Goal: Task Accomplishment & Management: Manage account settings

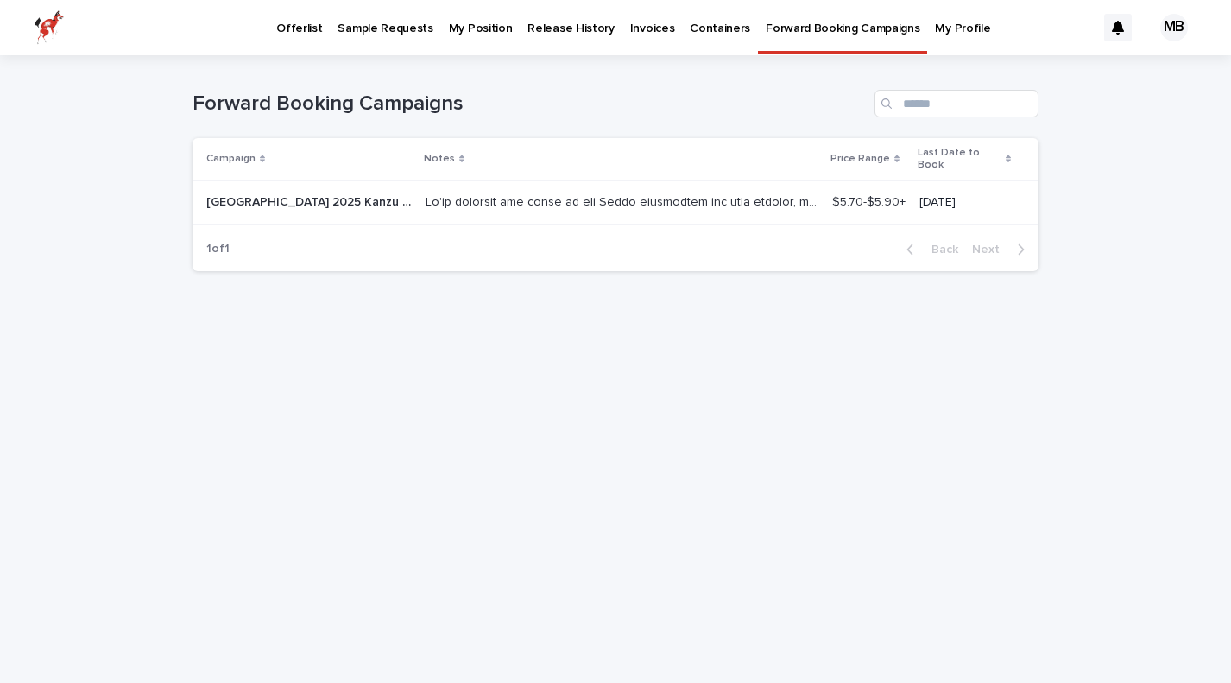
click at [737, 188] on div at bounding box center [621, 202] width 393 height 28
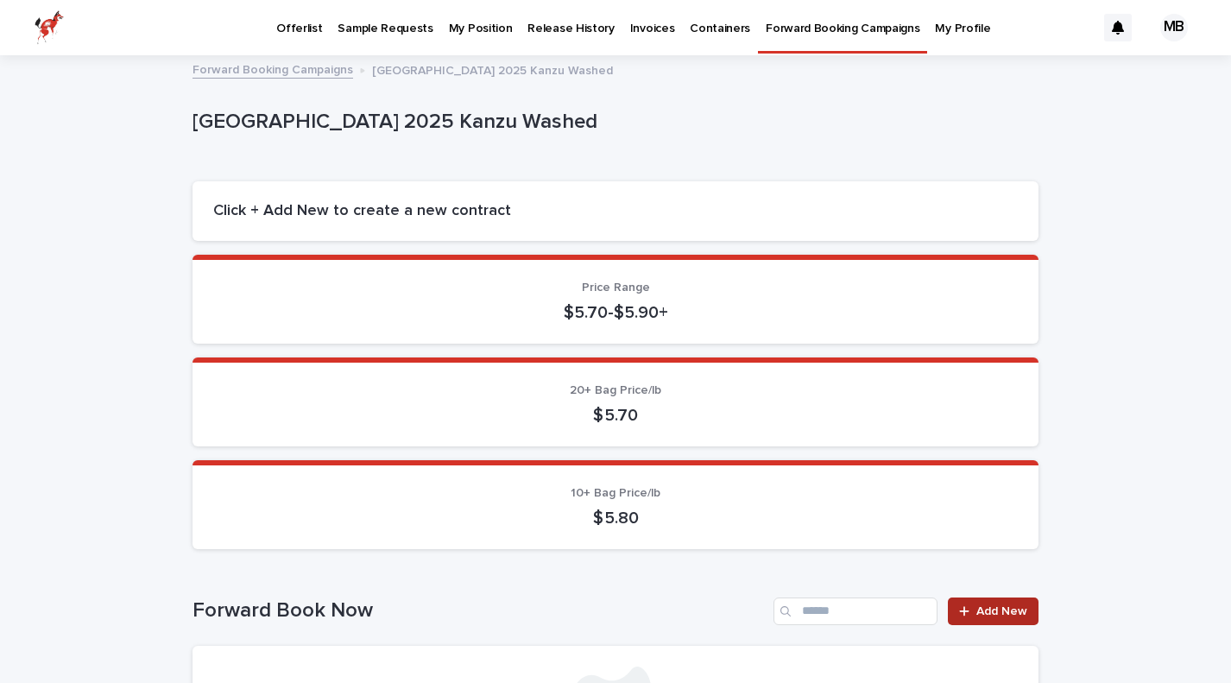
click at [972, 605] on div at bounding box center [967, 611] width 17 height 12
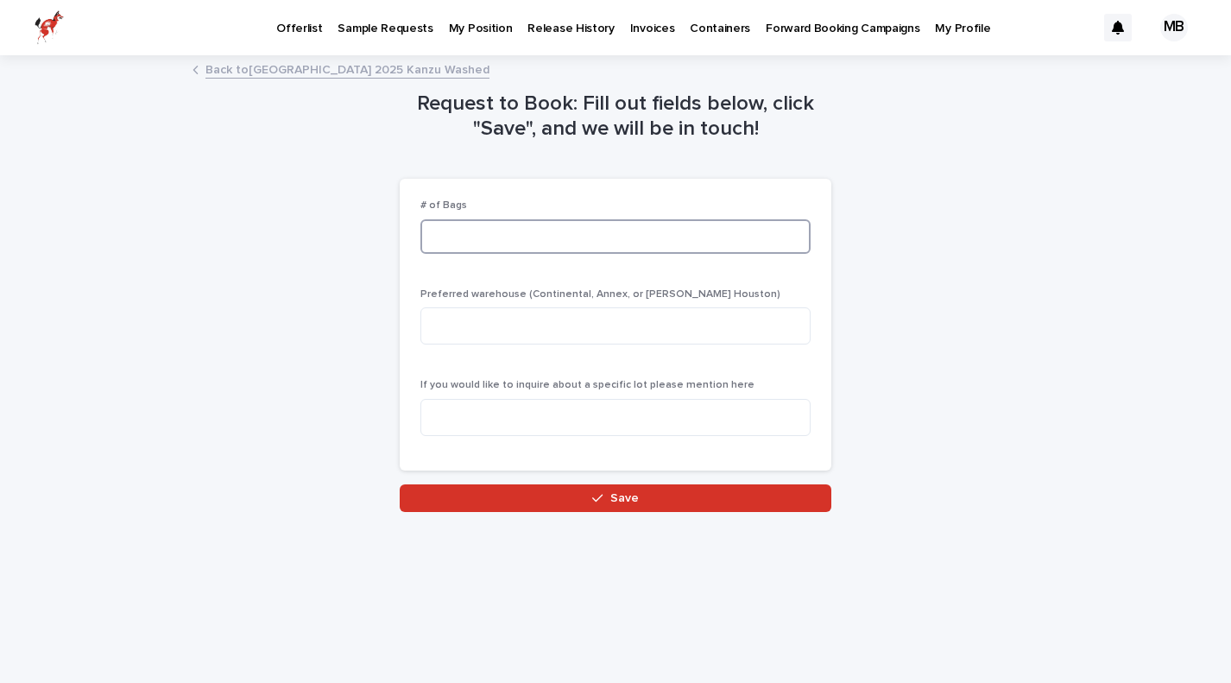
click at [503, 243] on input at bounding box center [615, 236] width 390 height 35
type input "*"
click at [488, 335] on textarea at bounding box center [615, 325] width 390 height 37
type textarea "*****"
click at [459, 405] on textarea at bounding box center [615, 417] width 390 height 37
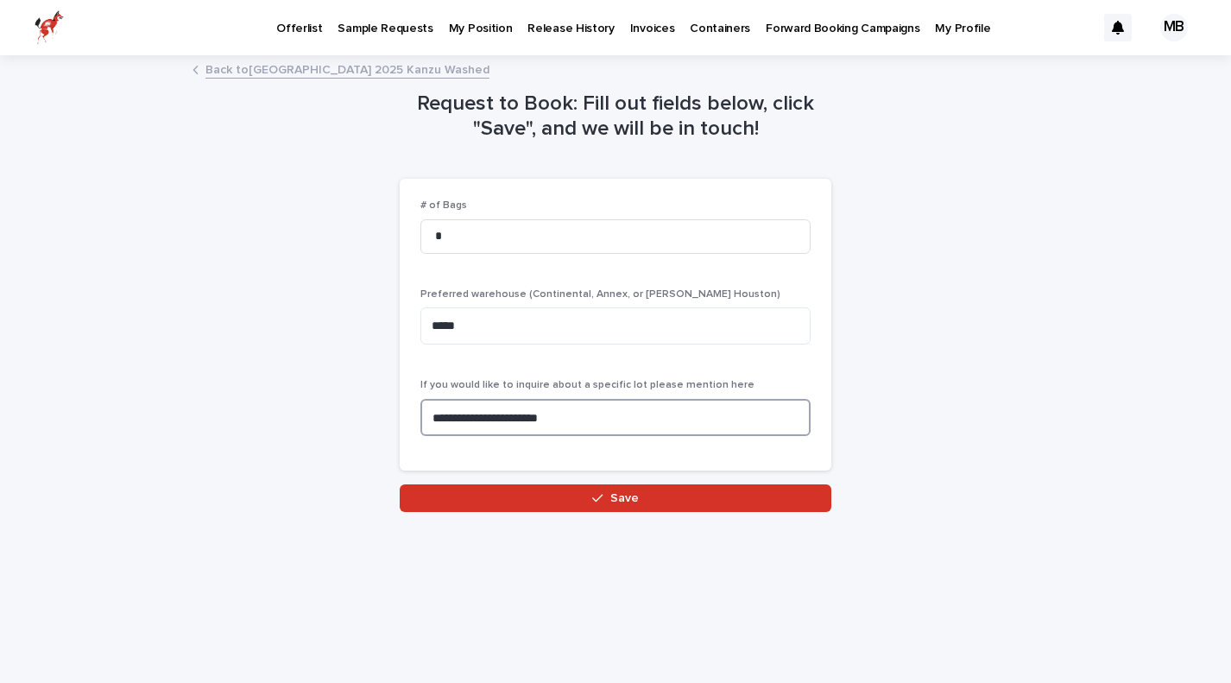
type textarea "**********"
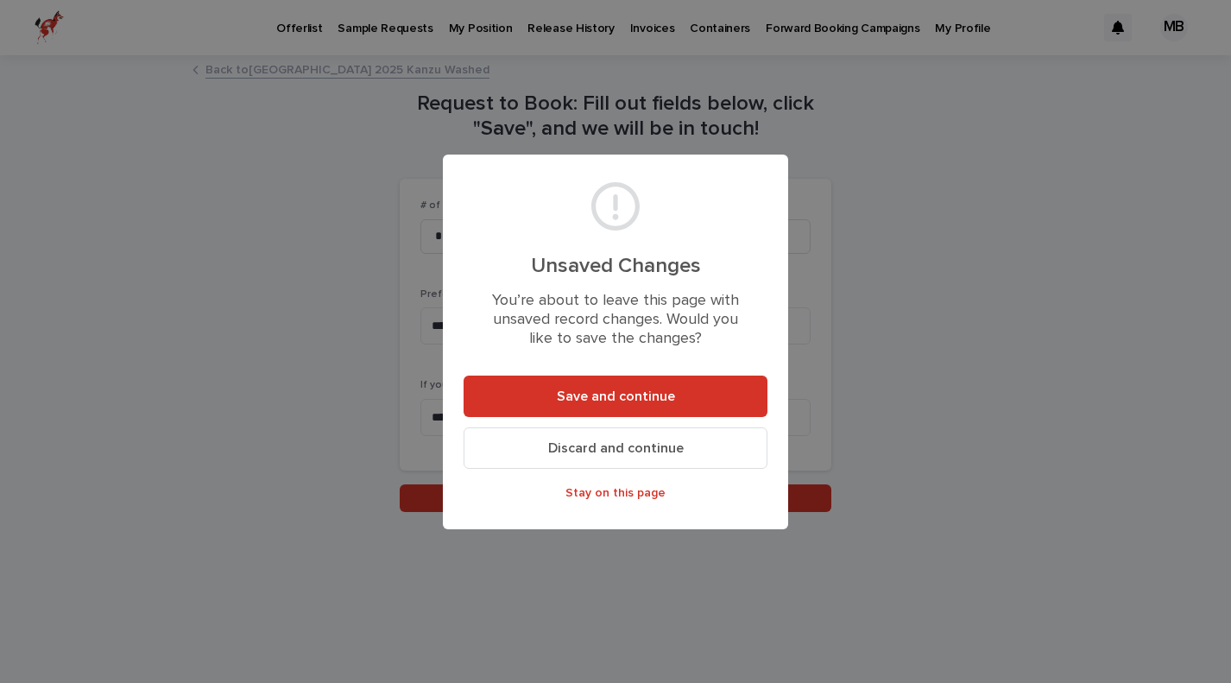
click at [616, 449] on span "Discard and continue" at bounding box center [615, 448] width 135 height 14
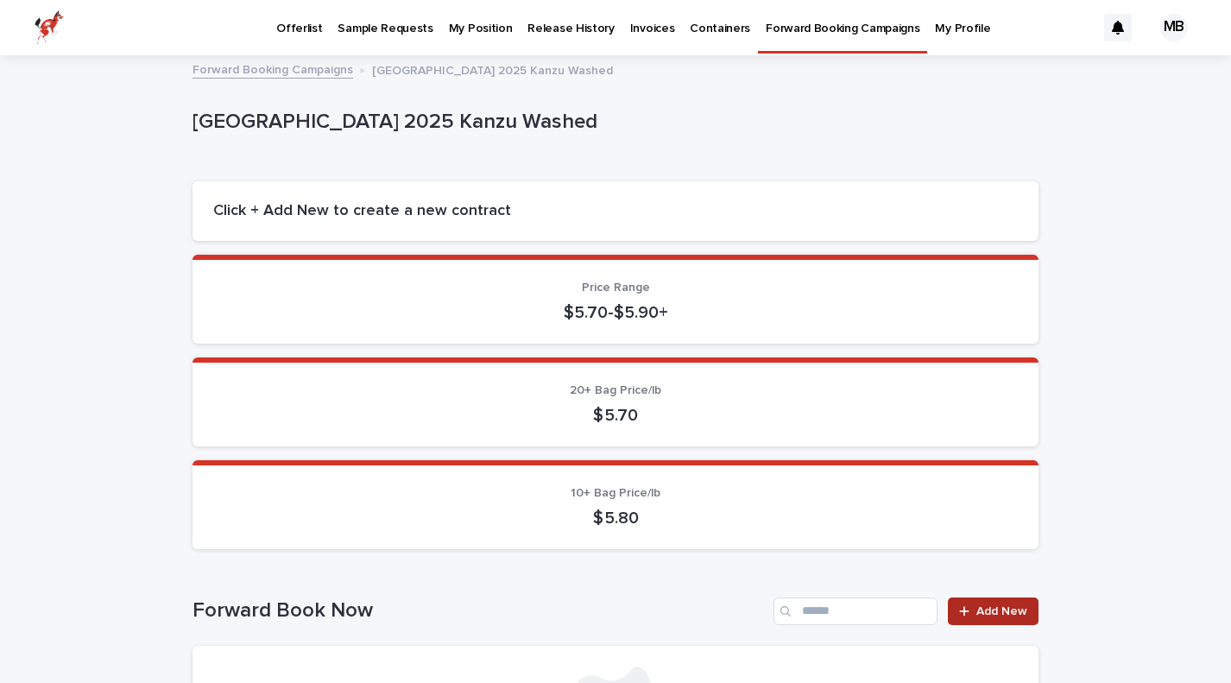
click at [984, 611] on span "Add New" at bounding box center [1001, 611] width 51 height 12
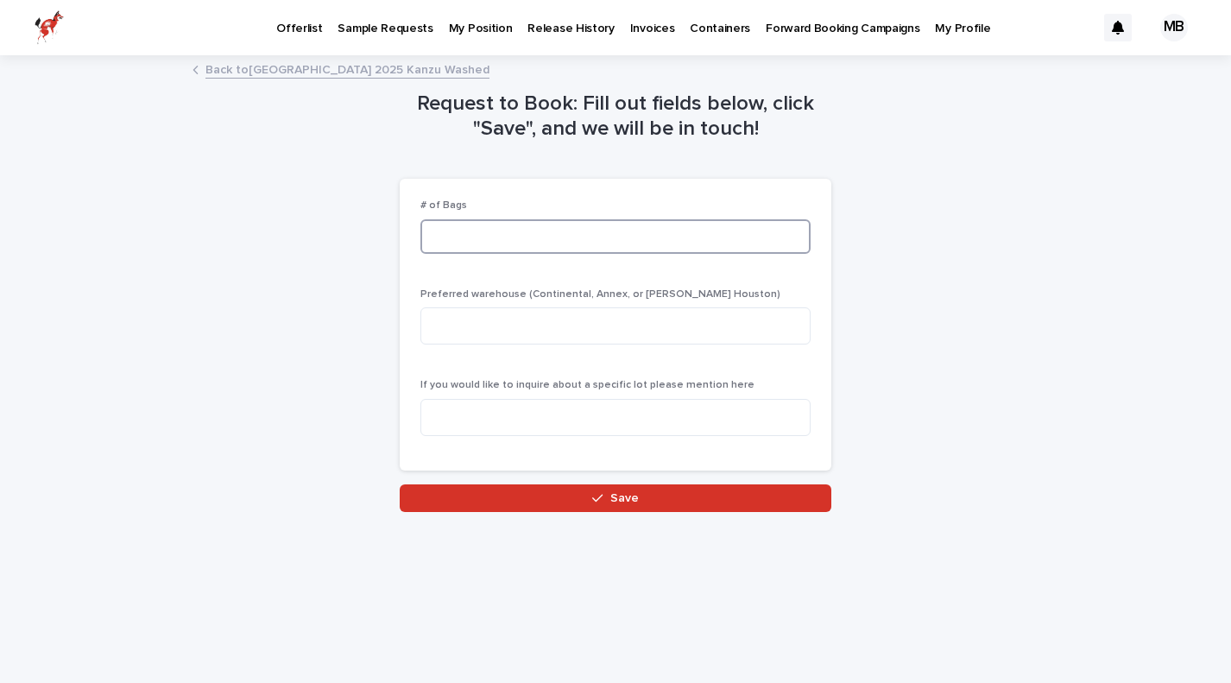
click at [493, 226] on input at bounding box center [615, 236] width 390 height 35
type input "**"
click at [491, 318] on textarea at bounding box center [615, 325] width 390 height 37
type textarea "*********"
click at [522, 410] on textarea at bounding box center [615, 417] width 390 height 37
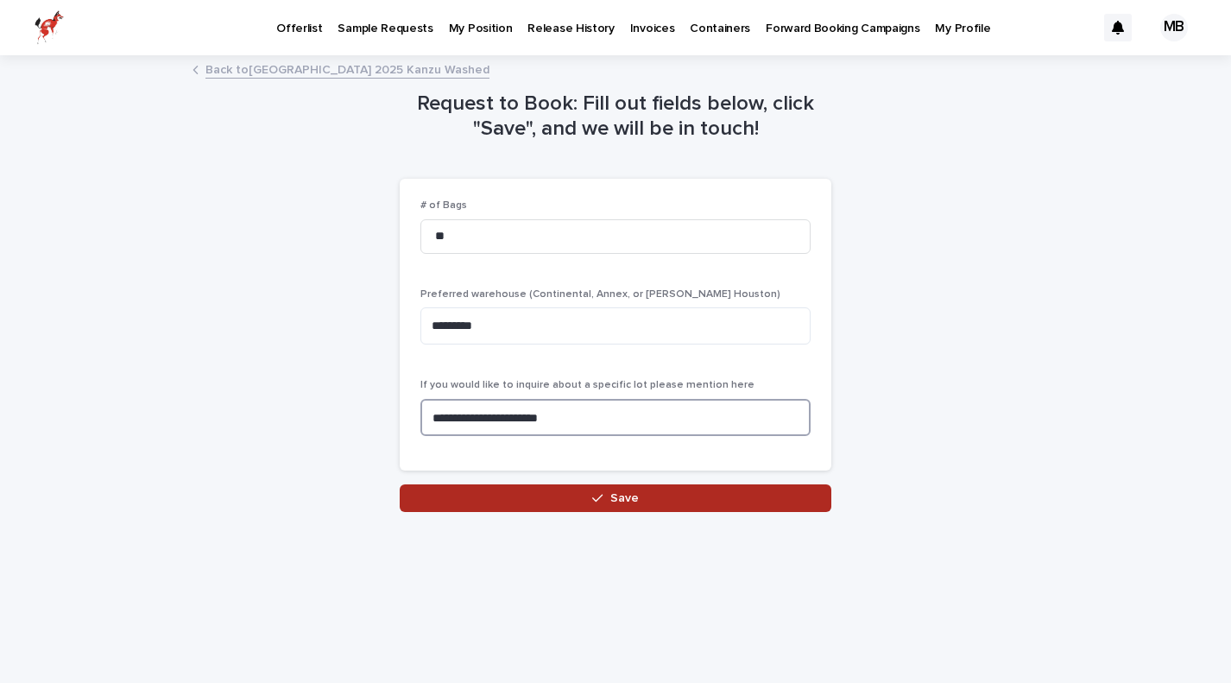
type textarea "**********"
click at [619, 496] on span "Save" at bounding box center [624, 498] width 28 height 12
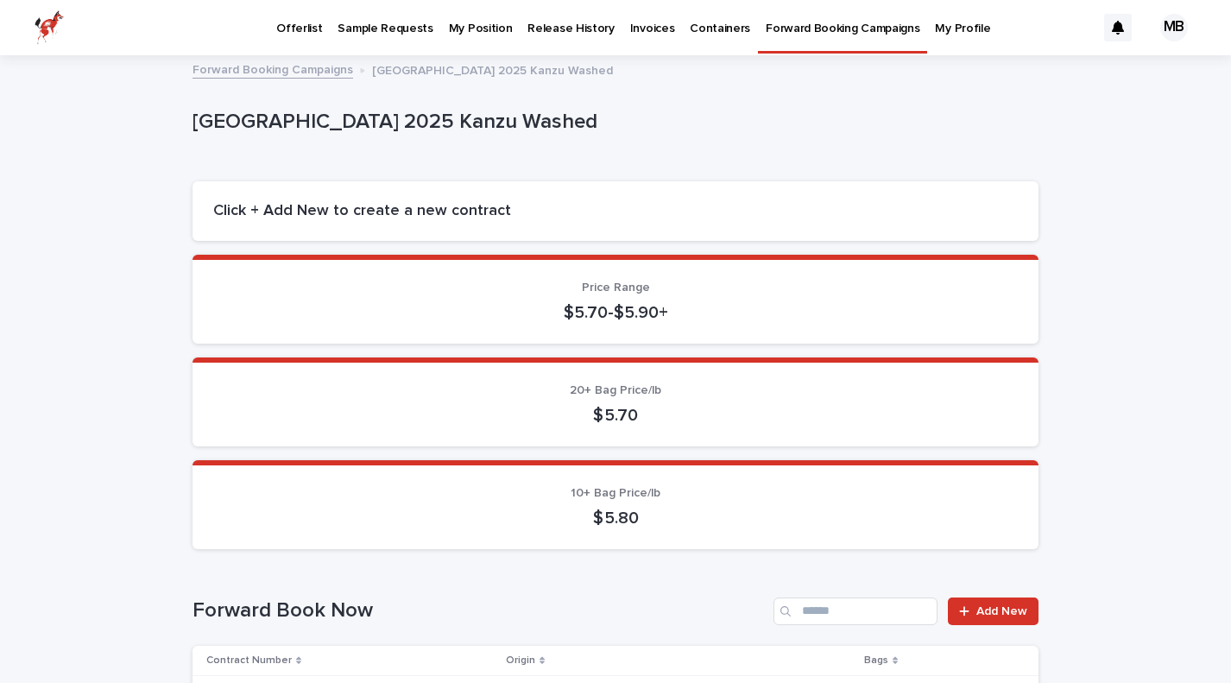
click at [1174, 22] on div "MB" at bounding box center [1174, 28] width 28 height 28
click at [290, 30] on div at bounding box center [615, 27] width 1231 height 55
click at [290, 30] on p "Offerlist" at bounding box center [299, 18] width 46 height 36
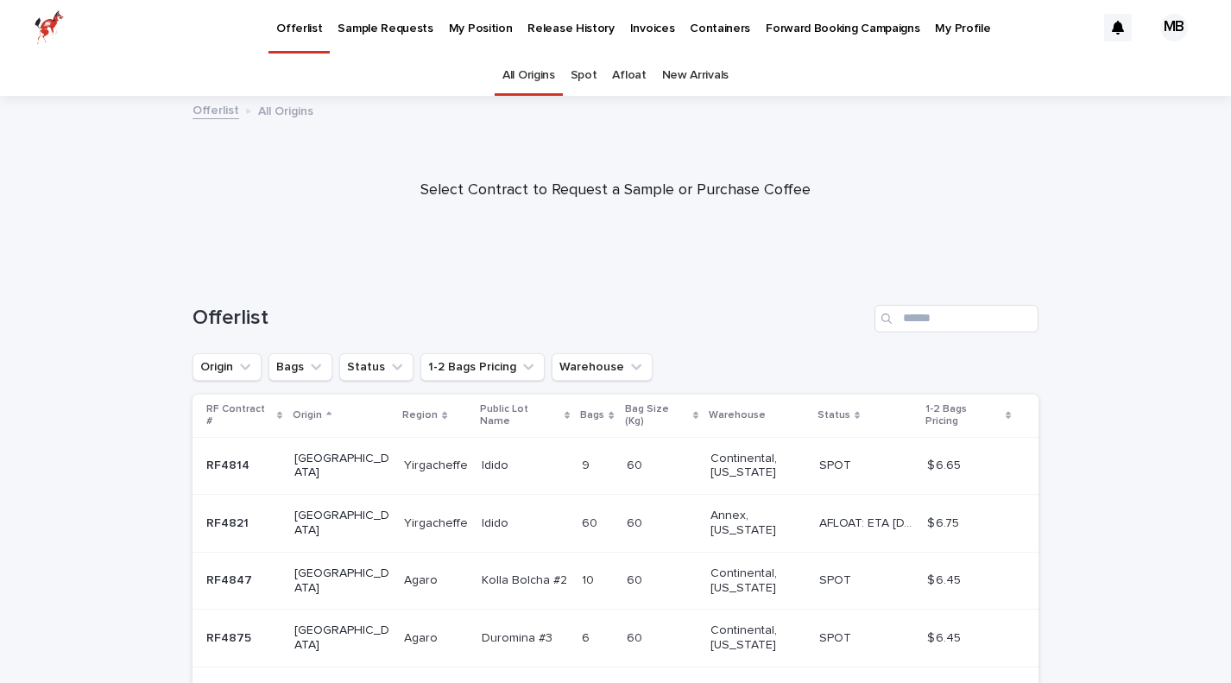
click at [457, 26] on p "My Position" at bounding box center [481, 18] width 64 height 36
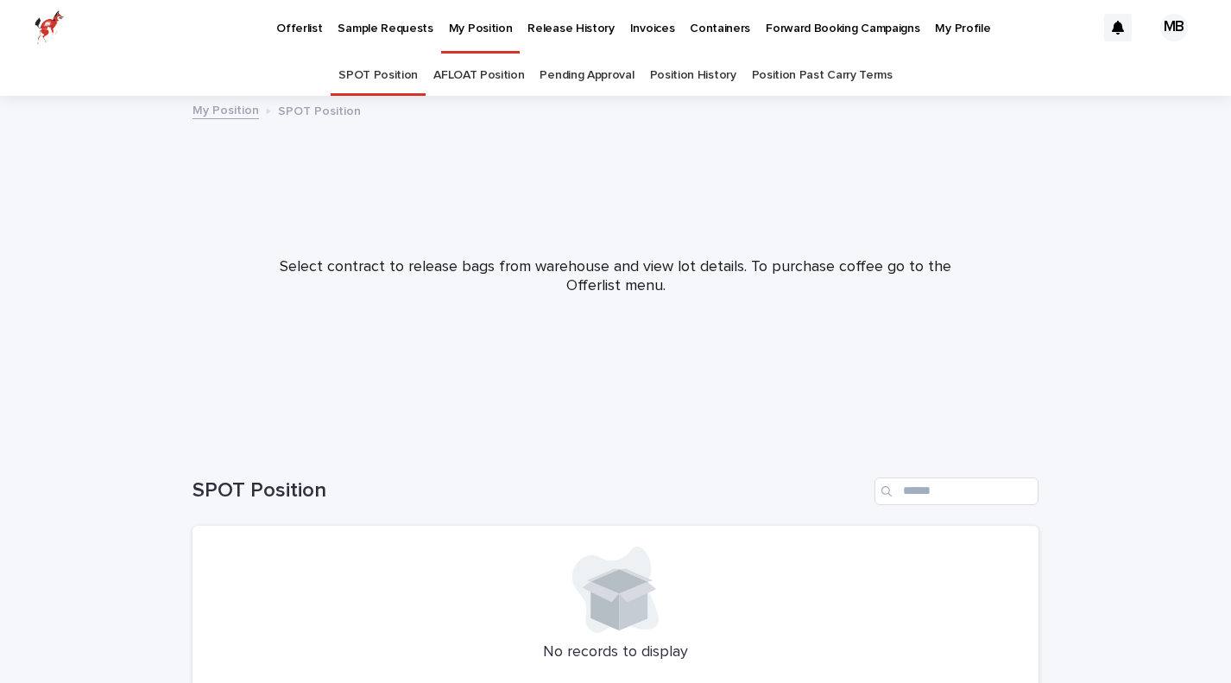
click at [587, 75] on link "Pending Approval" at bounding box center [586, 75] width 94 height 41
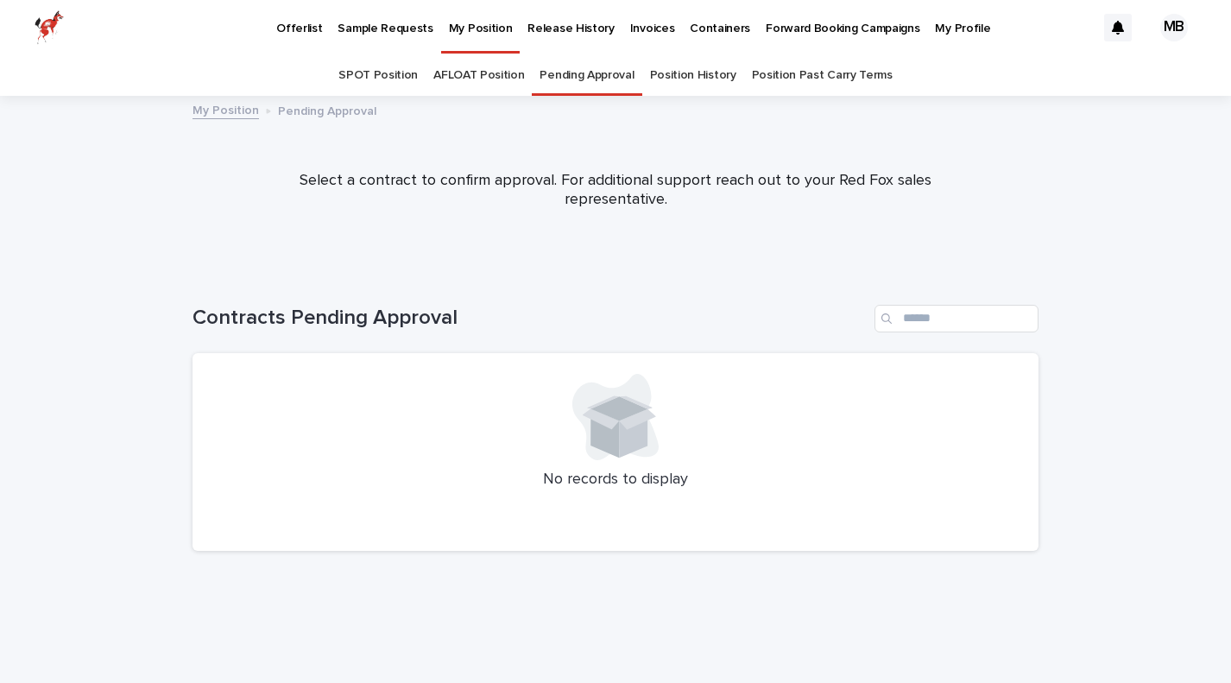
click at [503, 62] on link "AFLOAT Position" at bounding box center [478, 75] width 91 height 41
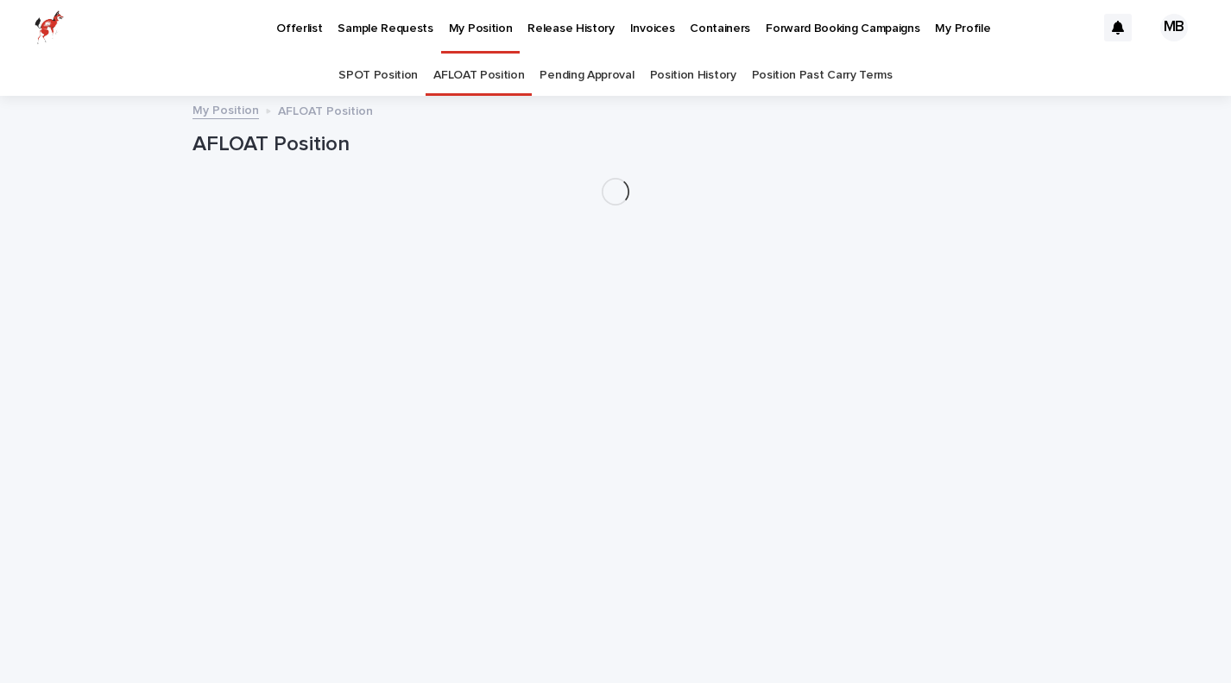
click at [494, 73] on link "AFLOAT Position" at bounding box center [478, 75] width 91 height 41
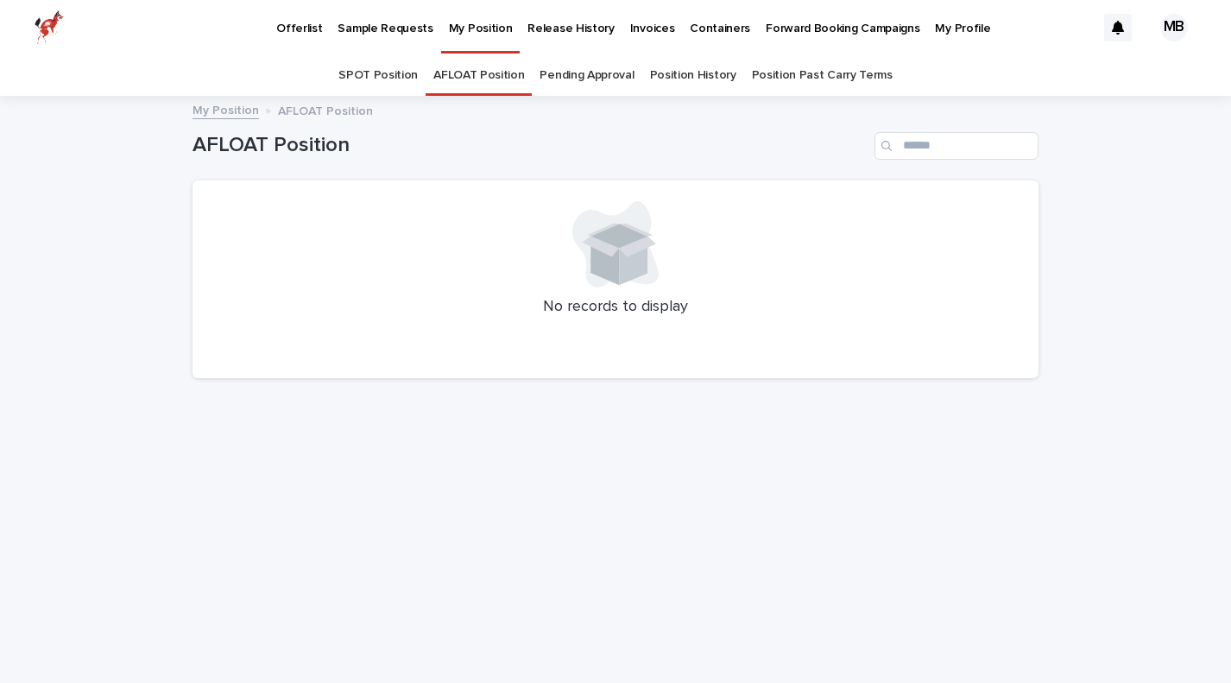
click at [685, 72] on link "Position History" at bounding box center [693, 75] width 86 height 41
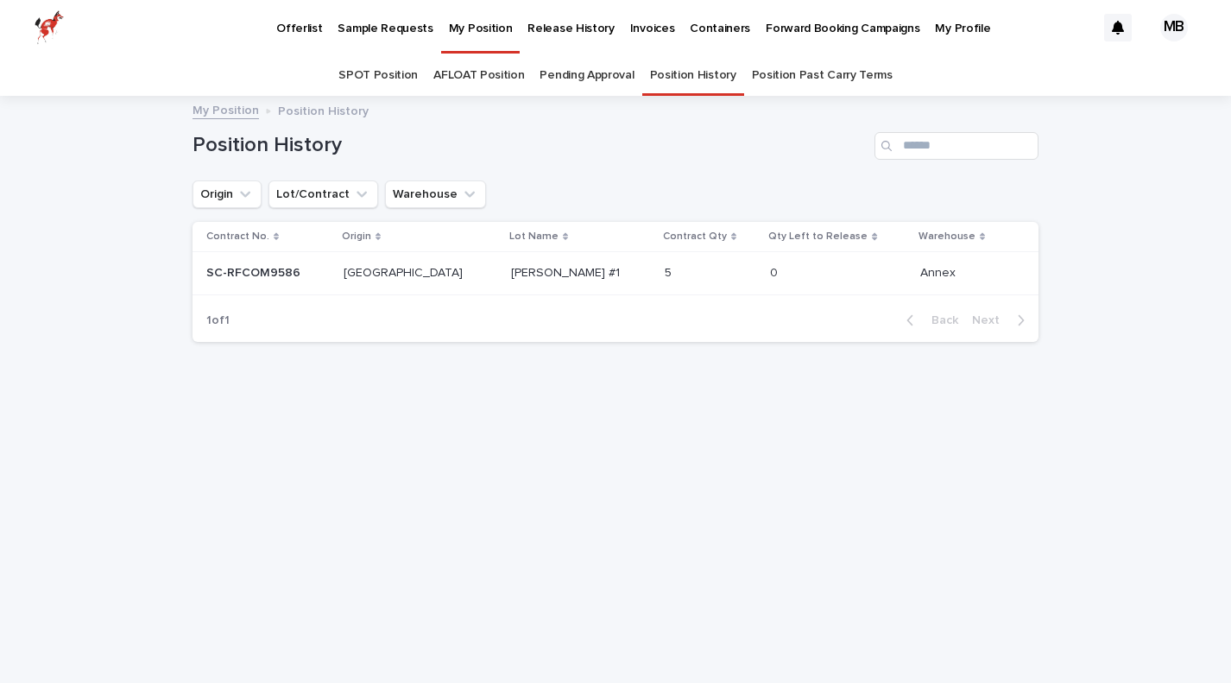
click at [380, 23] on p "Sample Requests" at bounding box center [384, 18] width 95 height 36
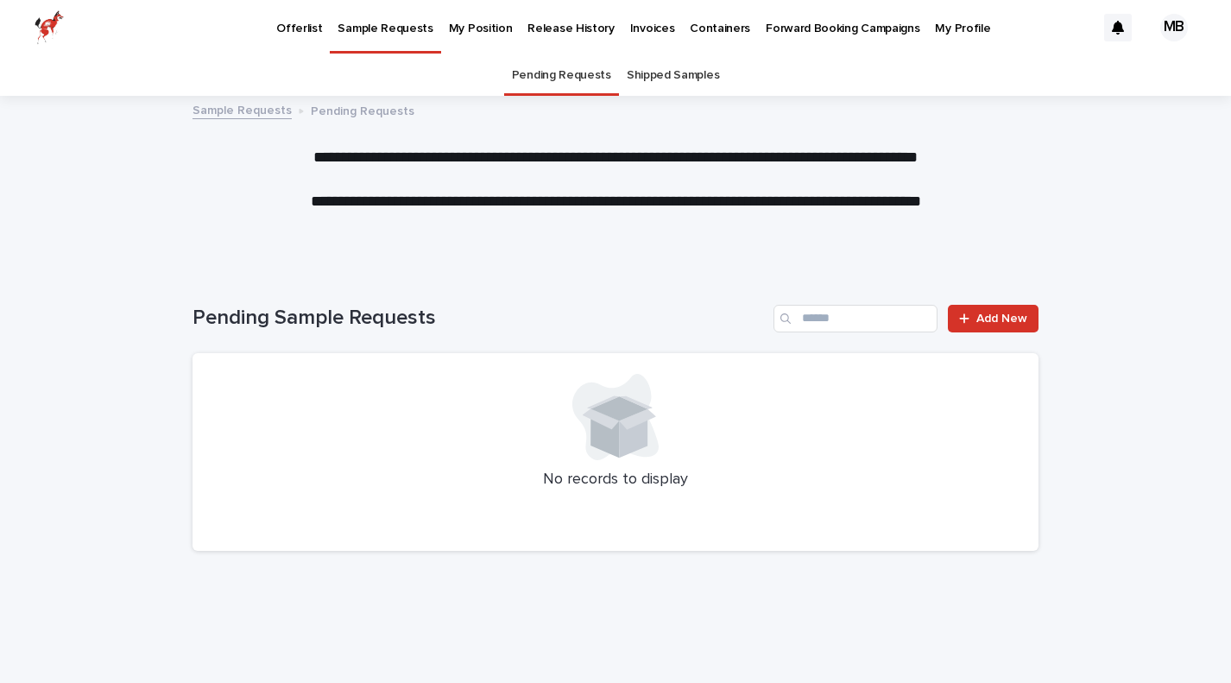
click at [297, 27] on p "Offerlist" at bounding box center [299, 18] width 46 height 36
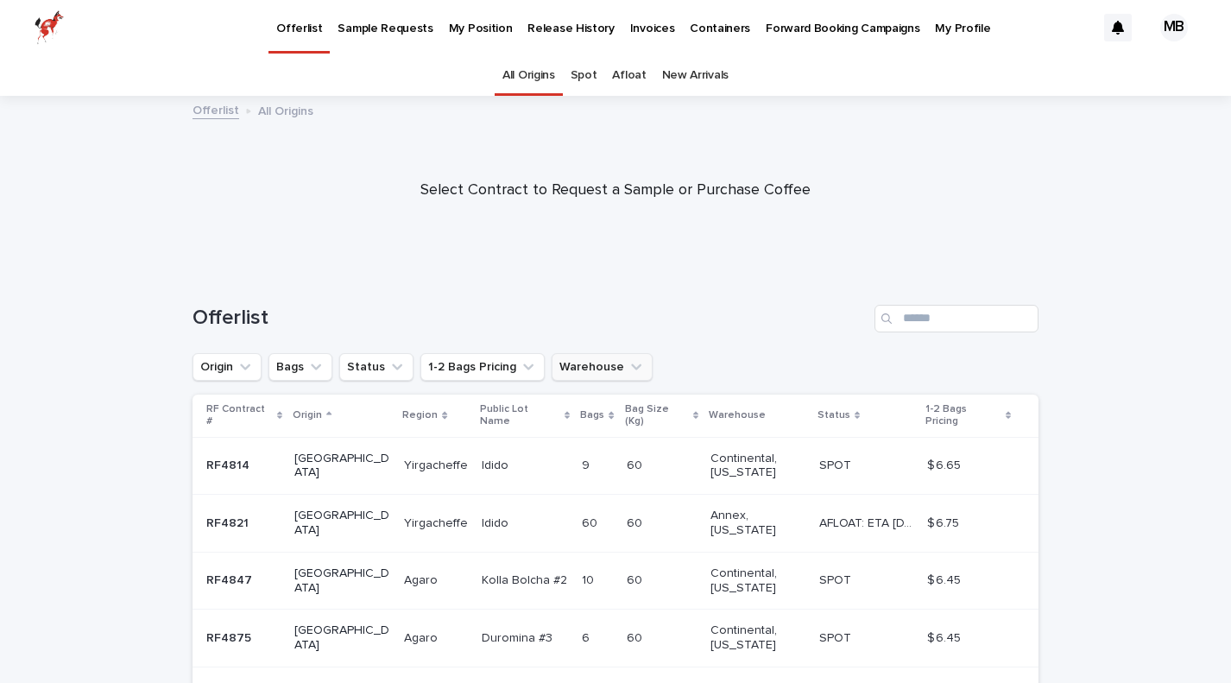
click at [608, 354] on button "Warehouse" at bounding box center [601, 367] width 101 height 28
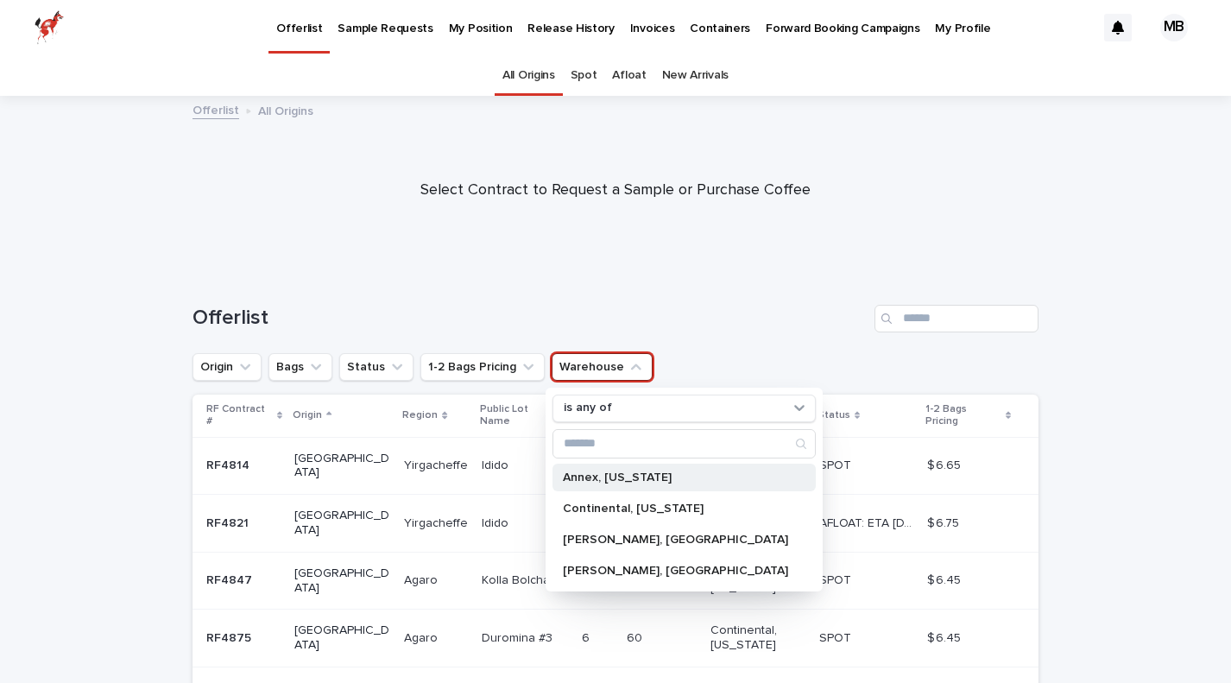
click at [593, 473] on p "Annex, [US_STATE]" at bounding box center [675, 477] width 225 height 12
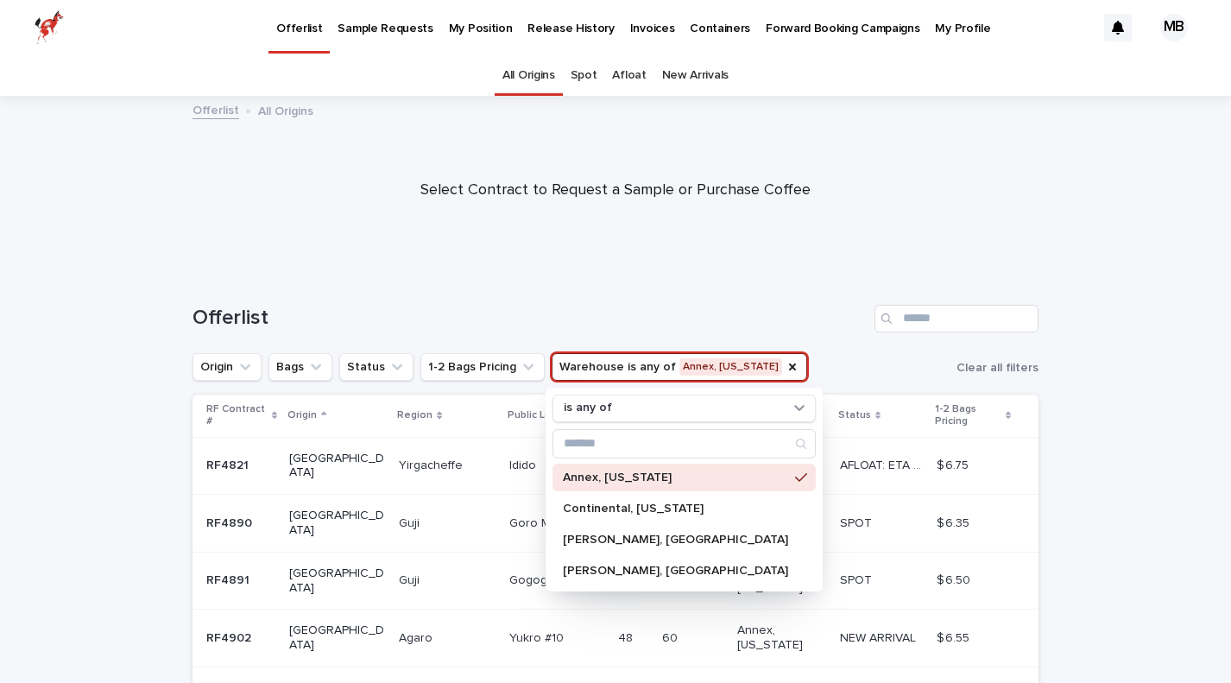
click at [877, 344] on div "Offerlist" at bounding box center [615, 311] width 846 height 83
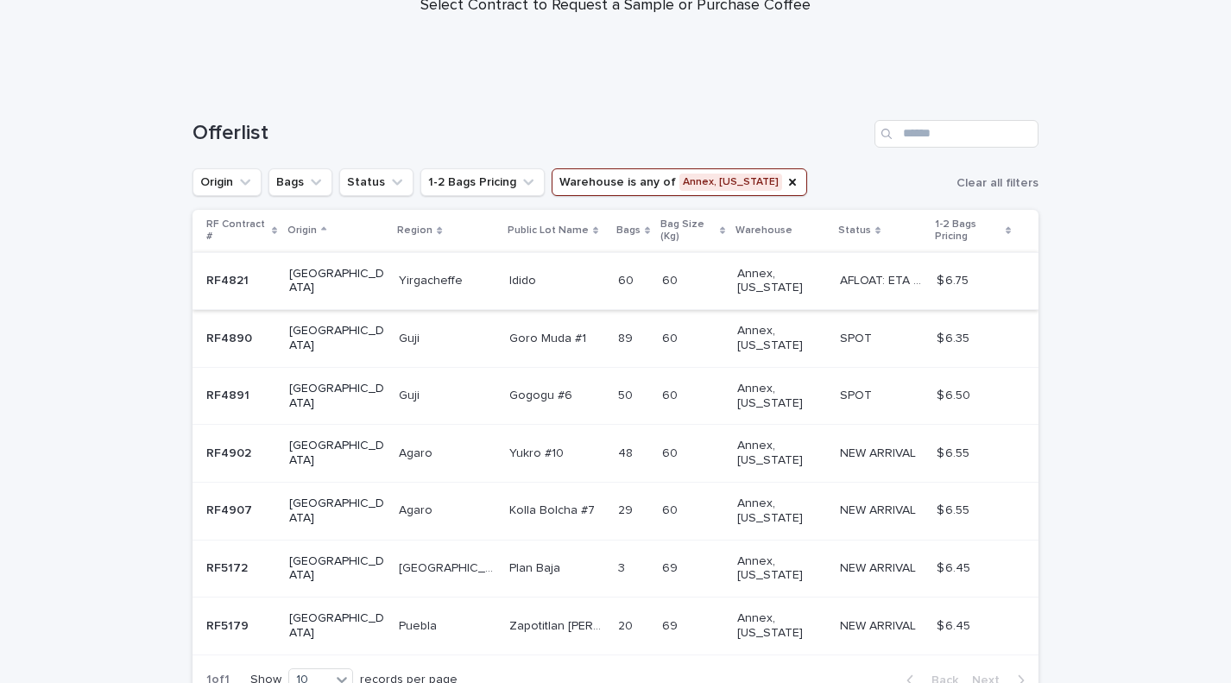
scroll to position [184, 0]
click at [399, 444] on p "Agaro" at bounding box center [417, 453] width 37 height 18
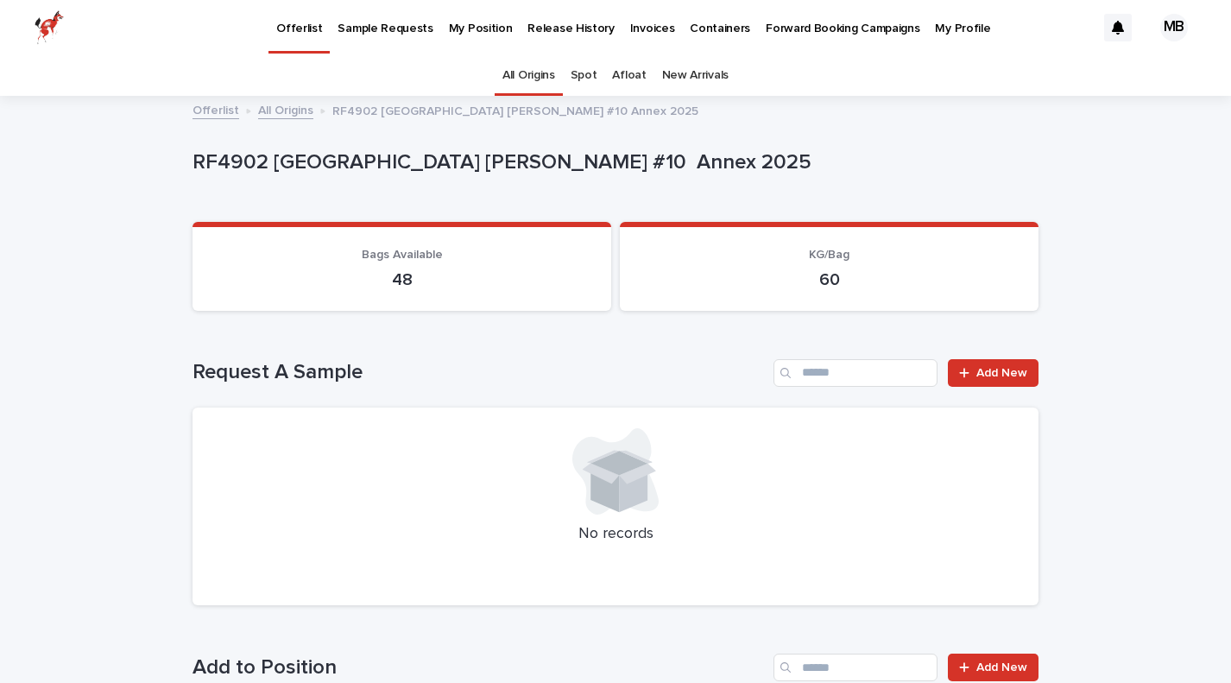
scroll to position [1, 0]
click at [798, 28] on p "Forward Booking Campaigns" at bounding box center [842, 17] width 154 height 36
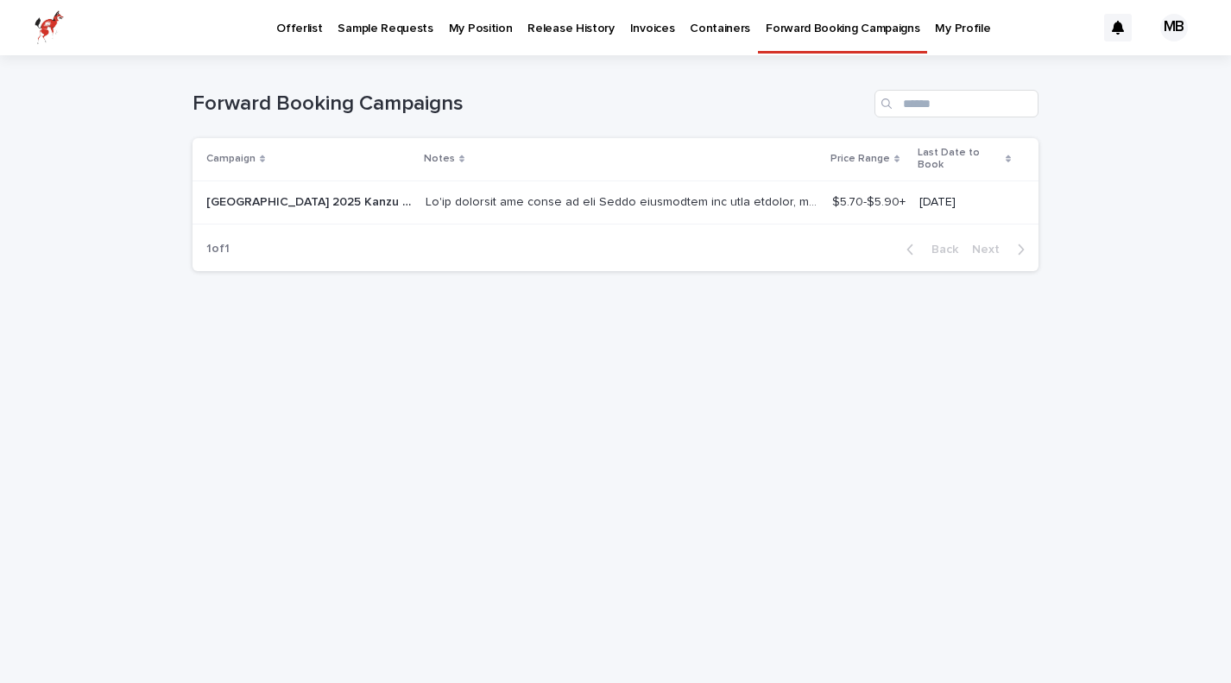
click at [372, 27] on p "Sample Requests" at bounding box center [384, 18] width 95 height 36
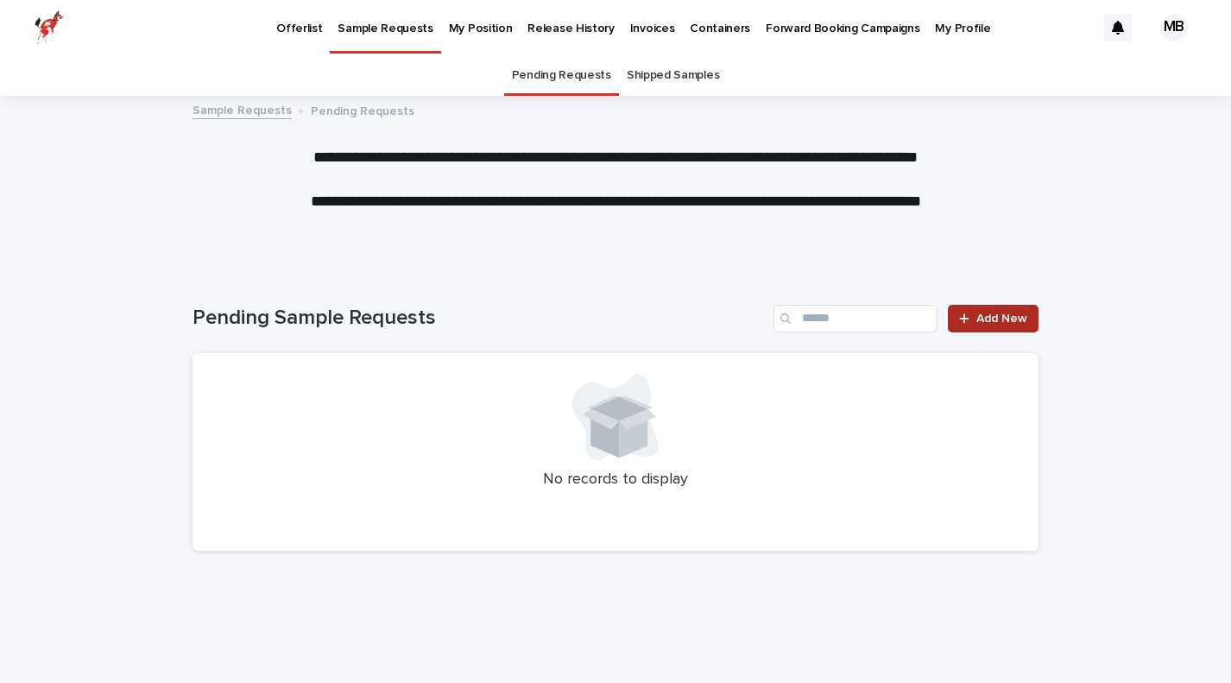
click at [997, 314] on span "Add New" at bounding box center [1001, 318] width 51 height 12
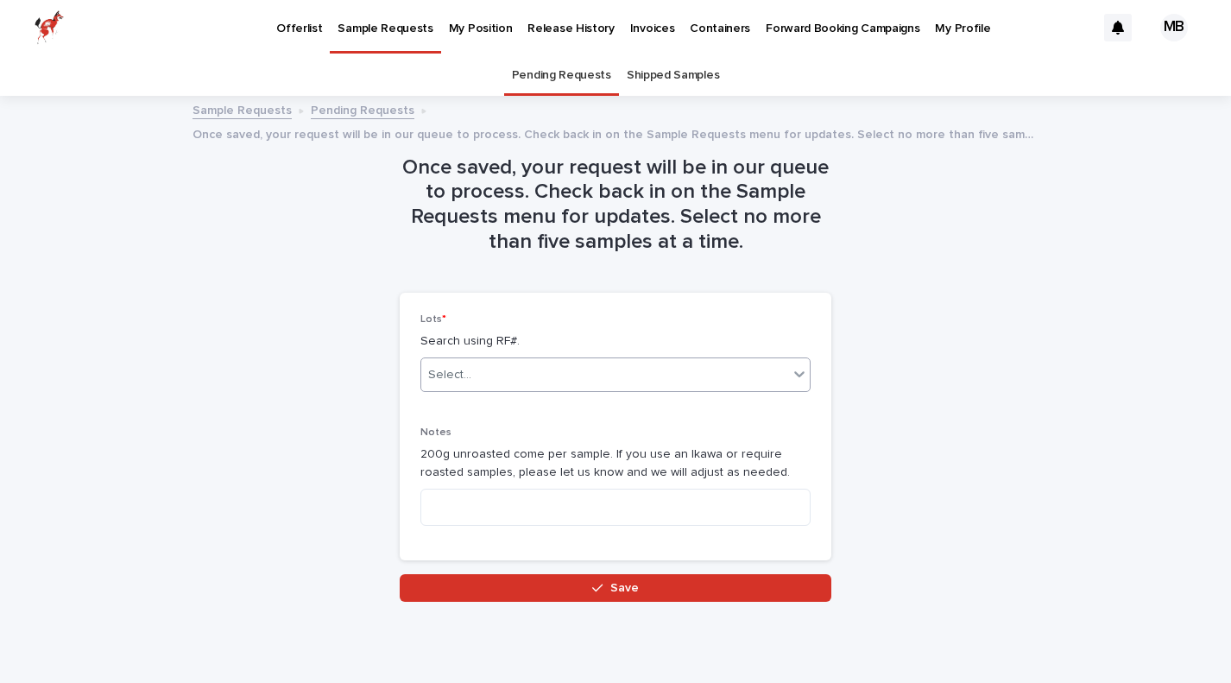
click at [799, 367] on icon at bounding box center [798, 373] width 17 height 17
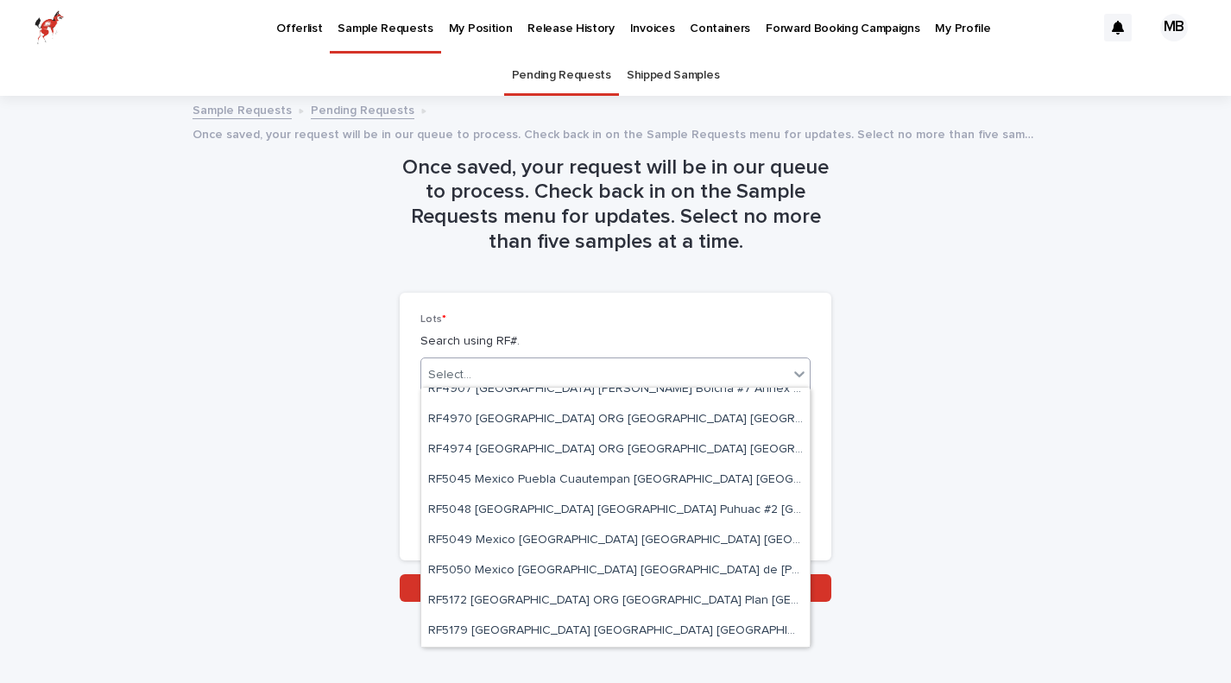
scroll to position [375, 0]
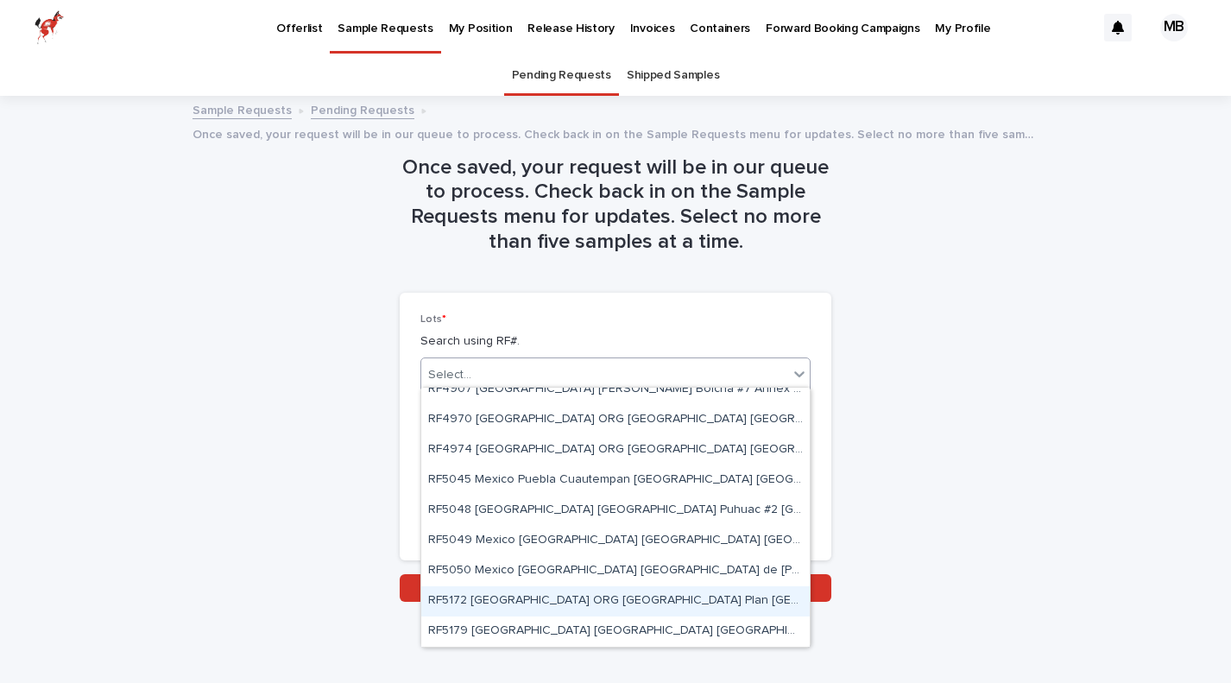
click at [646, 602] on div "RF5172 [GEOGRAPHIC_DATA] ORG [GEOGRAPHIC_DATA] Plan [GEOGRAPHIC_DATA] 2025" at bounding box center [615, 601] width 388 height 30
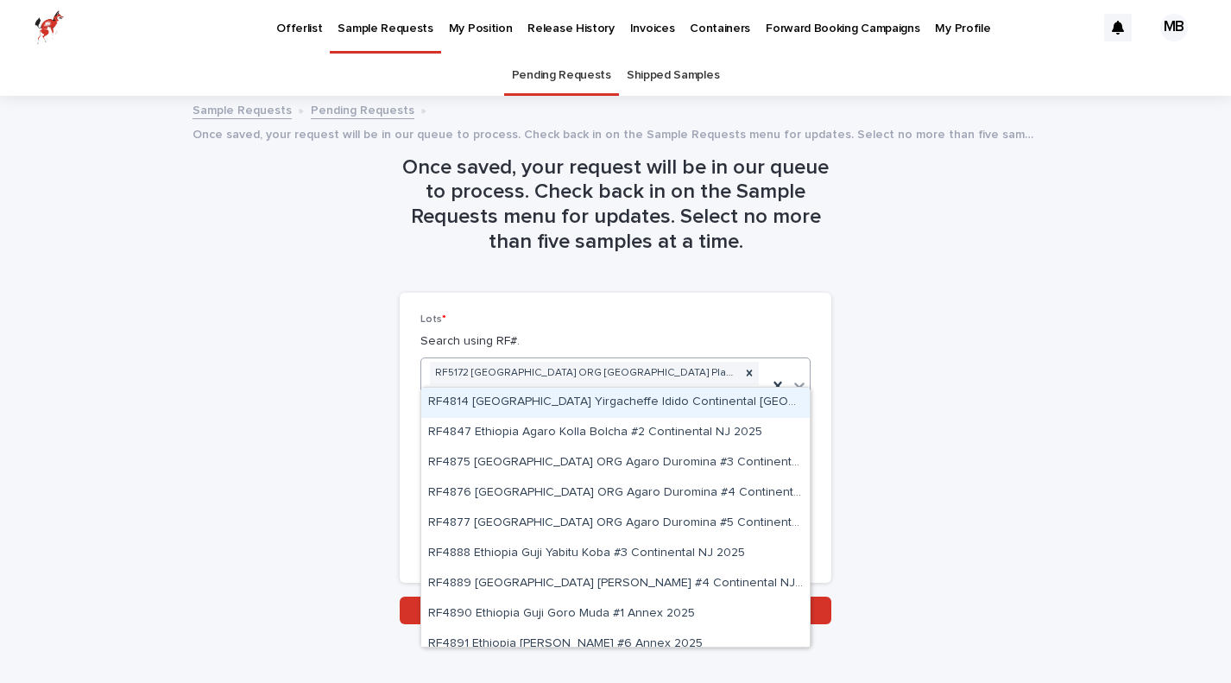
click at [722, 368] on div "RF5172 [GEOGRAPHIC_DATA] ORG [GEOGRAPHIC_DATA] Plan [GEOGRAPHIC_DATA] 2025" at bounding box center [594, 385] width 346 height 55
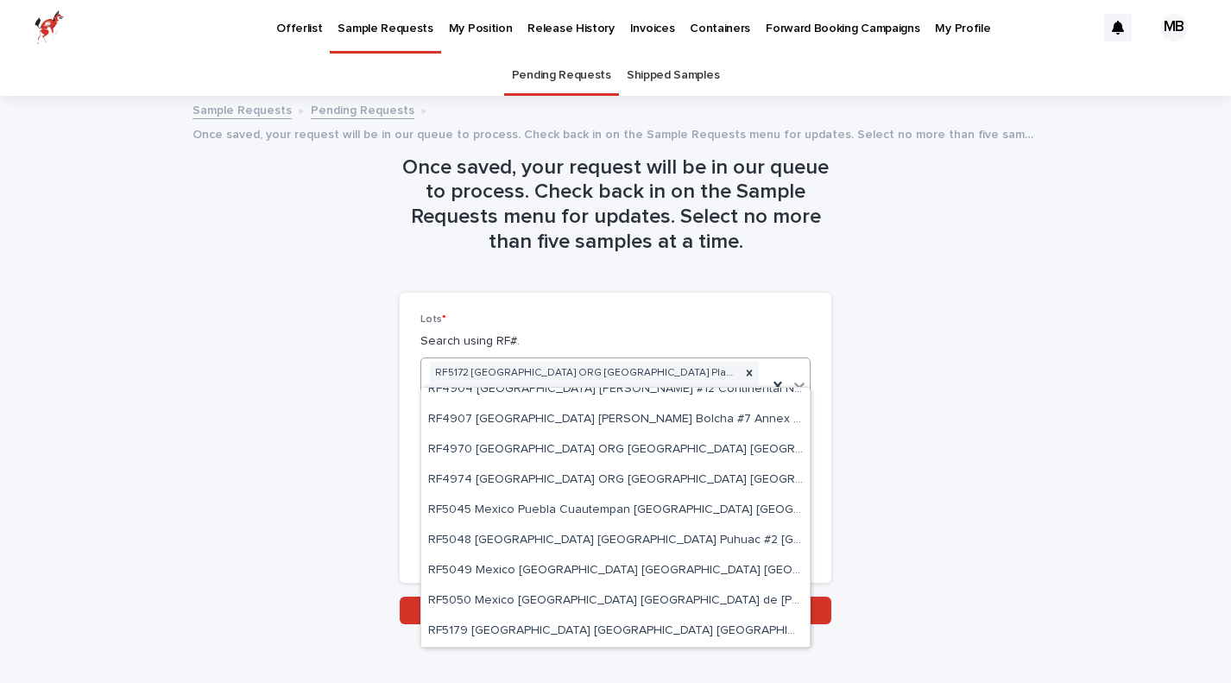
scroll to position [345, 0]
click at [619, 633] on div "RF5179 [GEOGRAPHIC_DATA] [GEOGRAPHIC_DATA] [GEOGRAPHIC_DATA] [PERSON_NAME] Anne…" at bounding box center [615, 631] width 388 height 30
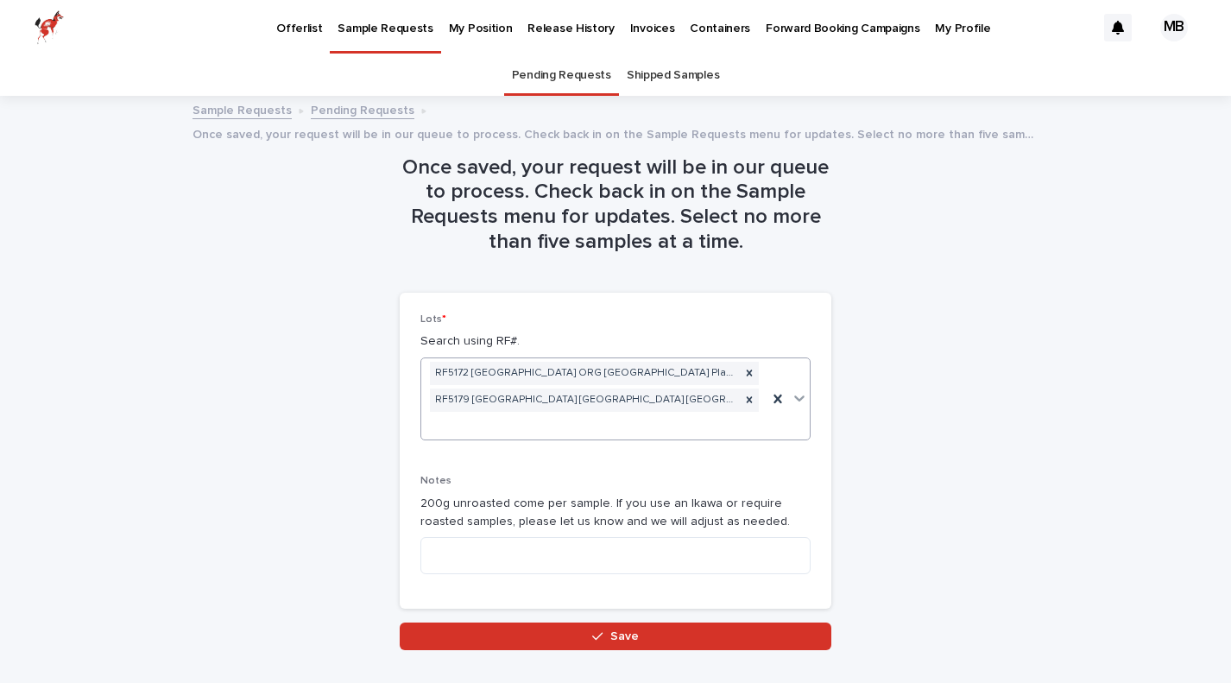
click at [802, 395] on icon at bounding box center [799, 398] width 10 height 6
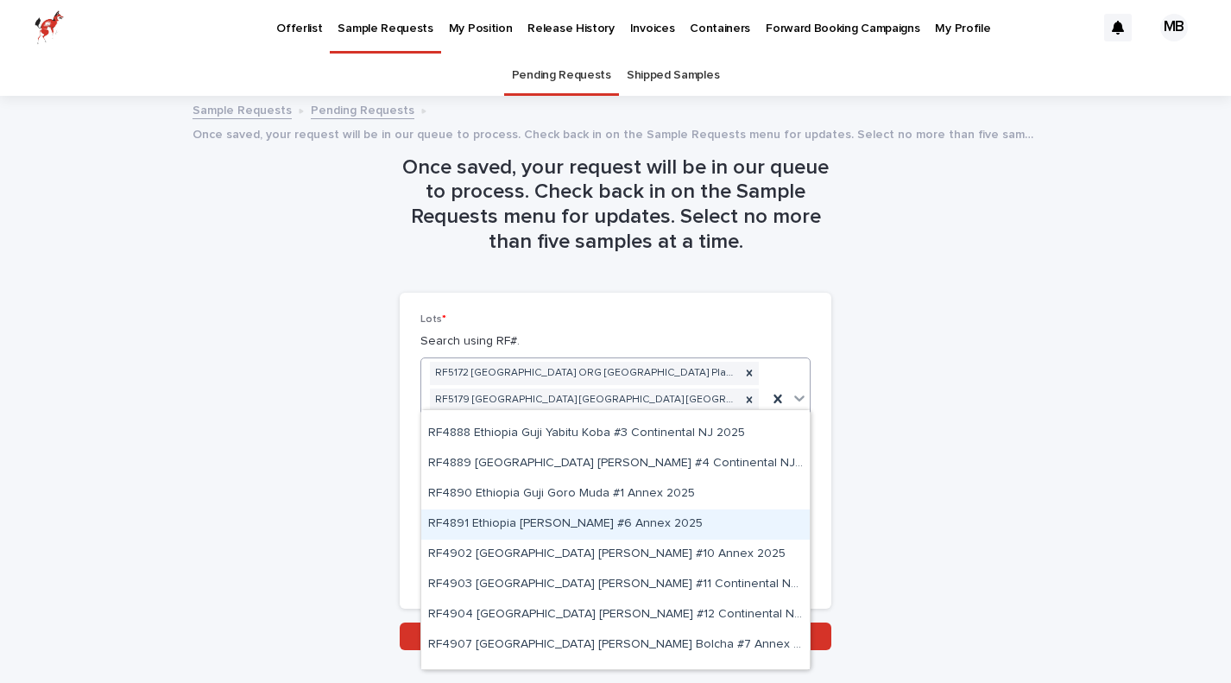
scroll to position [139, 0]
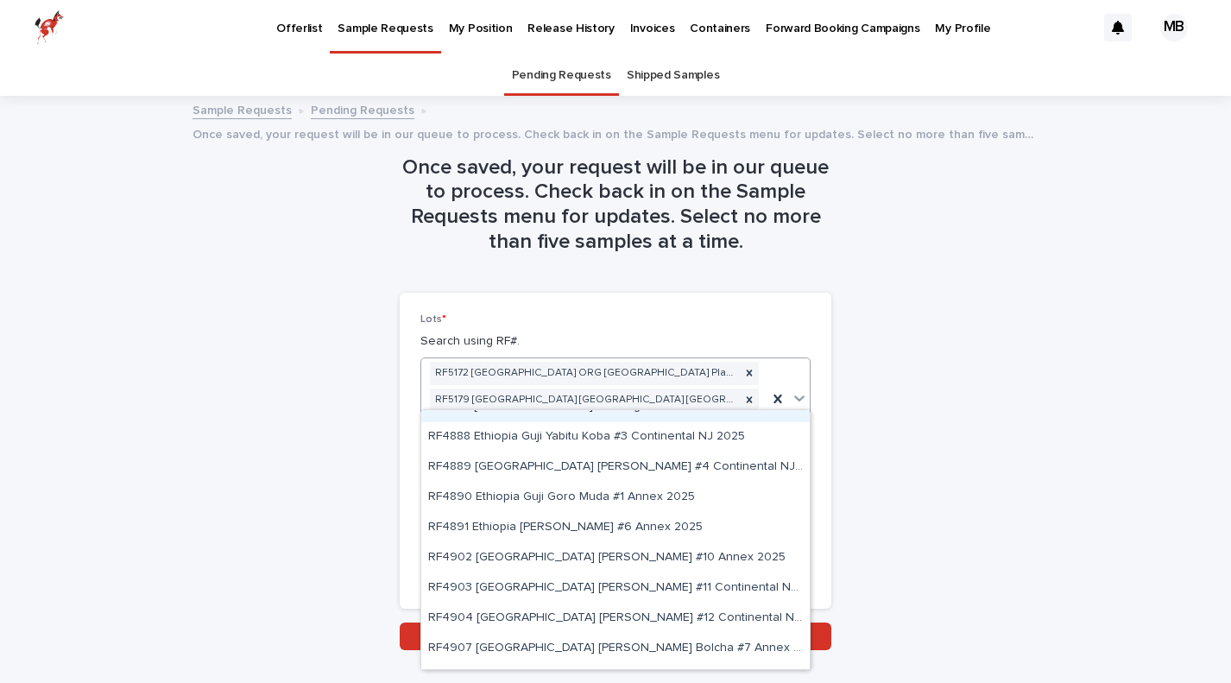
click at [287, 26] on p "Offerlist" at bounding box center [299, 18] width 46 height 36
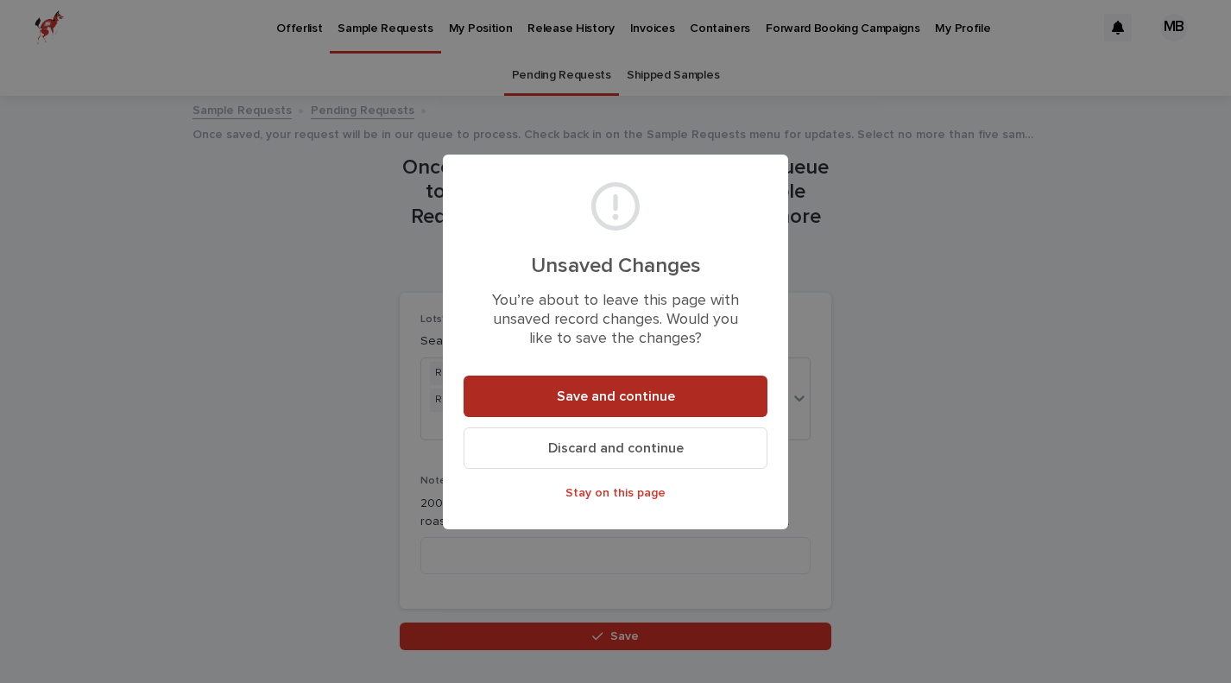
click at [602, 389] on span "Save and continue" at bounding box center [616, 396] width 118 height 14
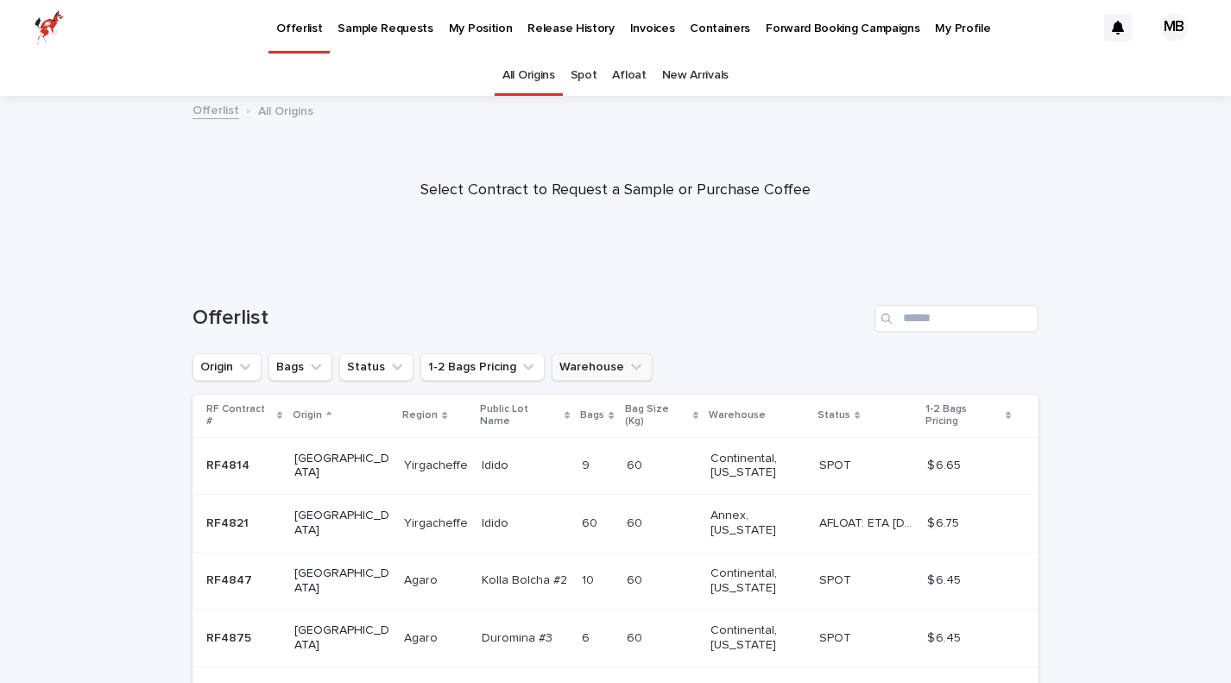
click at [611, 364] on button "Warehouse" at bounding box center [601, 367] width 101 height 28
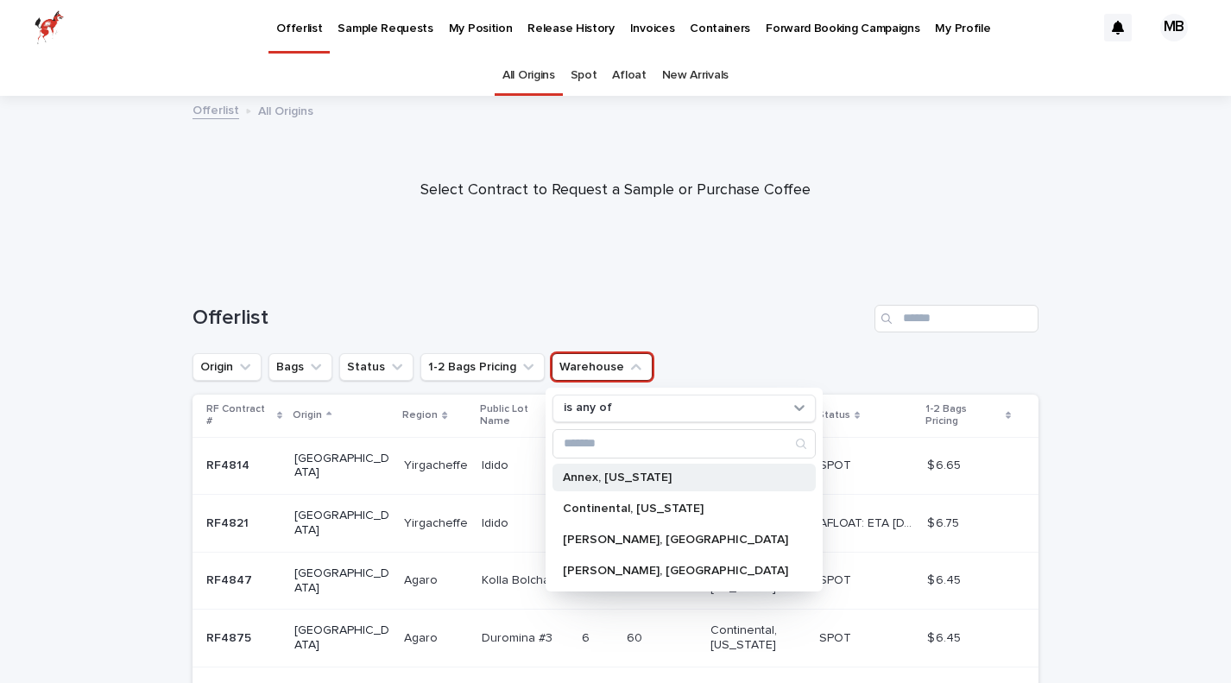
click at [601, 477] on p "Annex, [US_STATE]" at bounding box center [675, 477] width 225 height 12
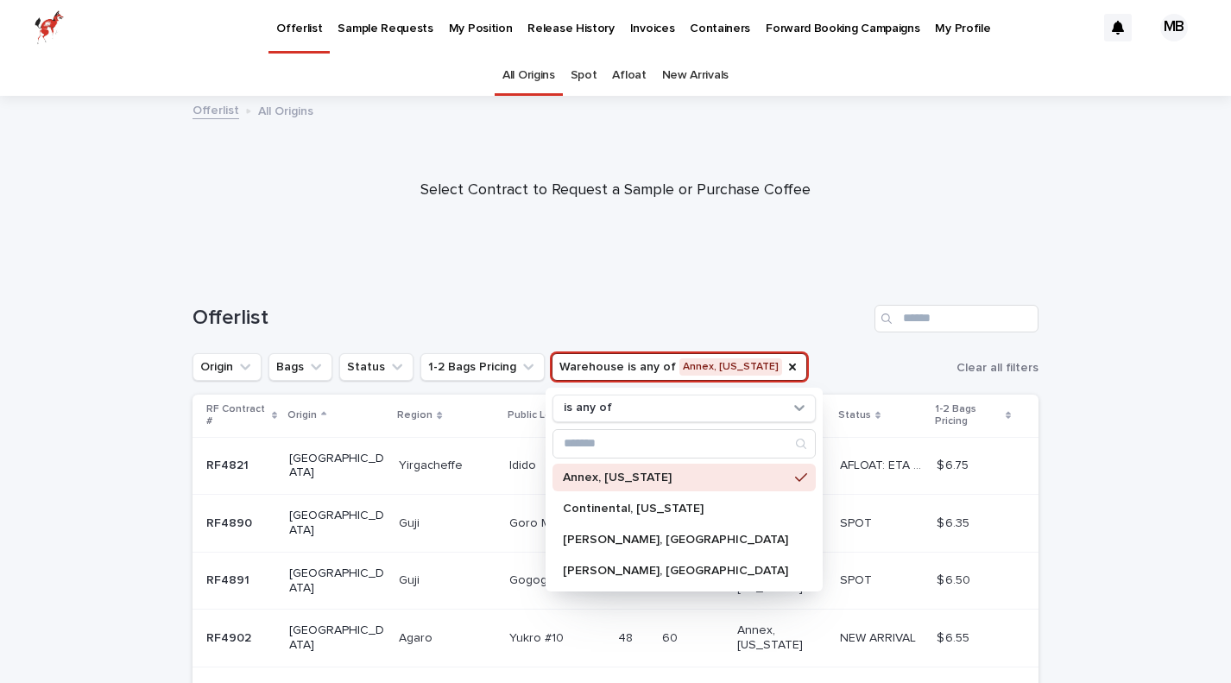
click at [828, 293] on div "Offerlist" at bounding box center [615, 311] width 846 height 83
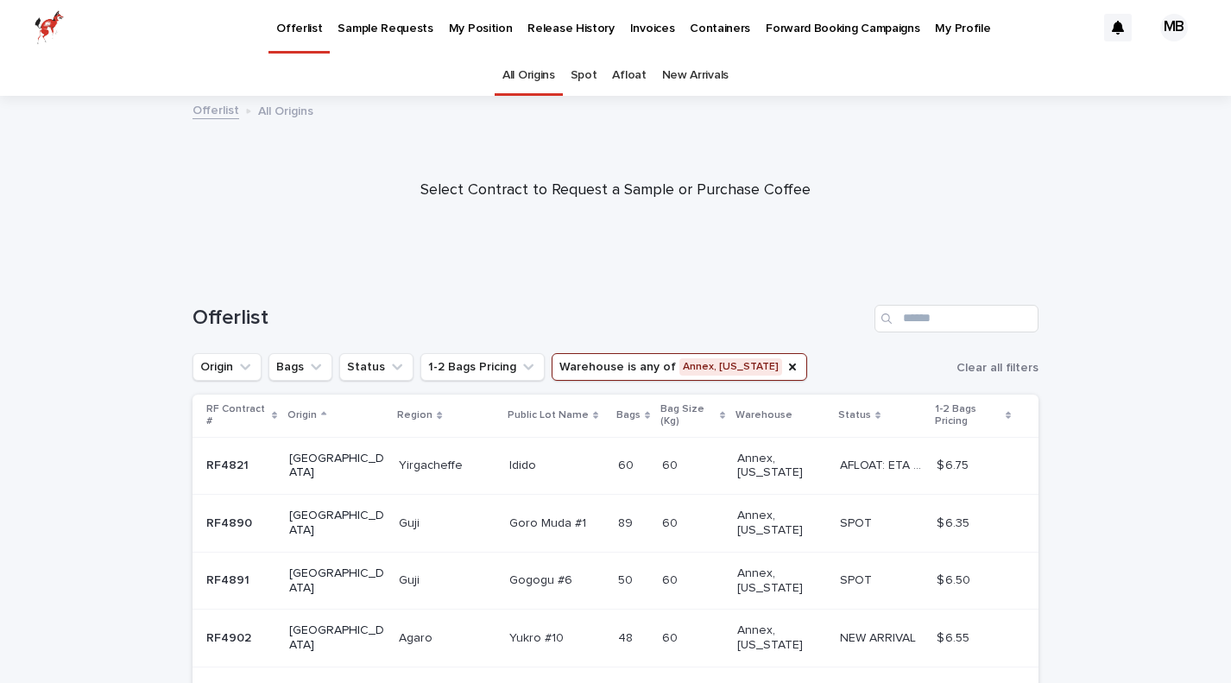
click at [406, 28] on p "Sample Requests" at bounding box center [384, 18] width 95 height 36
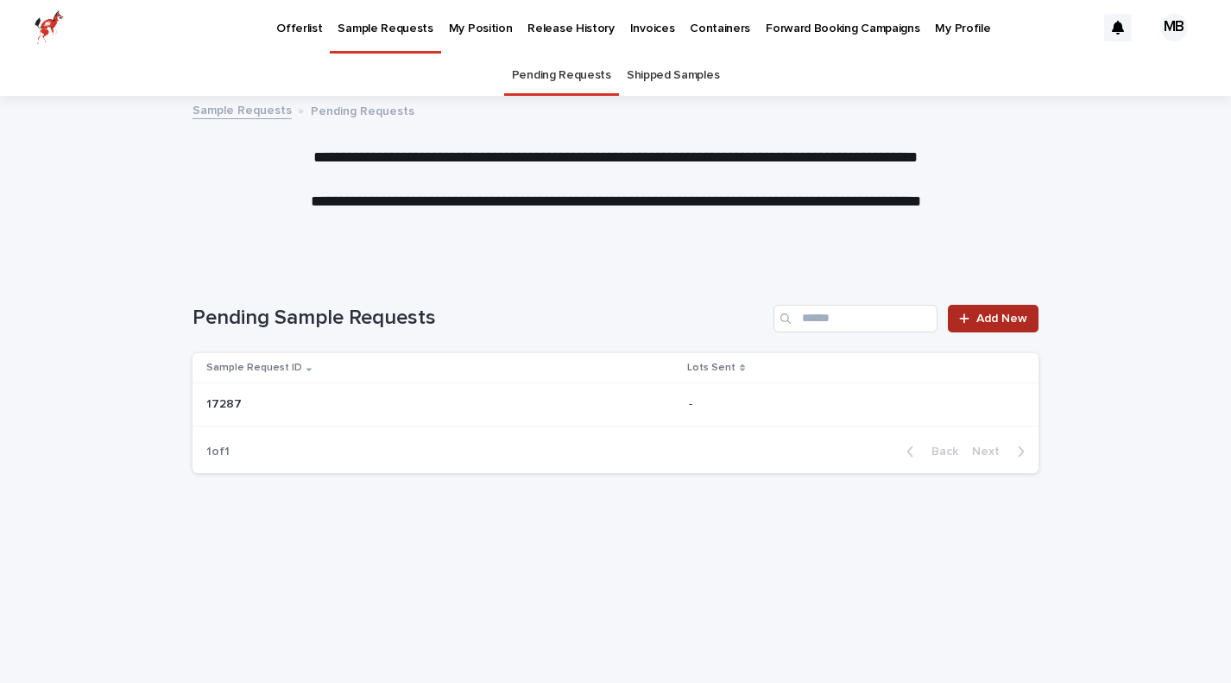
click at [1003, 318] on span "Add New" at bounding box center [1001, 318] width 51 height 12
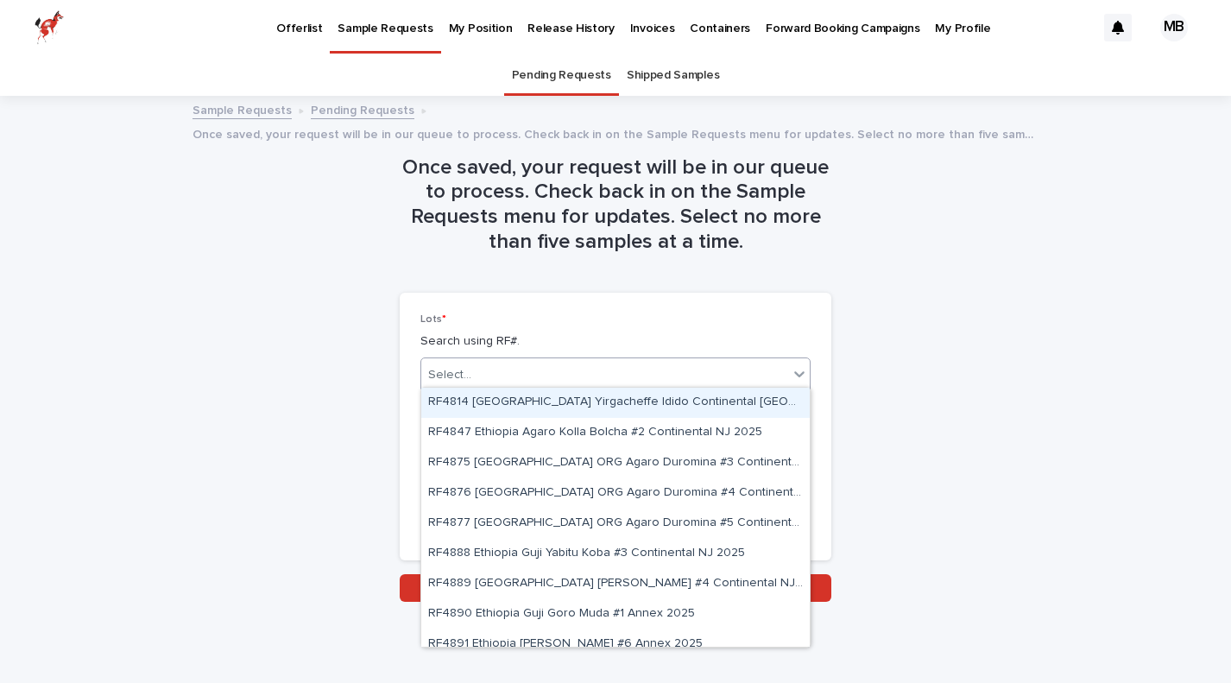
click at [802, 367] on icon at bounding box center [798, 373] width 17 height 17
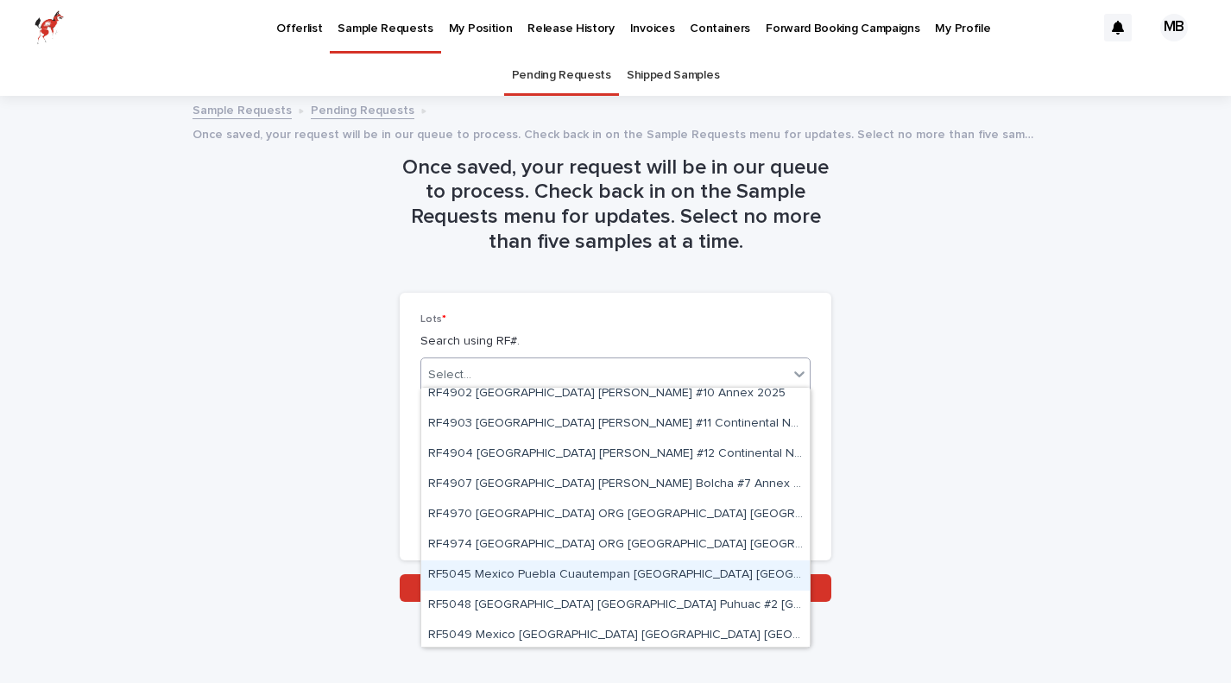
scroll to position [267, 0]
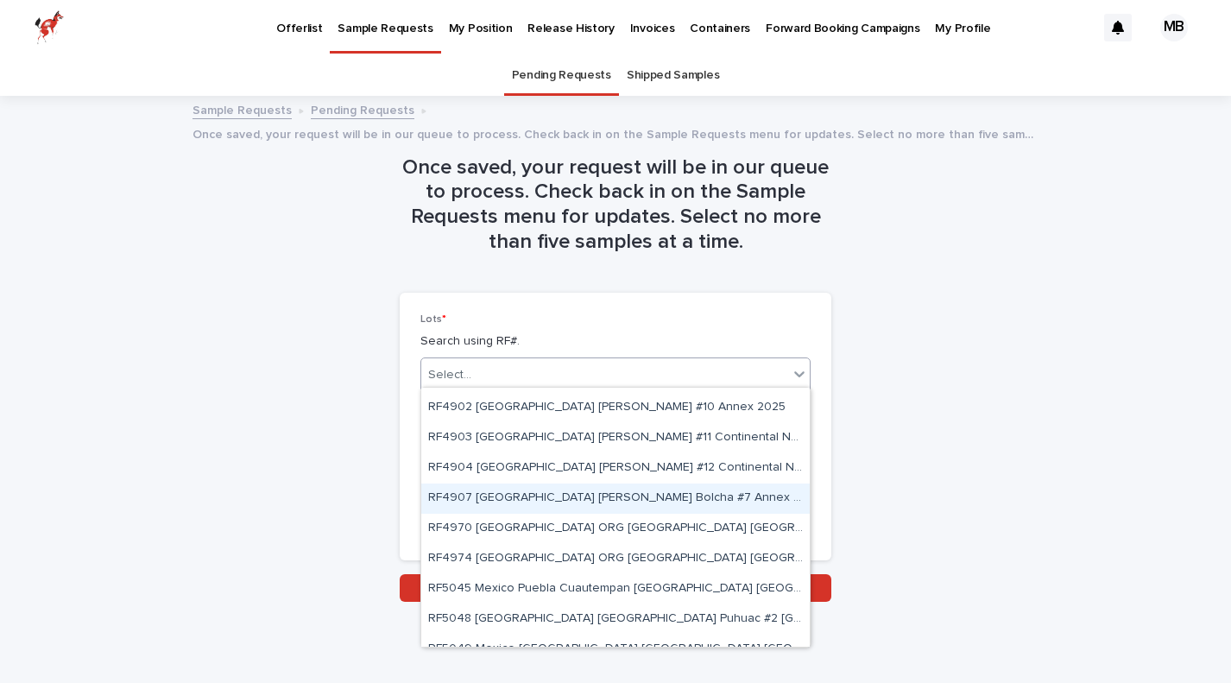
click at [677, 497] on div "RF4907 [GEOGRAPHIC_DATA] [PERSON_NAME] Bolcha #7 Annex 2025" at bounding box center [615, 498] width 388 height 30
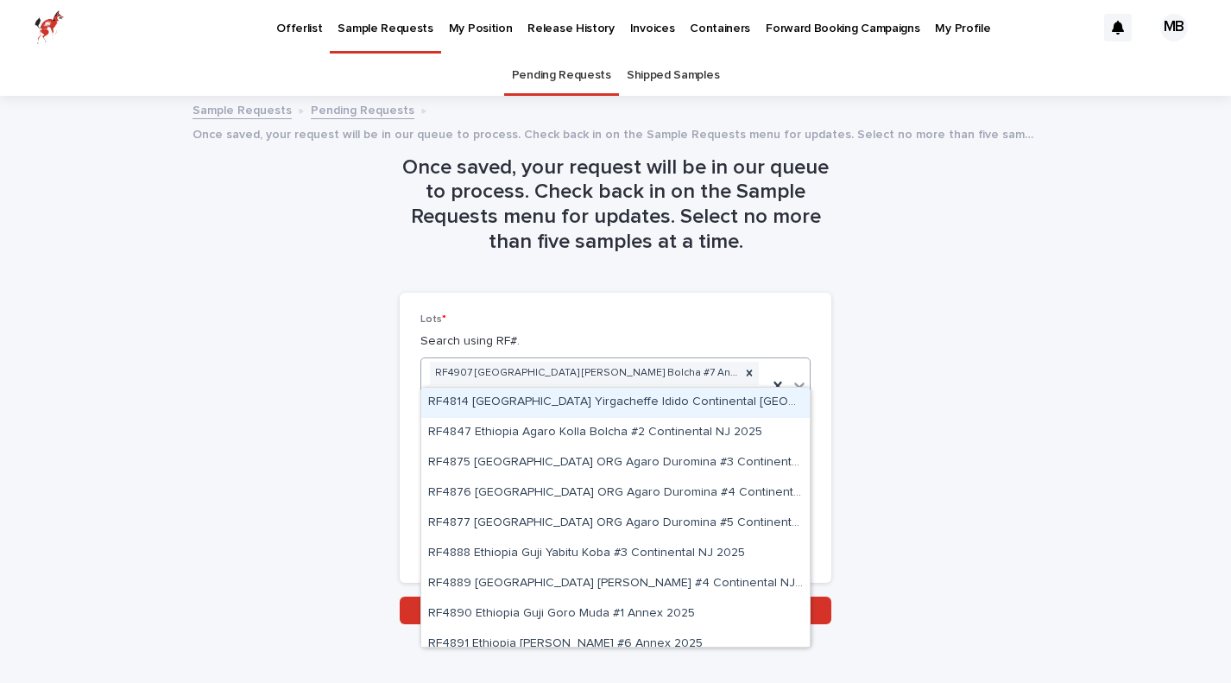
click at [717, 367] on div "RF4907 [GEOGRAPHIC_DATA] [PERSON_NAME] Bolcha #7 Annex 2025" at bounding box center [594, 385] width 346 height 55
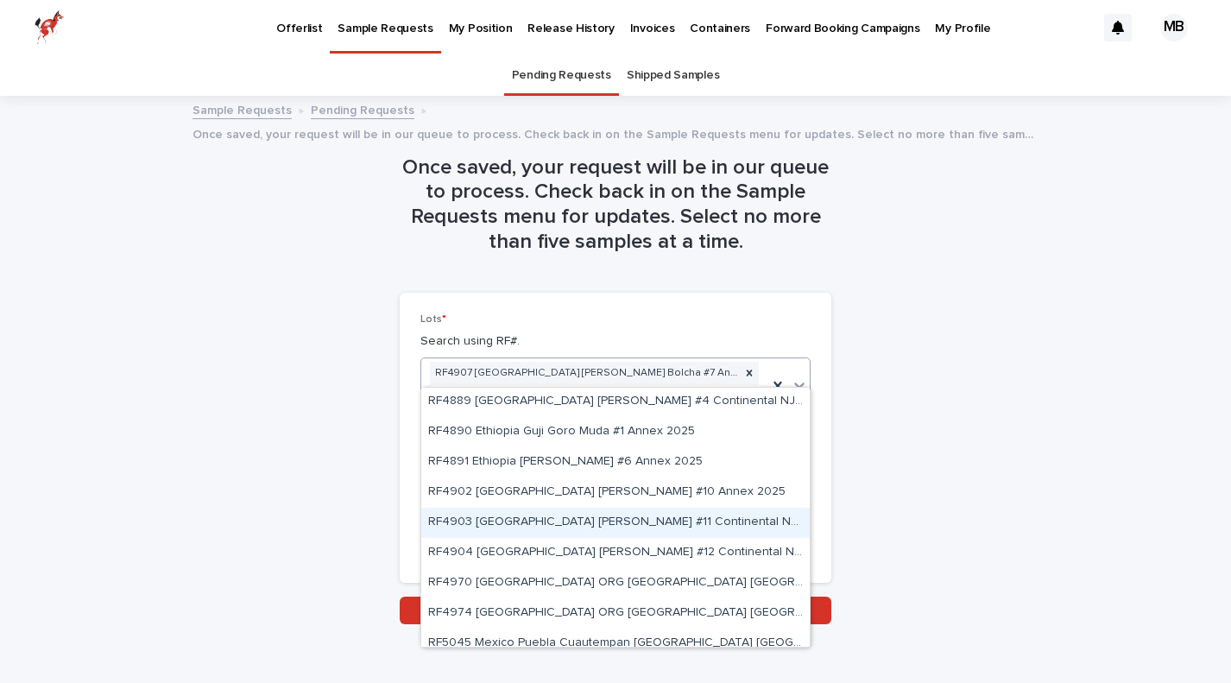
scroll to position [177, 0]
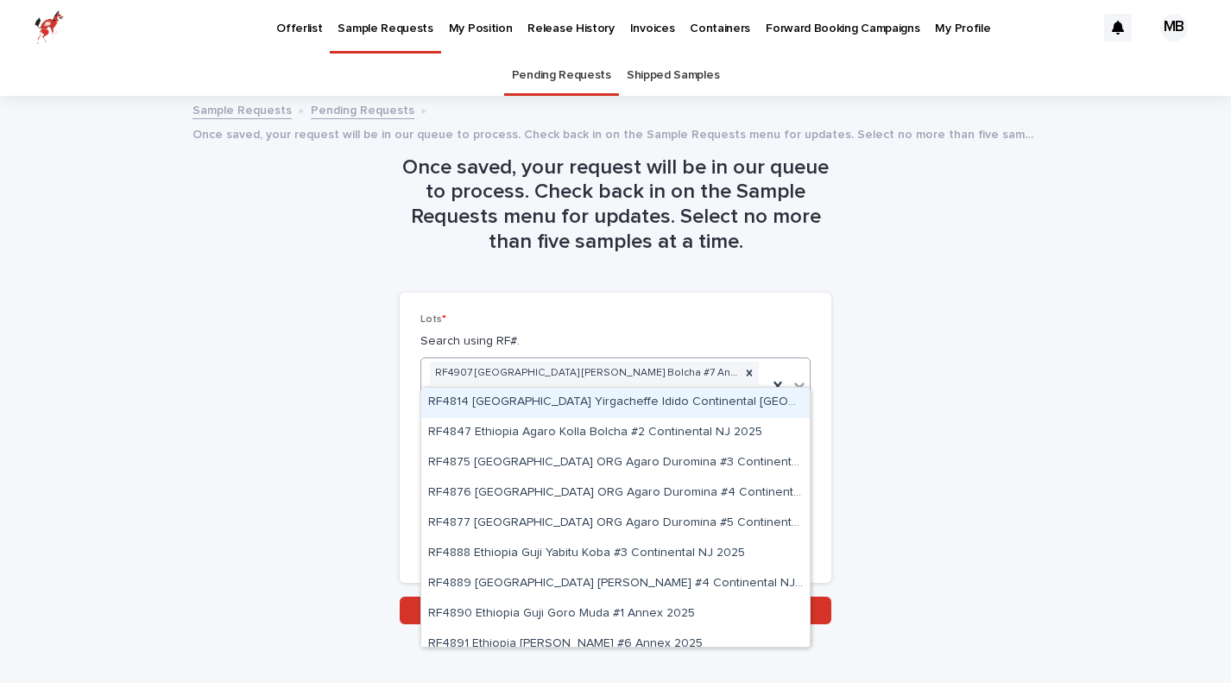
click at [728, 367] on div "RF4907 [GEOGRAPHIC_DATA] [PERSON_NAME] Bolcha #7 Annex 2025" at bounding box center [594, 385] width 346 height 55
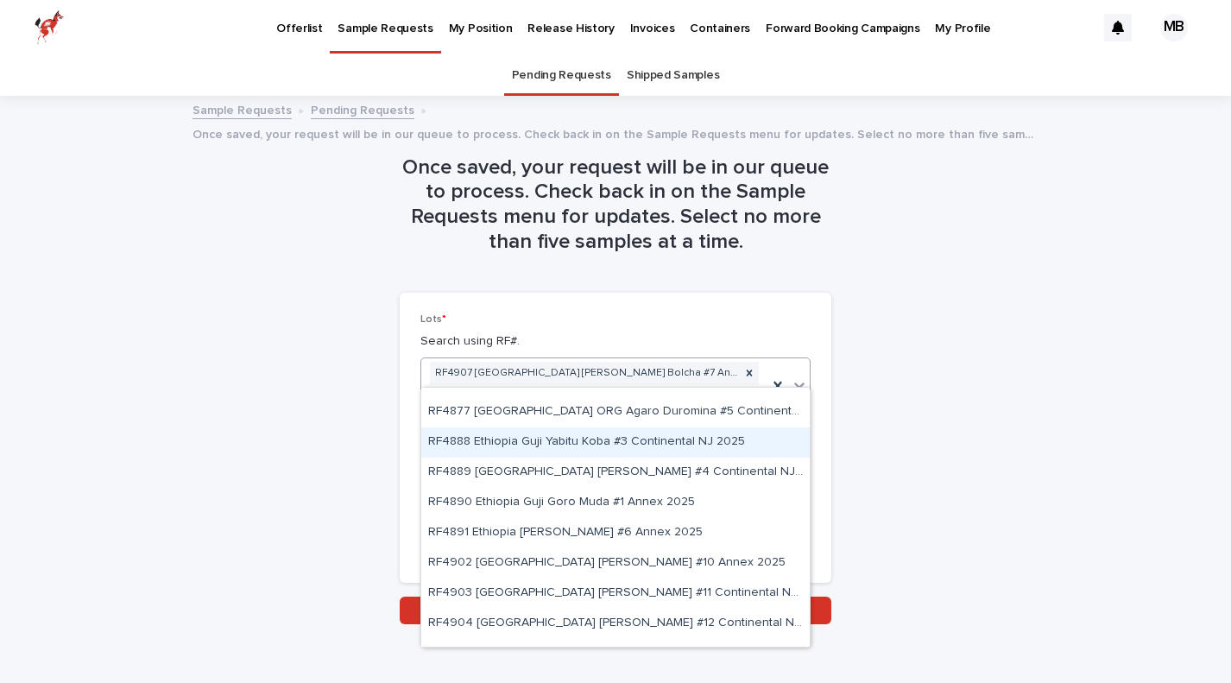
scroll to position [129, 0]
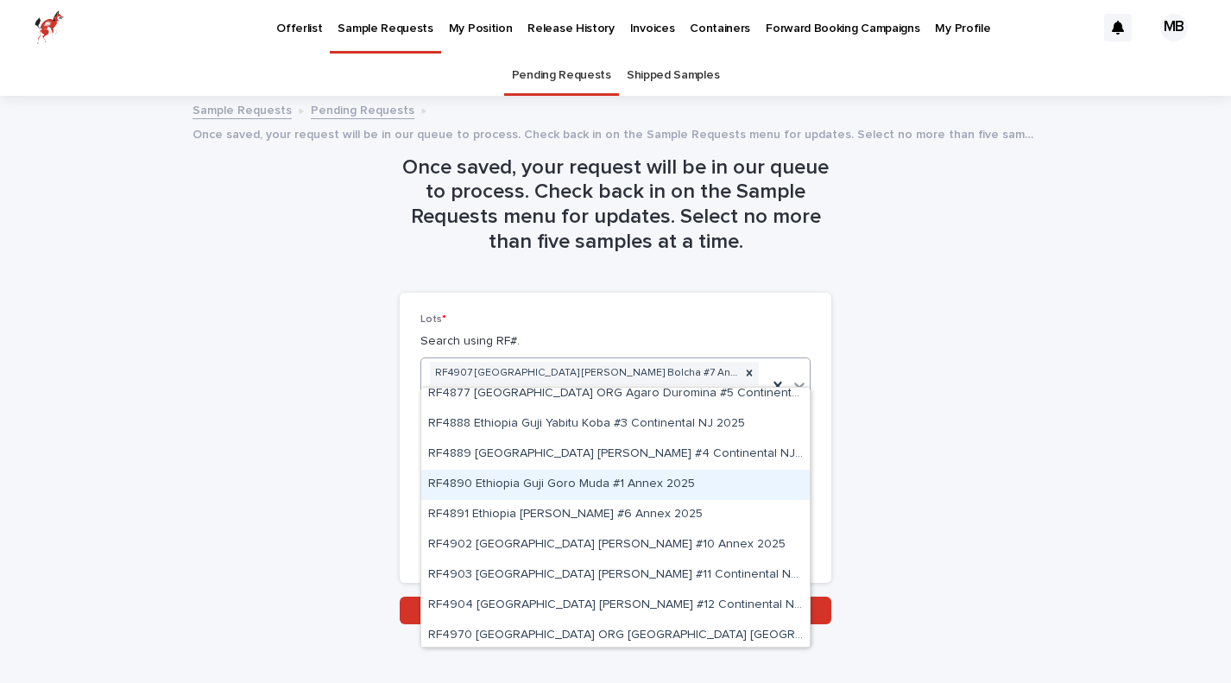
click at [648, 485] on div "RF4890 Ethiopia Guji Goro Muda #1 Annex 2025" at bounding box center [615, 484] width 388 height 30
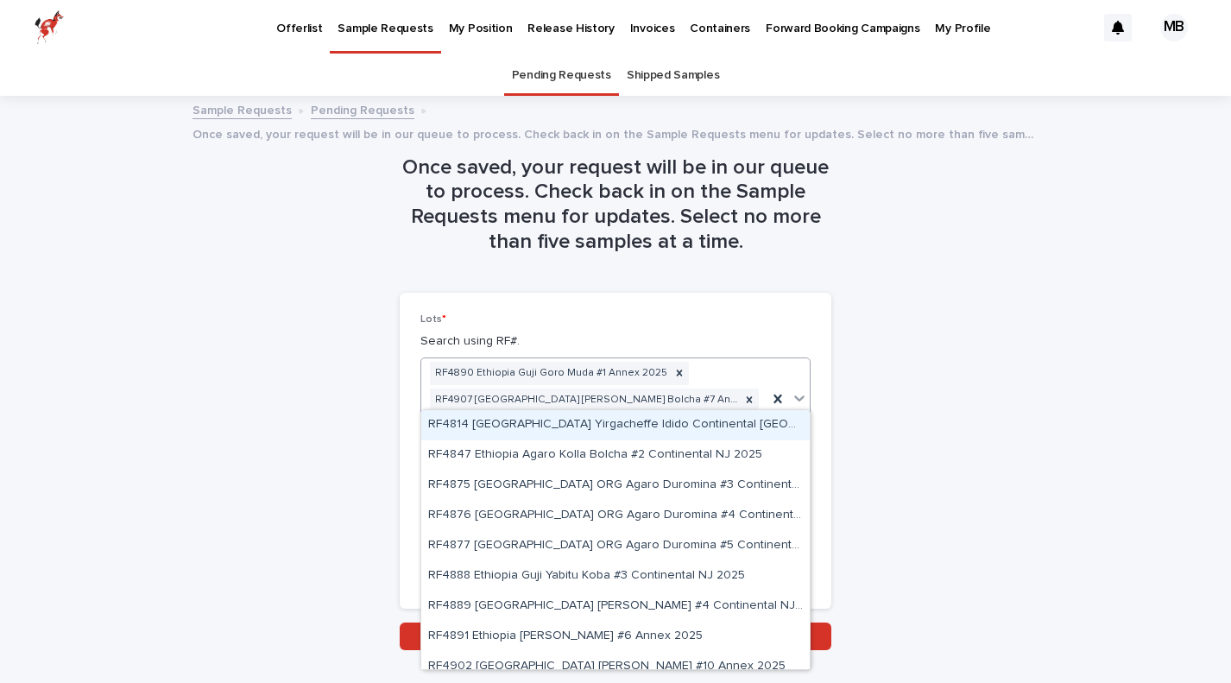
click at [718, 388] on div "RF4890 [GEOGRAPHIC_DATA] Guji Goro Muda #1 Annex 2025 RF4907 [GEOGRAPHIC_DATA] …" at bounding box center [594, 398] width 346 height 81
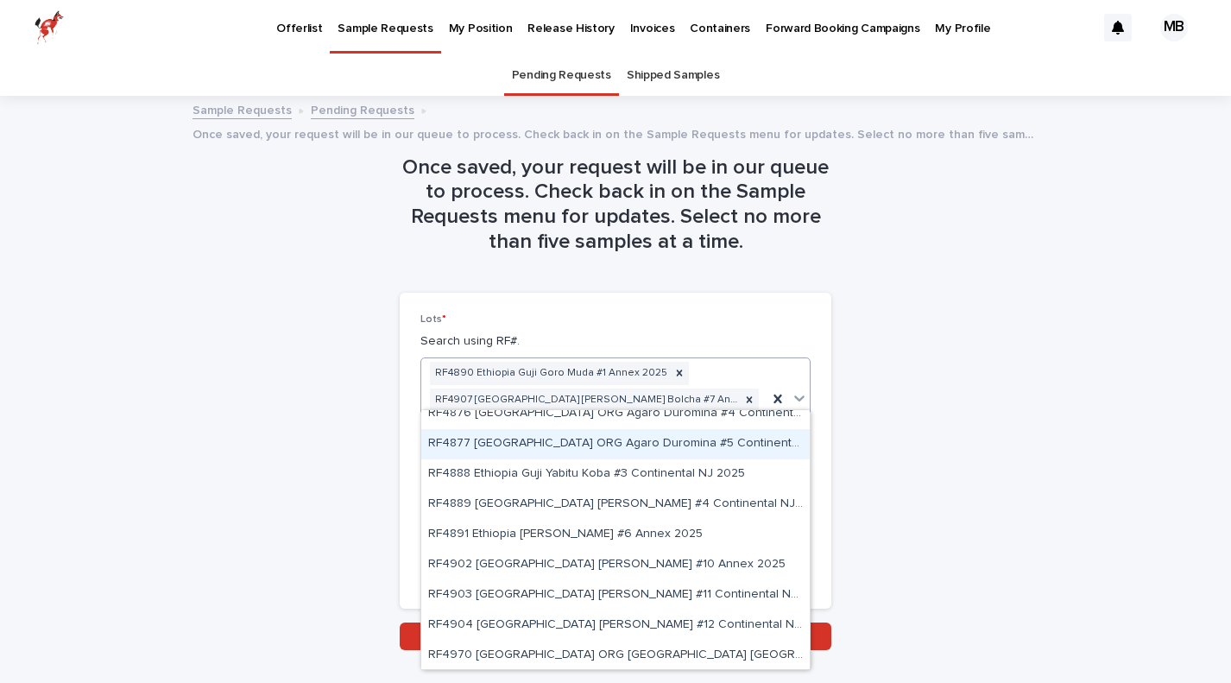
scroll to position [113, 0]
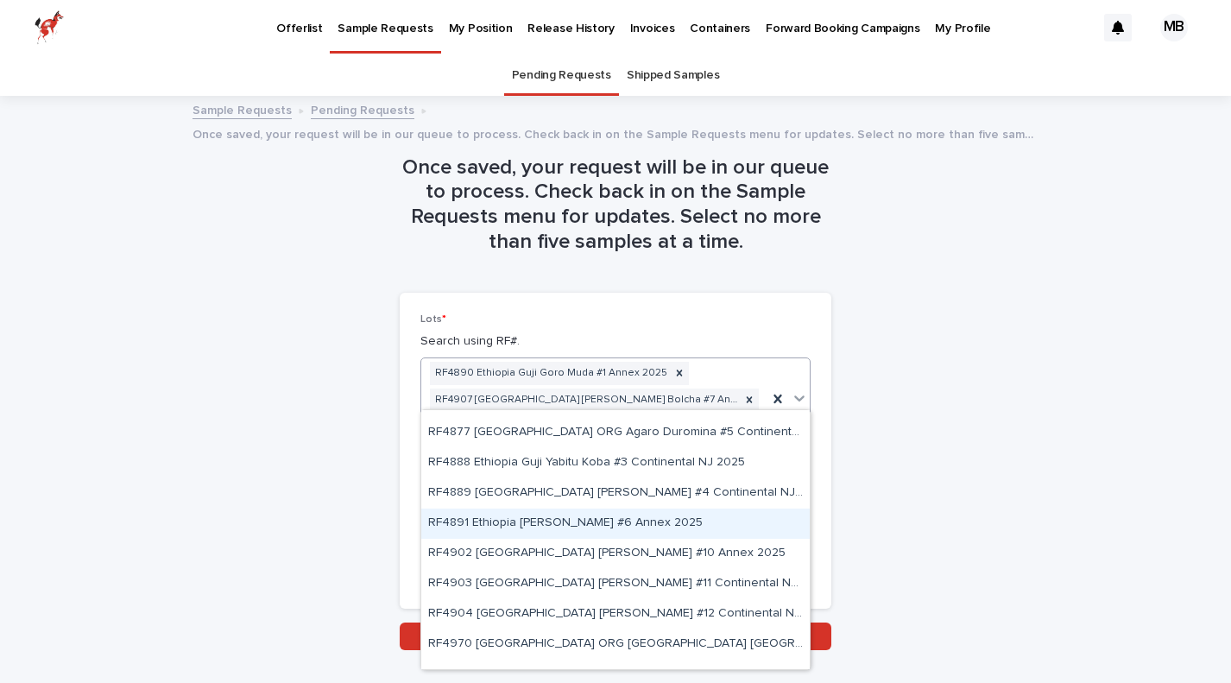
click at [625, 527] on div "RF4891 Ethiopia [PERSON_NAME] #6 Annex 2025" at bounding box center [615, 523] width 388 height 30
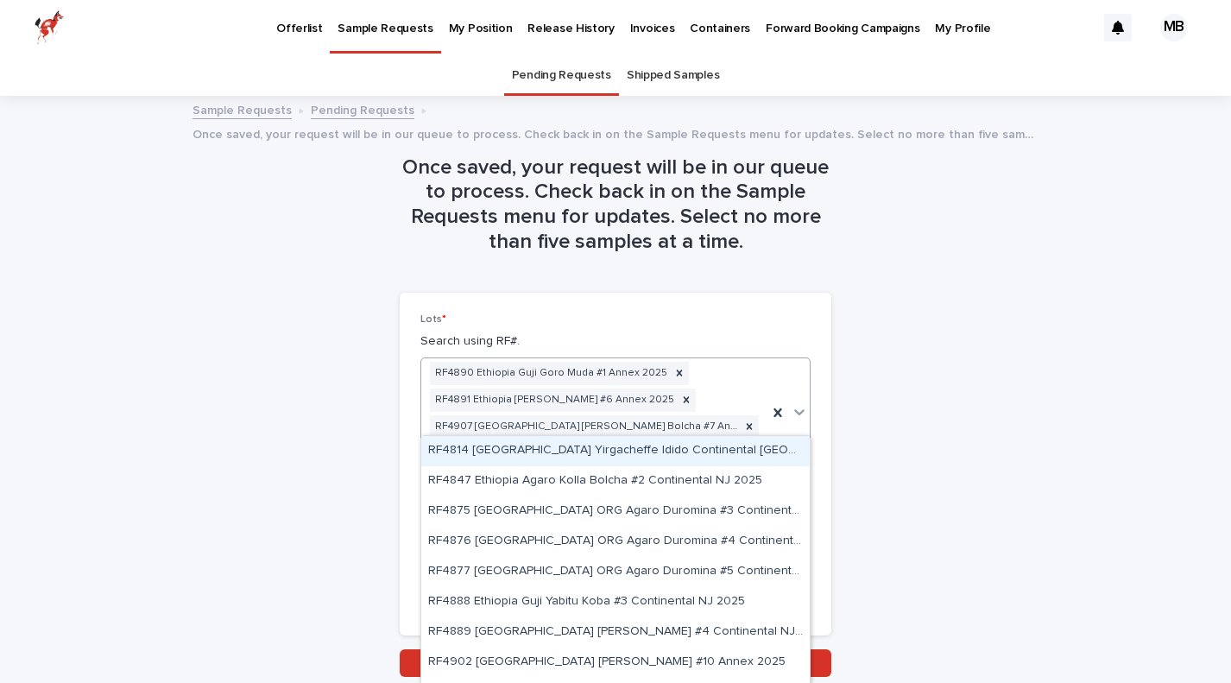
click at [727, 417] on div "RF4890 Ethiopia Guji Goro Muda #1 Annex 2025 RF4891 [GEOGRAPHIC_DATA] [PERSON_N…" at bounding box center [594, 412] width 346 height 108
click at [719, 417] on div "RF4890 Ethiopia Guji Goro Muda #1 Annex 2025 RF4891 [GEOGRAPHIC_DATA] [PERSON_N…" at bounding box center [594, 412] width 346 height 108
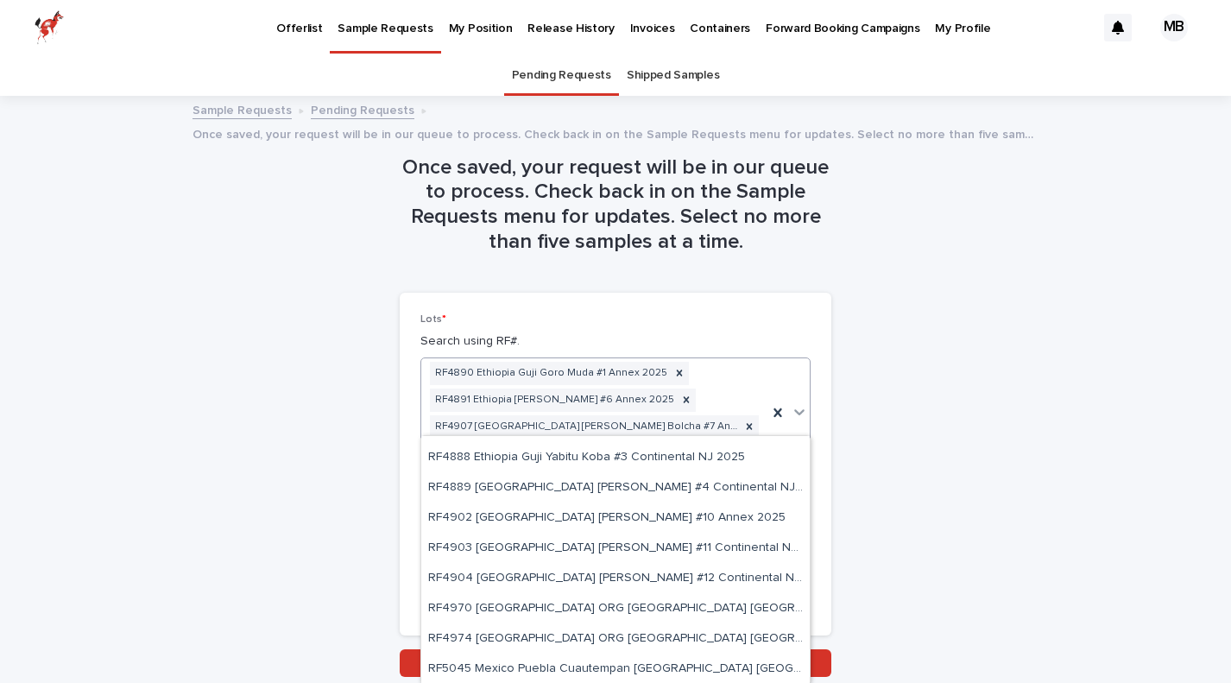
scroll to position [146, 0]
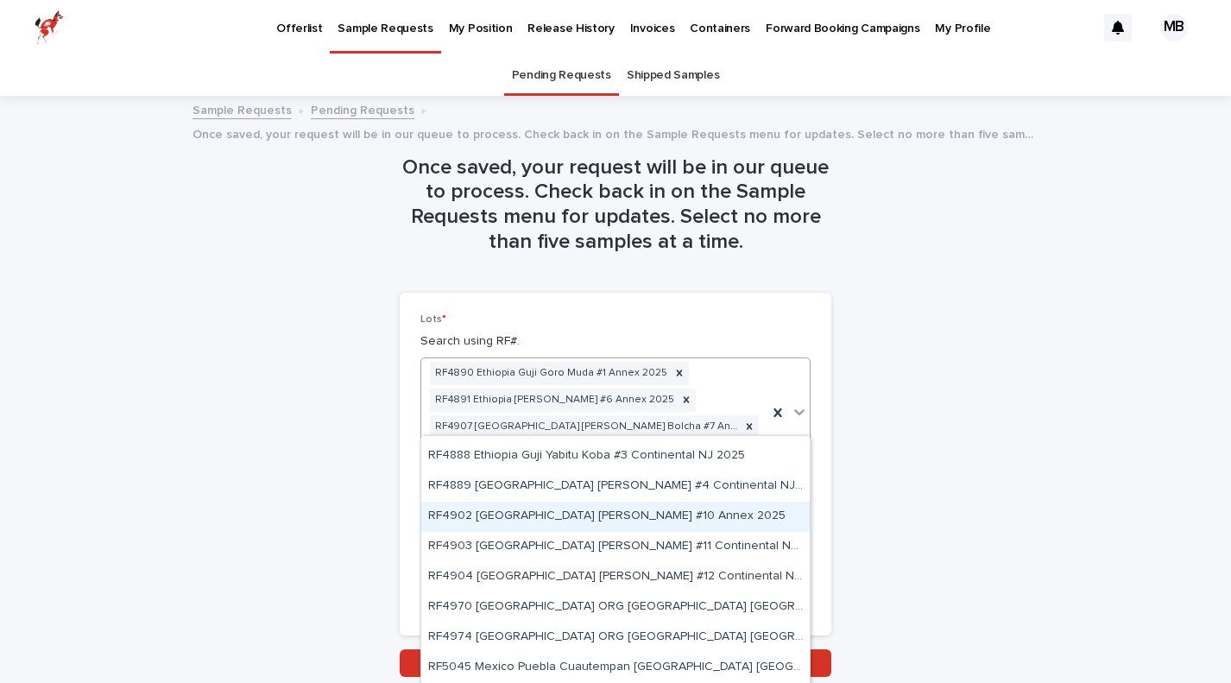
click at [572, 516] on div "RF4902 [GEOGRAPHIC_DATA] [PERSON_NAME] #10 Annex 2025" at bounding box center [615, 516] width 388 height 30
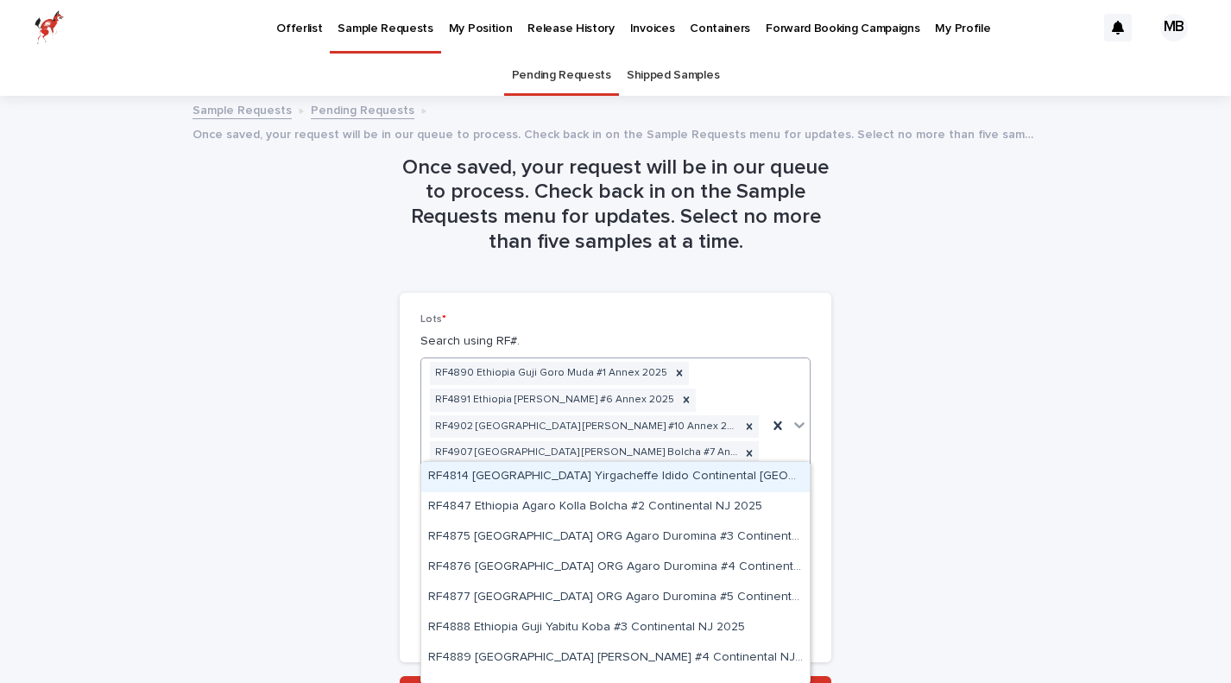
click at [715, 444] on div "RF4890 [GEOGRAPHIC_DATA] Guji Goro Muda #1 Annex 2025 RF4891 [GEOGRAPHIC_DATA] …" at bounding box center [594, 425] width 346 height 135
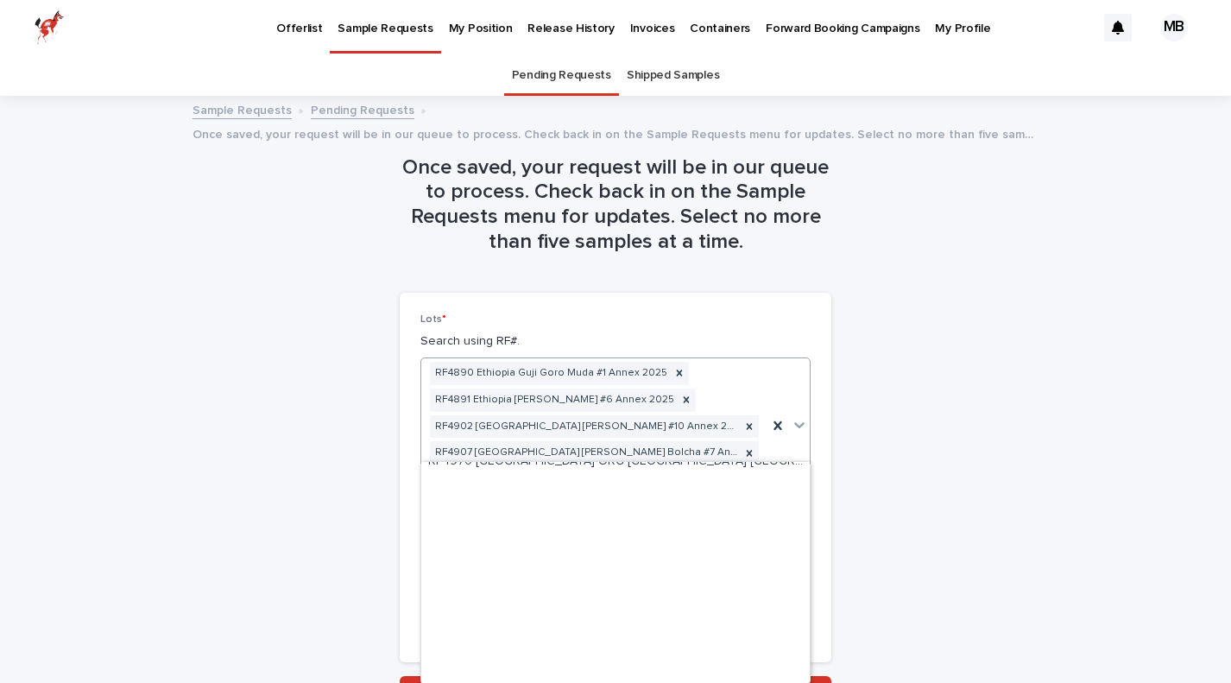
scroll to position [292, 0]
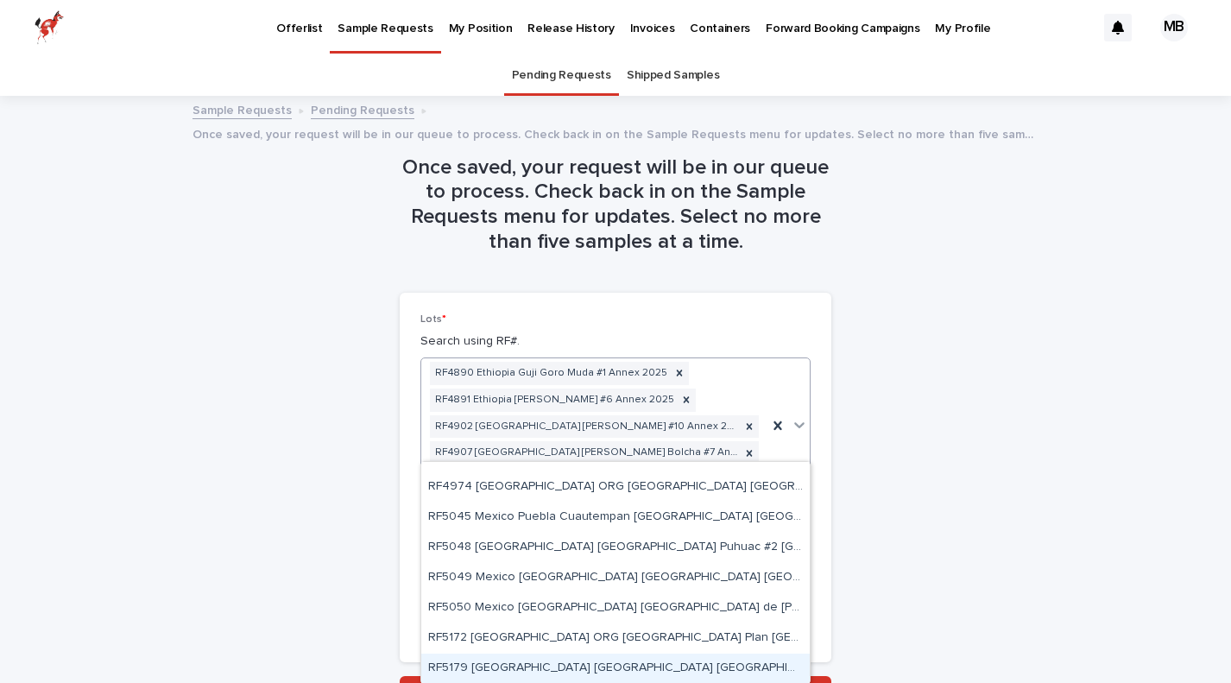
click at [621, 664] on div "RF5179 [GEOGRAPHIC_DATA] [GEOGRAPHIC_DATA] [GEOGRAPHIC_DATA] [PERSON_NAME] Anne…" at bounding box center [615, 668] width 388 height 30
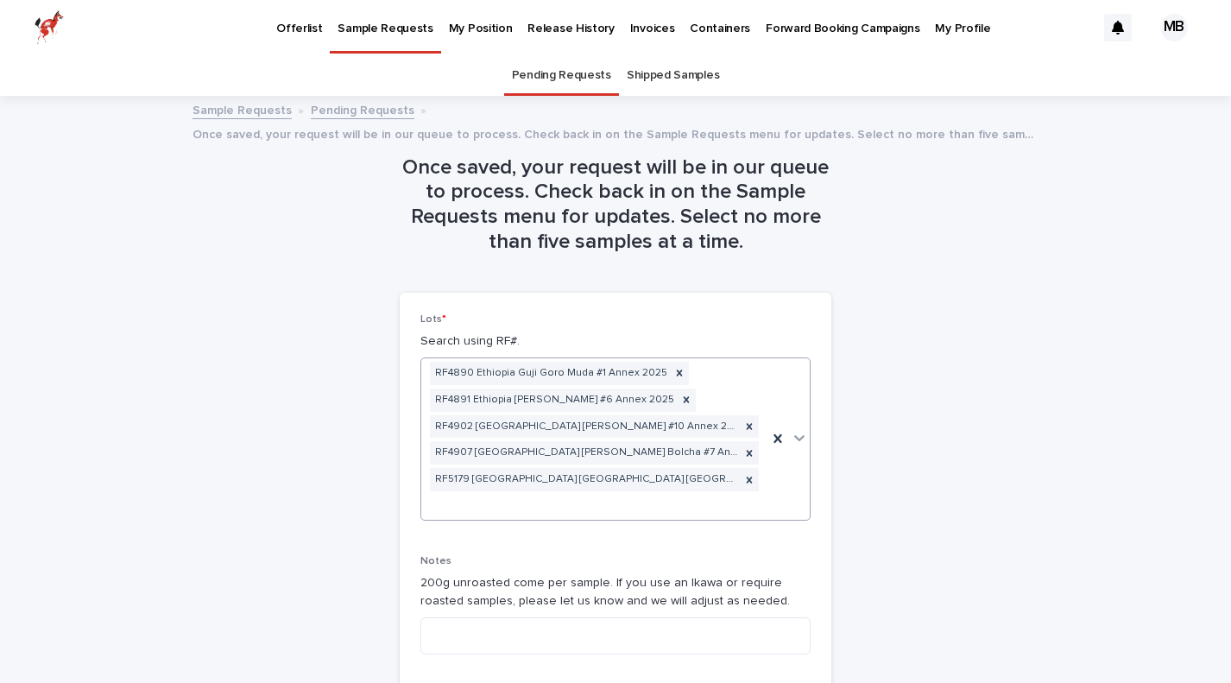
click at [741, 460] on div "RF4890 [GEOGRAPHIC_DATA] Guji Goro Muda #1 Annex 2025 RF4891 [GEOGRAPHIC_DATA] …" at bounding box center [594, 438] width 346 height 161
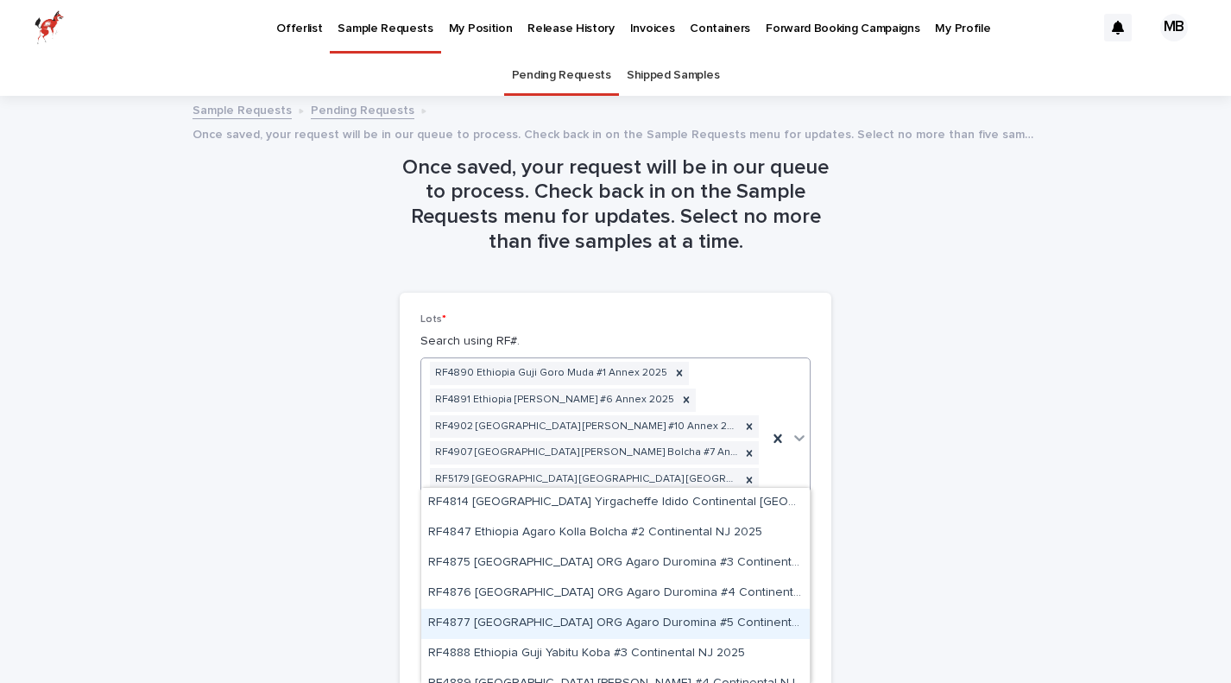
scroll to position [287, 0]
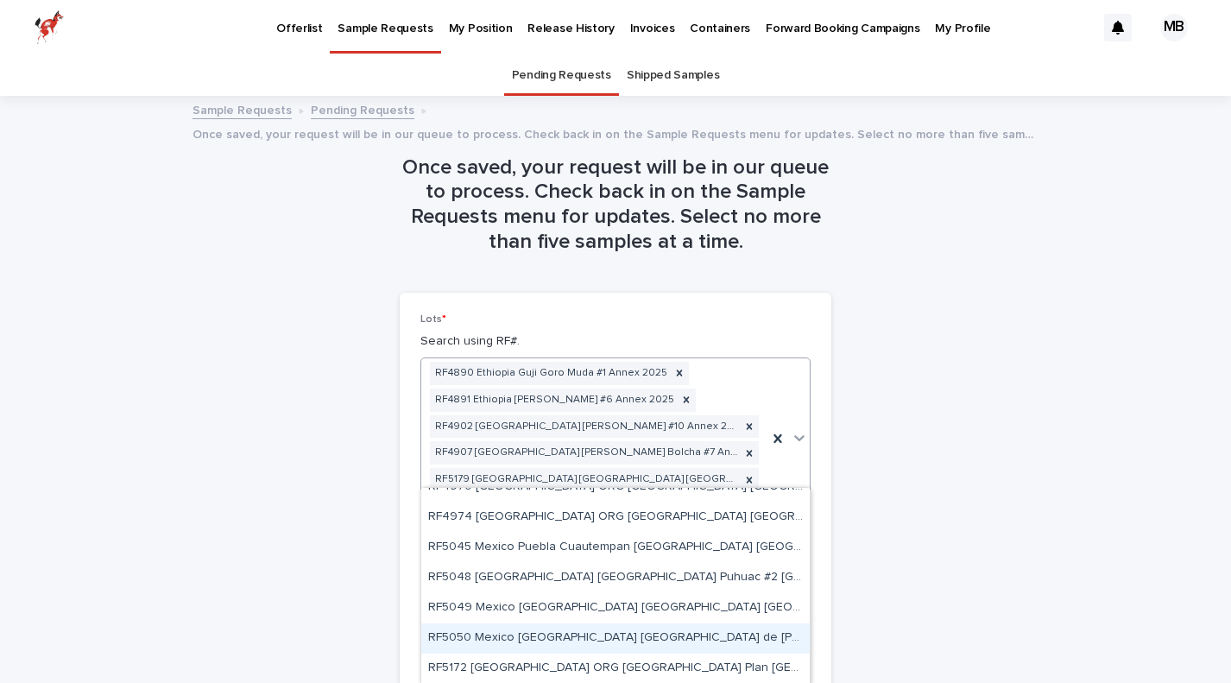
click at [675, 642] on div "RF5050 Mexico [GEOGRAPHIC_DATA] [GEOGRAPHIC_DATA] de [PERSON_NAME] [GEOGRAPHIC_…" at bounding box center [615, 638] width 388 height 30
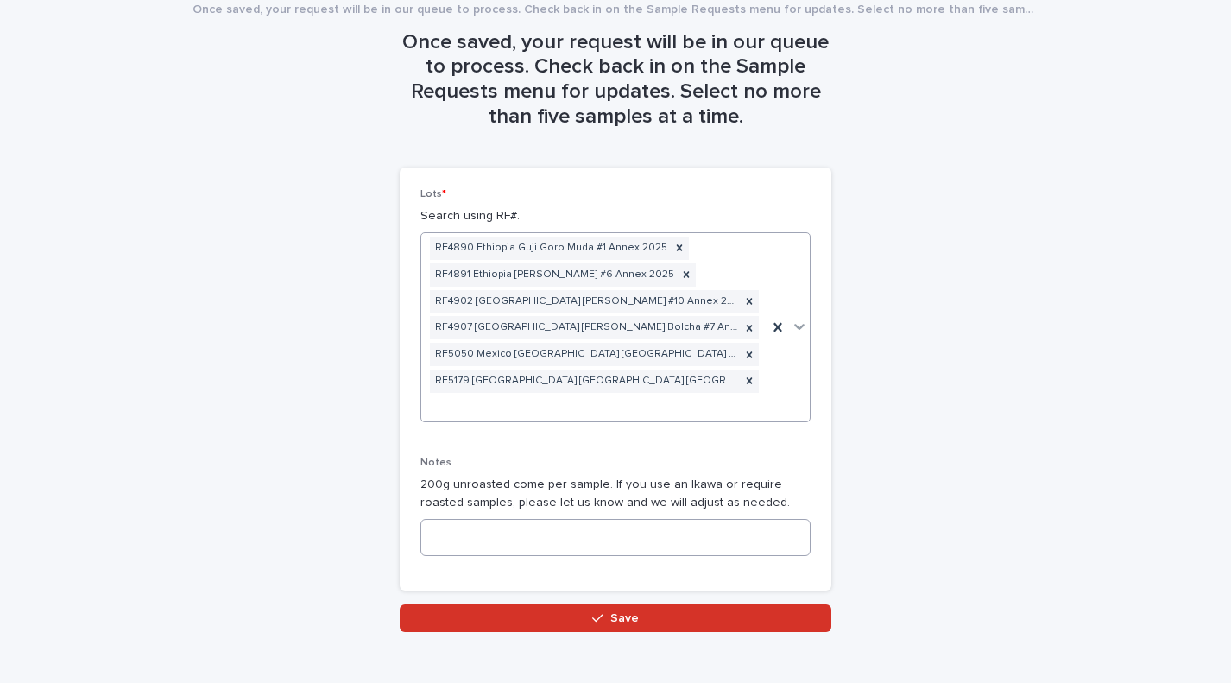
scroll to position [124, 0]
click at [494, 519] on textarea at bounding box center [615, 537] width 390 height 37
click at [616, 613] on span "Save" at bounding box center [624, 619] width 28 height 12
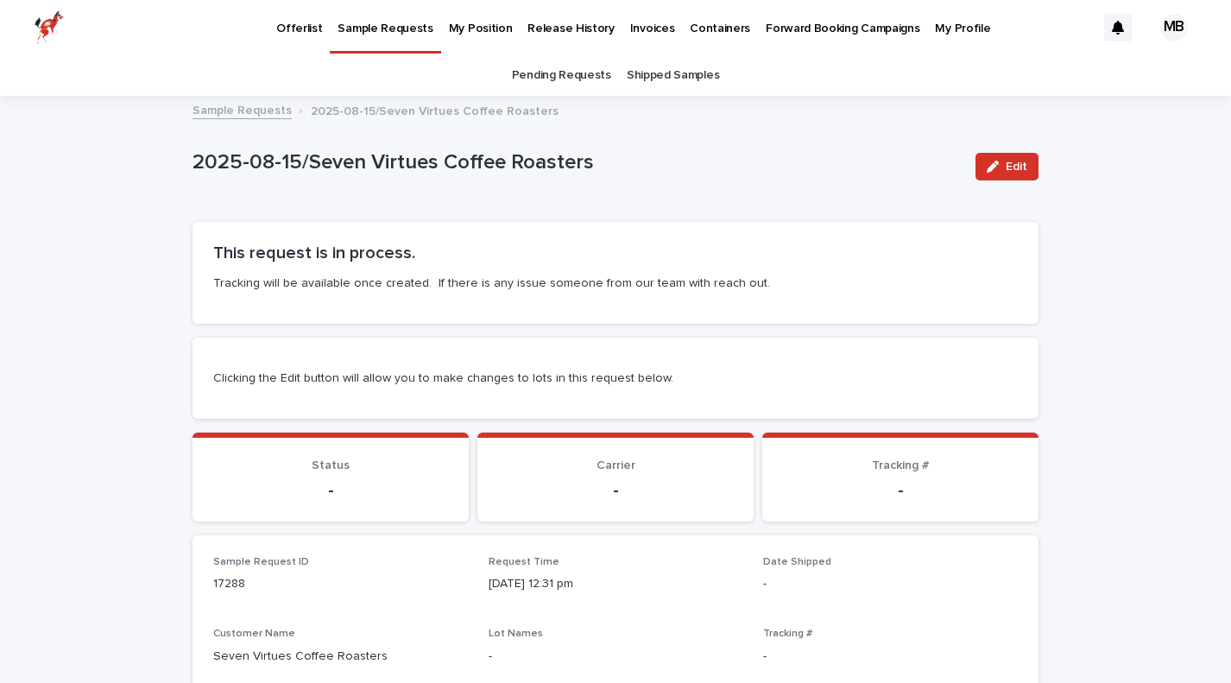
click at [935, 24] on p "My Profile" at bounding box center [962, 18] width 55 height 36
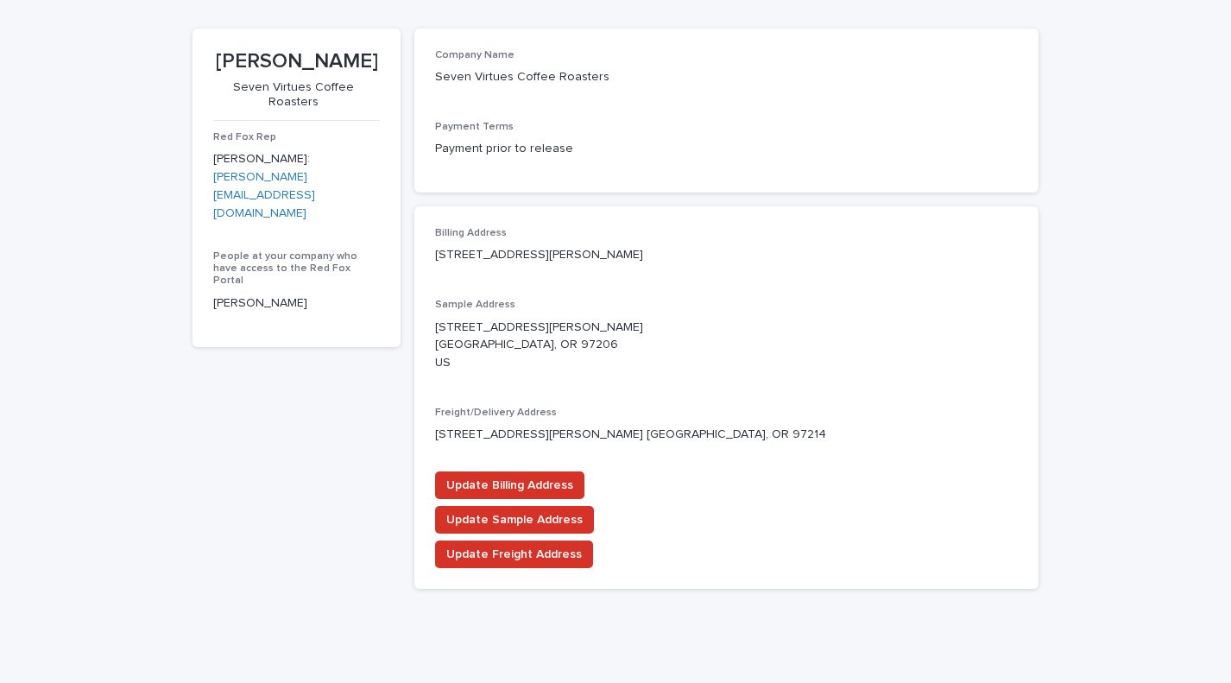
scroll to position [169, 0]
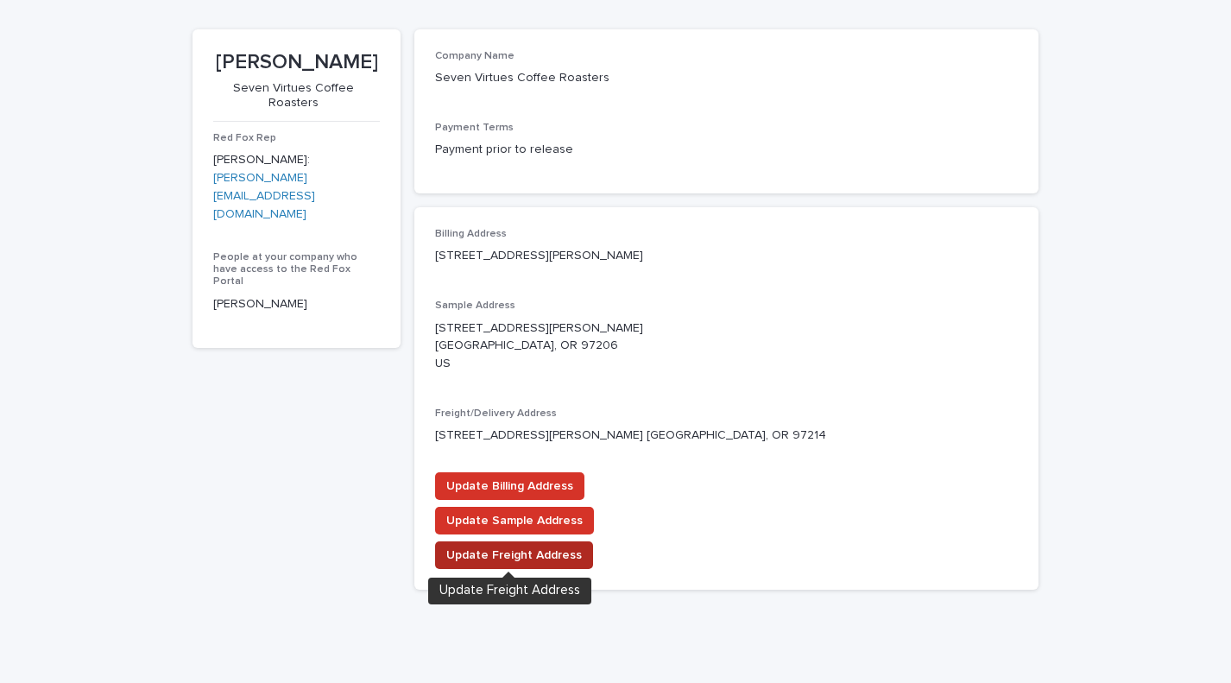
click at [484, 546] on span "Update Freight Address" at bounding box center [513, 554] width 135 height 17
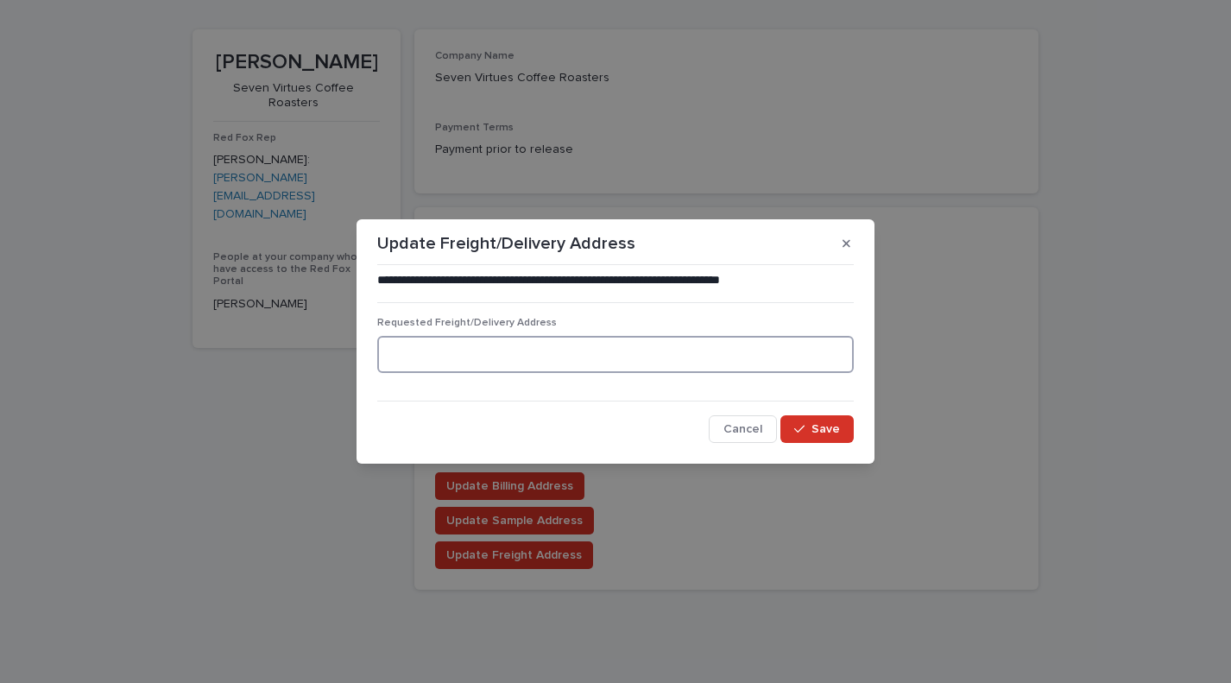
click at [485, 353] on textarea at bounding box center [615, 354] width 476 height 37
type textarea "**********"
click at [815, 429] on span "Save" at bounding box center [825, 429] width 28 height 12
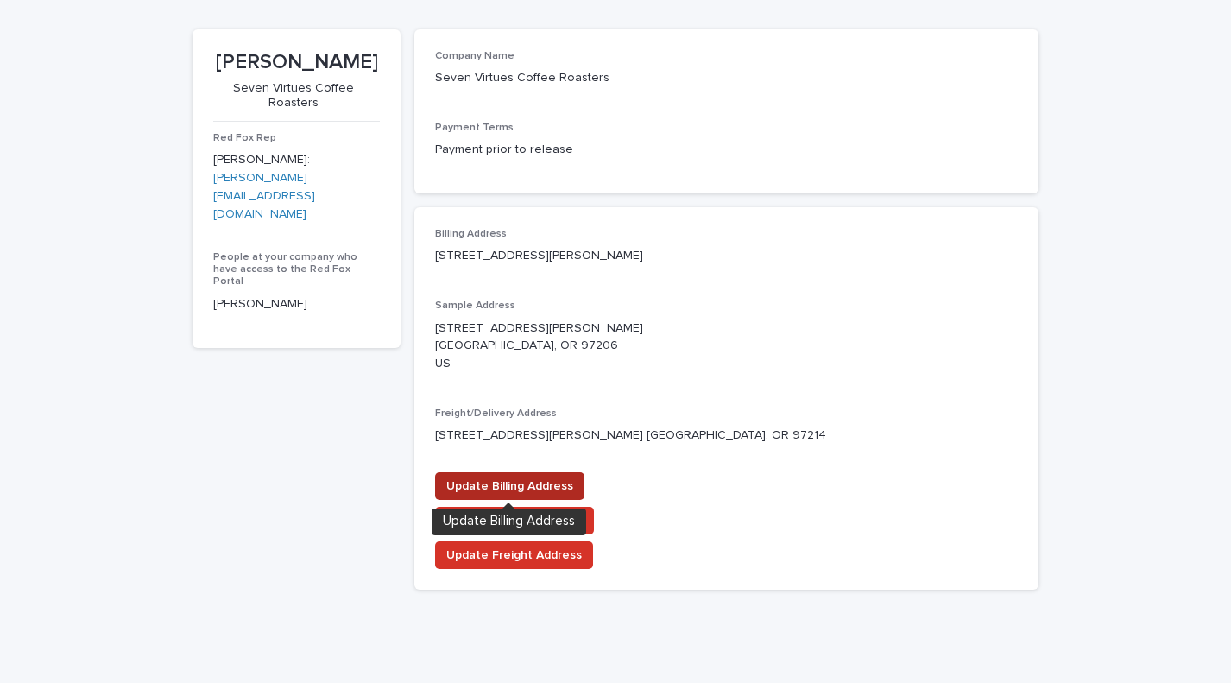
click at [484, 477] on span "Update Billing Address" at bounding box center [509, 485] width 127 height 17
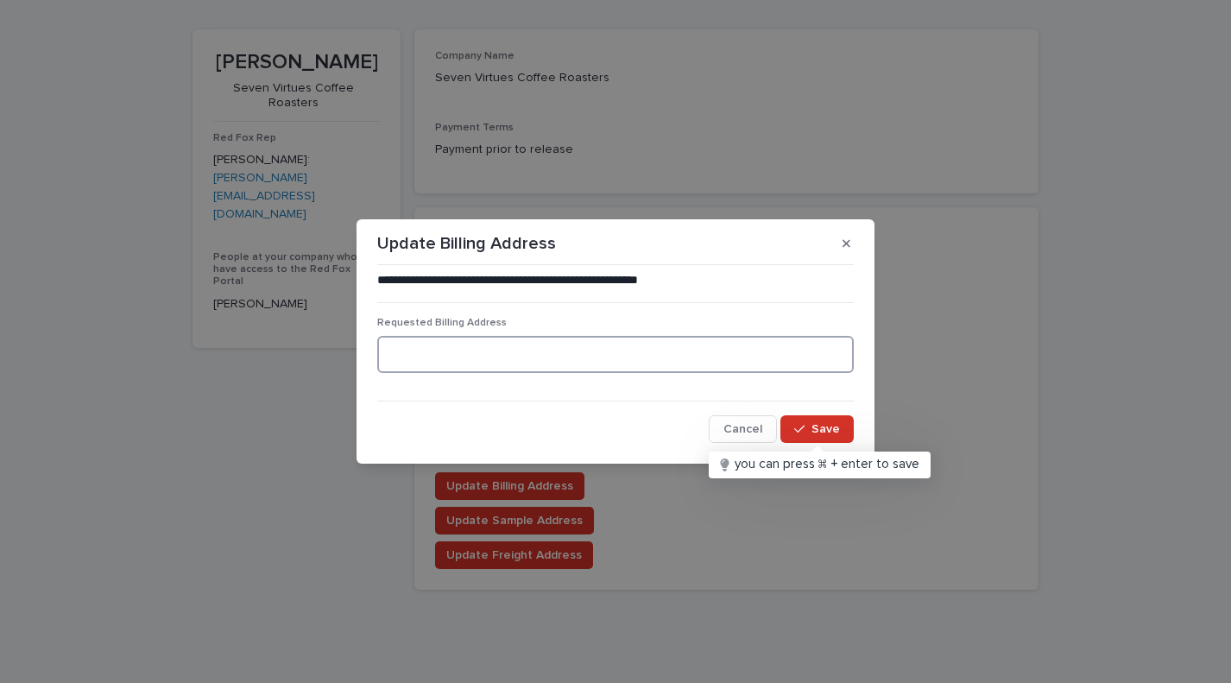
click at [469, 350] on textarea at bounding box center [615, 354] width 476 height 37
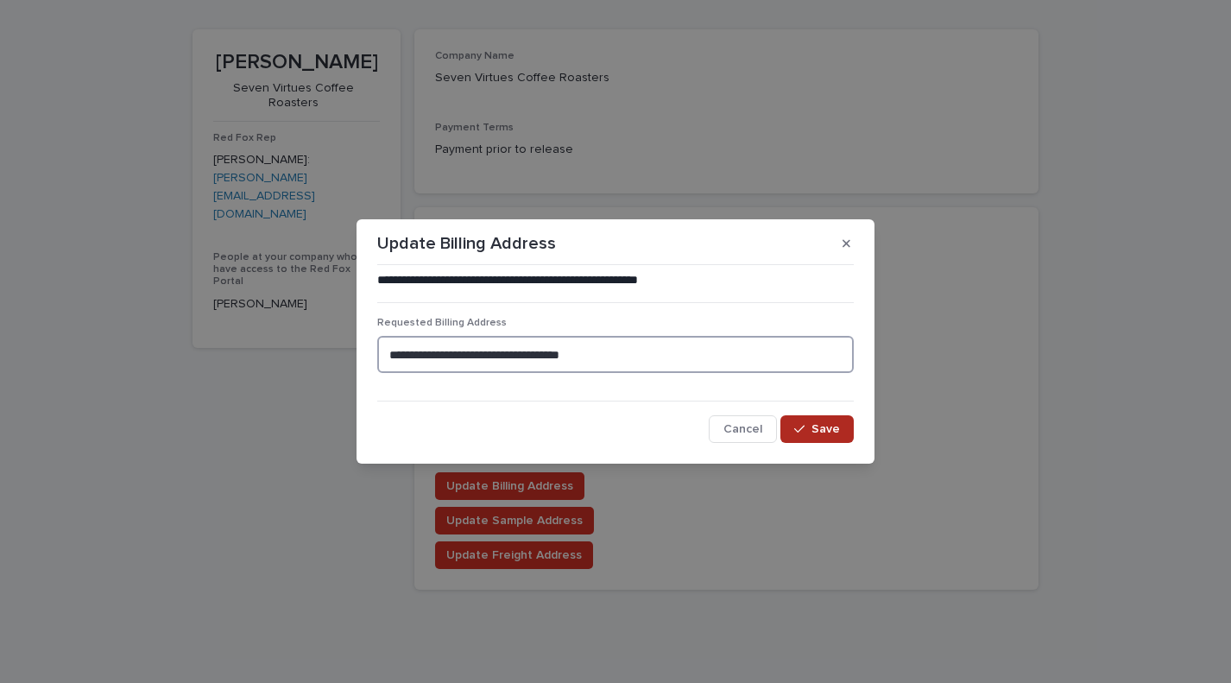
type textarea "**********"
click at [822, 430] on span "Save" at bounding box center [825, 429] width 28 height 12
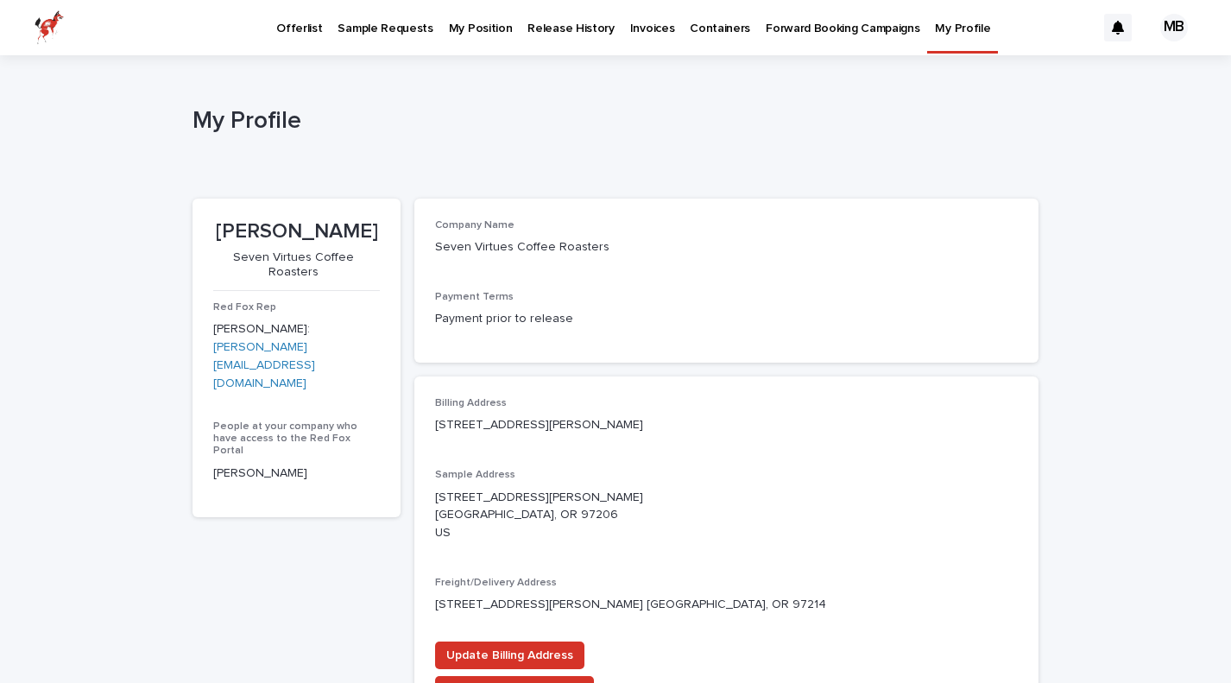
scroll to position [0, 0]
click at [790, 22] on p "Forward Booking Campaigns" at bounding box center [842, 18] width 154 height 36
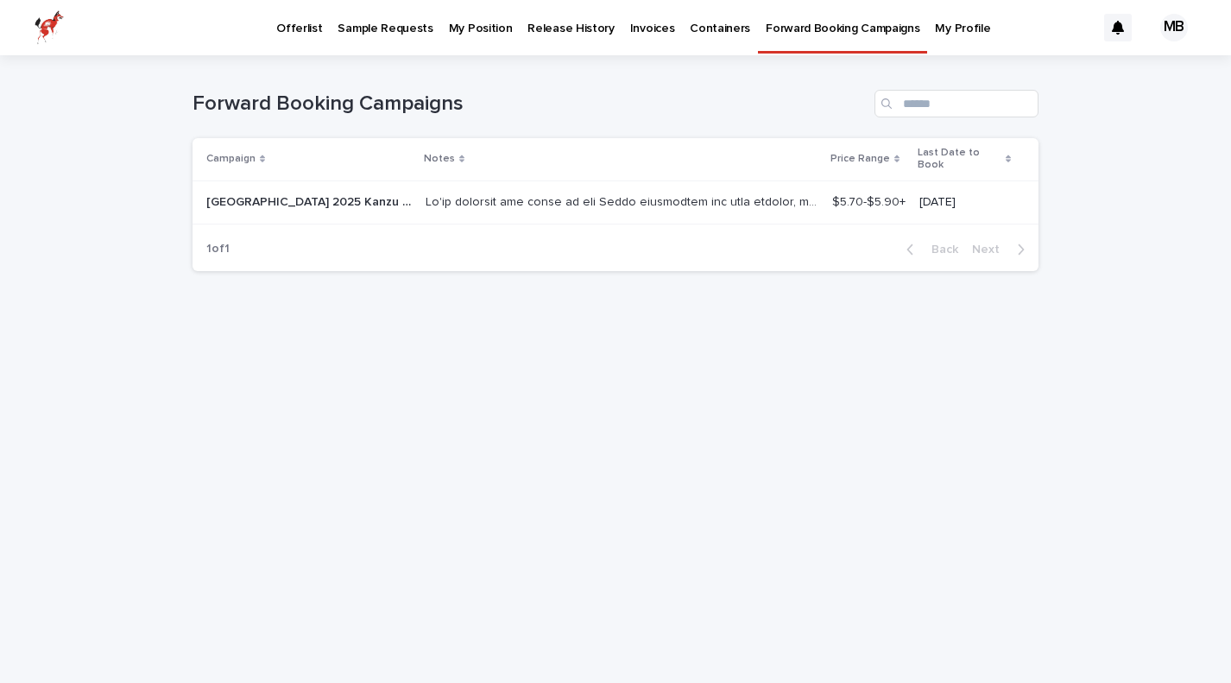
click at [652, 192] on p at bounding box center [623, 201] width 396 height 18
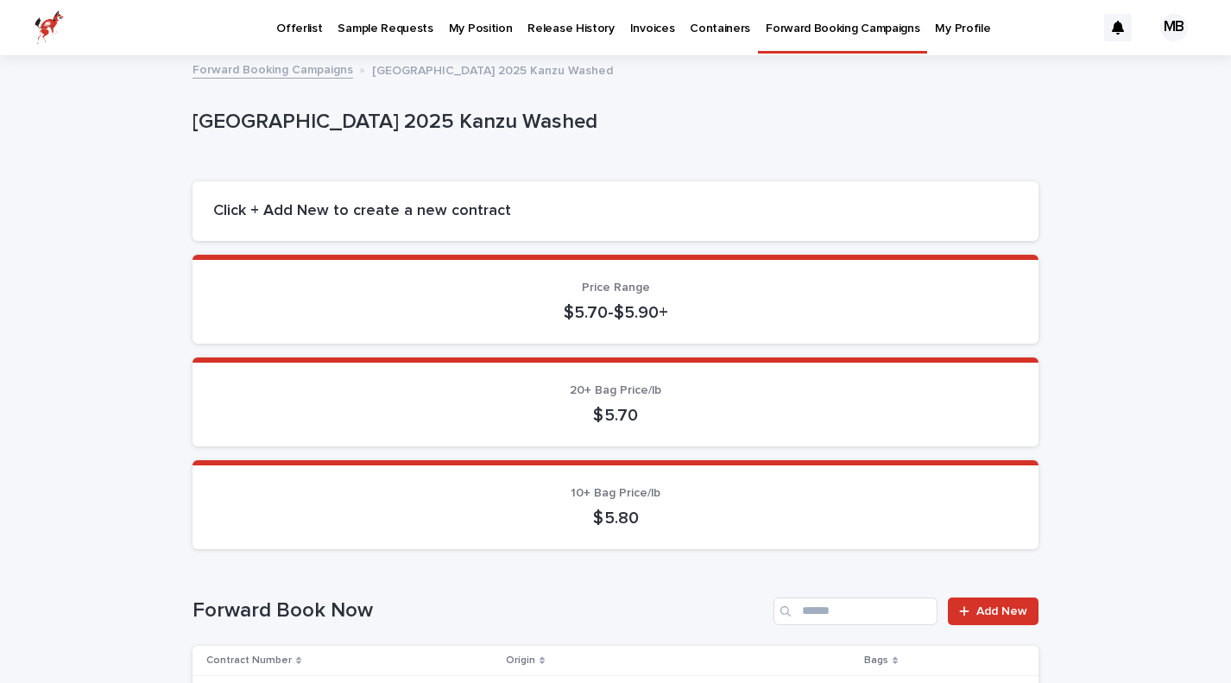
click at [935, 28] on p "My Profile" at bounding box center [962, 18] width 55 height 36
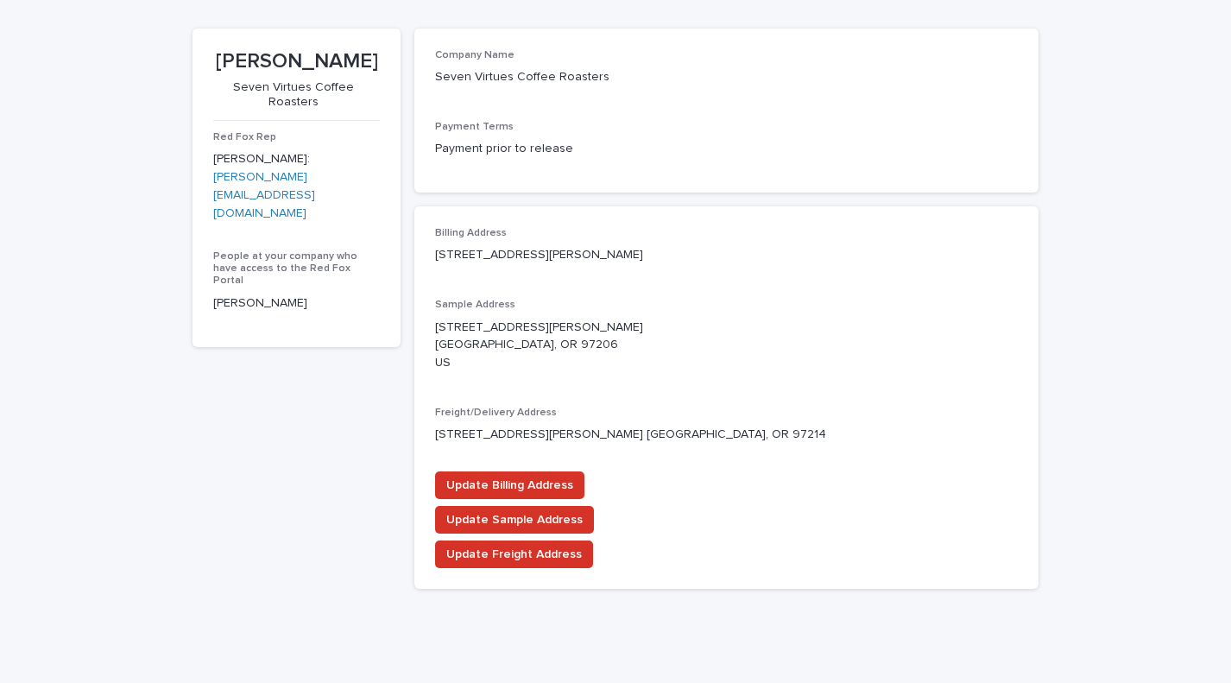
scroll to position [169, 0]
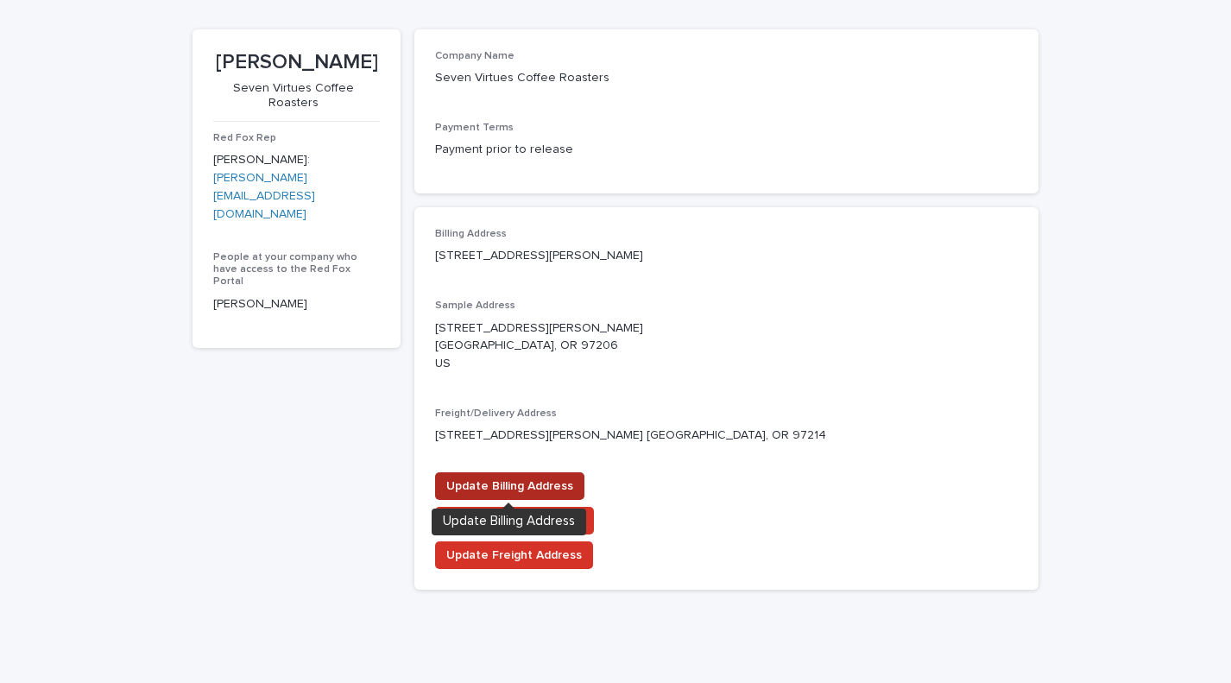
click at [483, 477] on span "Update Billing Address" at bounding box center [509, 485] width 127 height 17
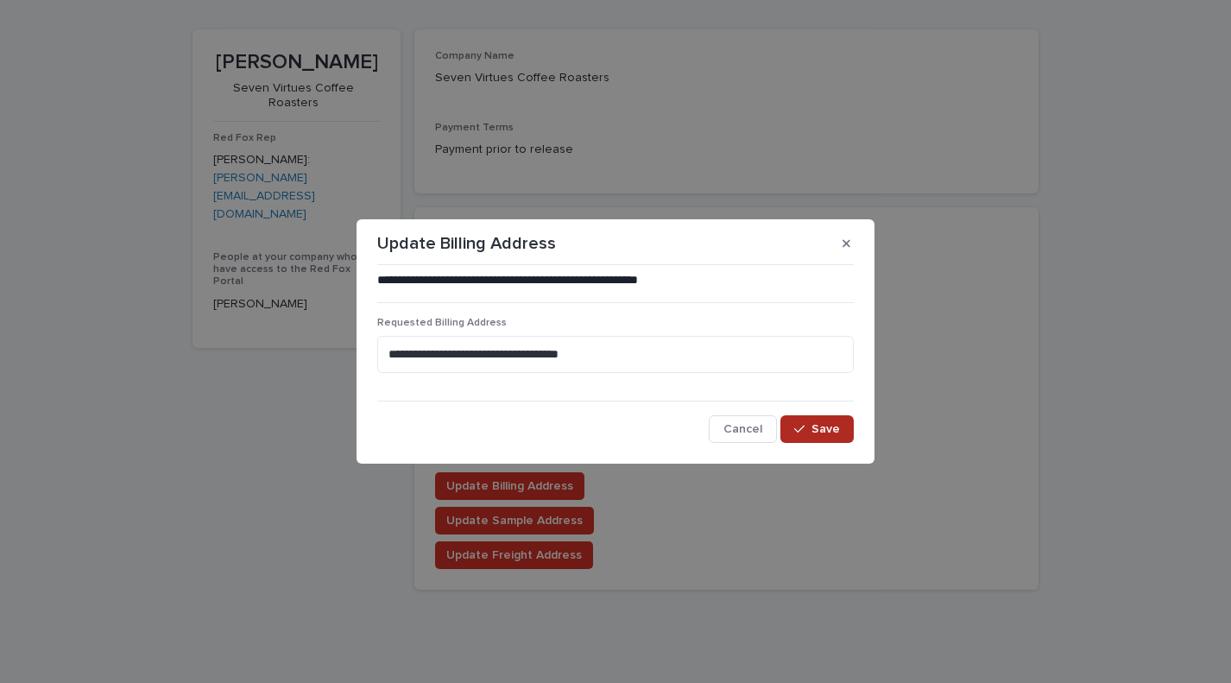
click at [821, 437] on button "Save" at bounding box center [816, 429] width 73 height 28
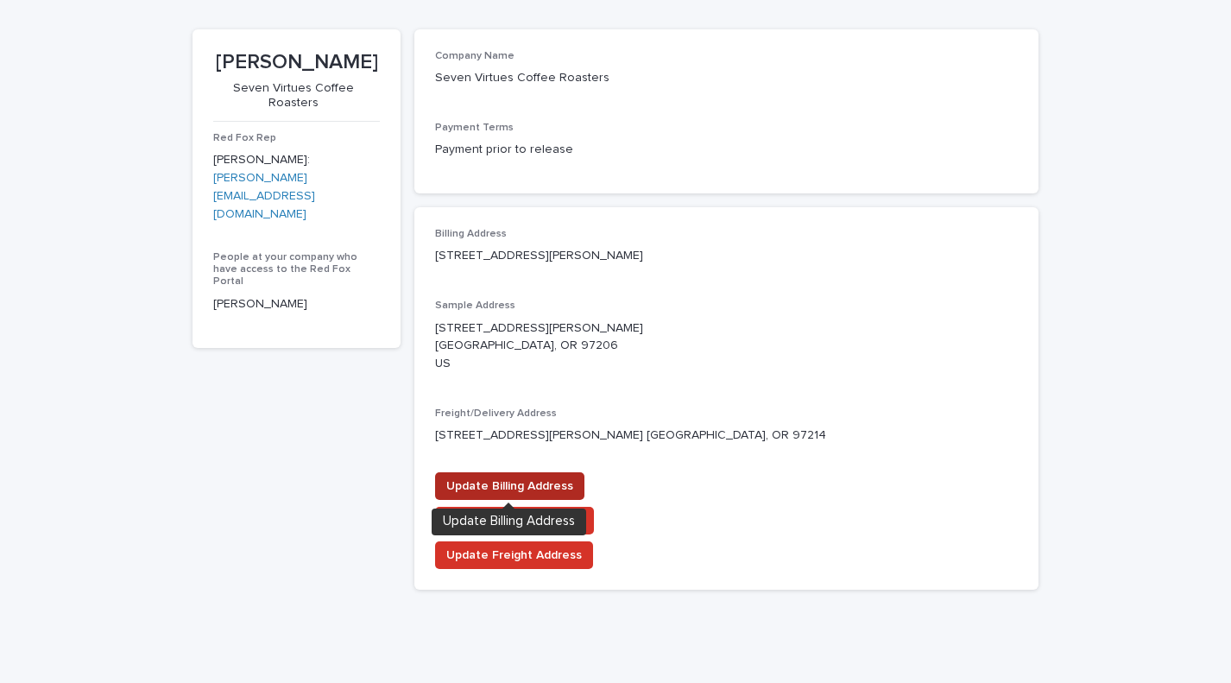
click at [471, 477] on span "Update Billing Address" at bounding box center [509, 485] width 127 height 17
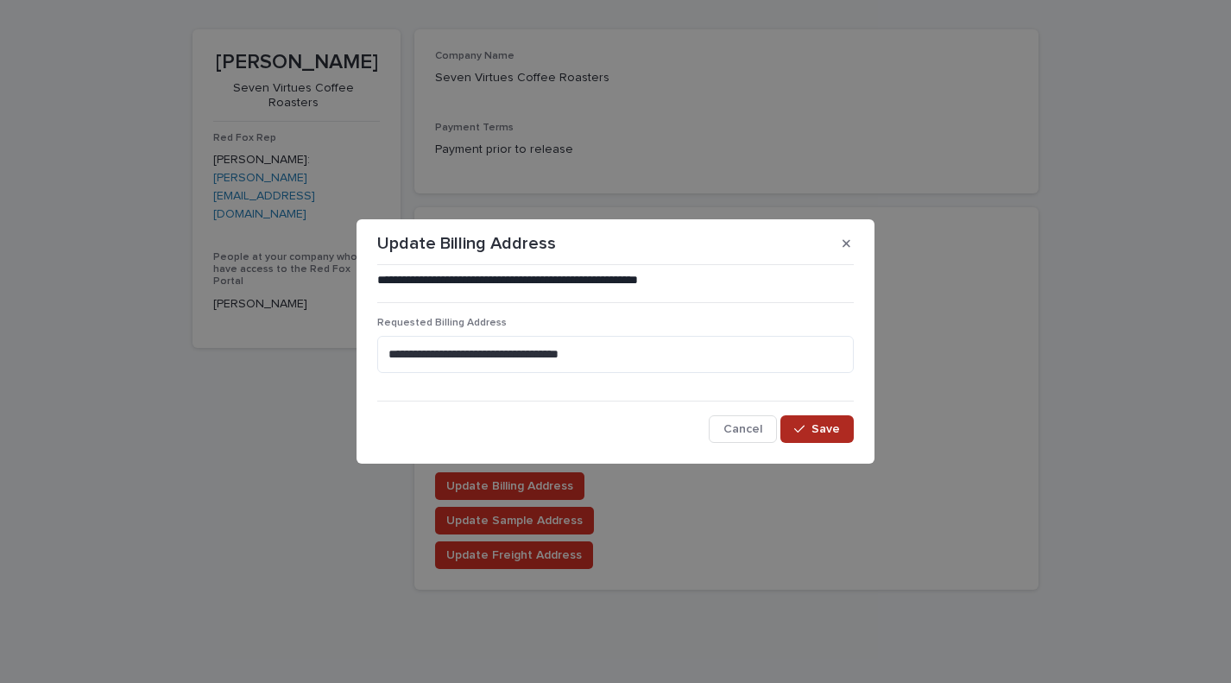
click at [828, 427] on span "Save" at bounding box center [825, 429] width 28 height 12
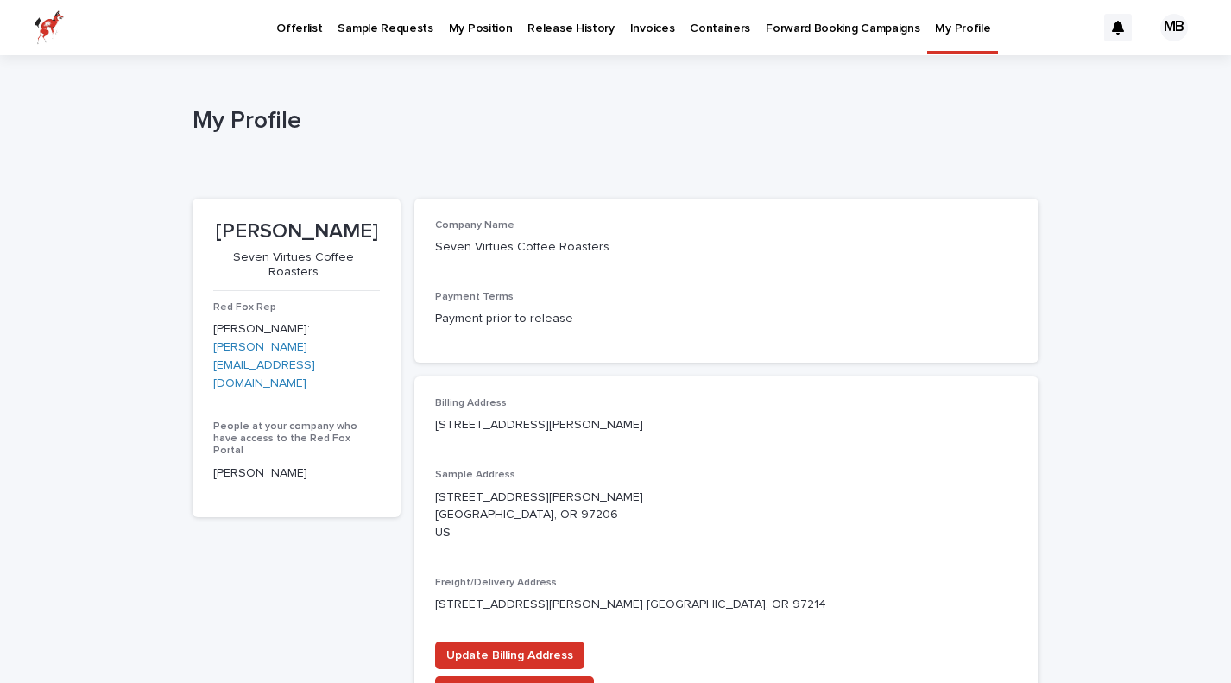
scroll to position [0, 0]
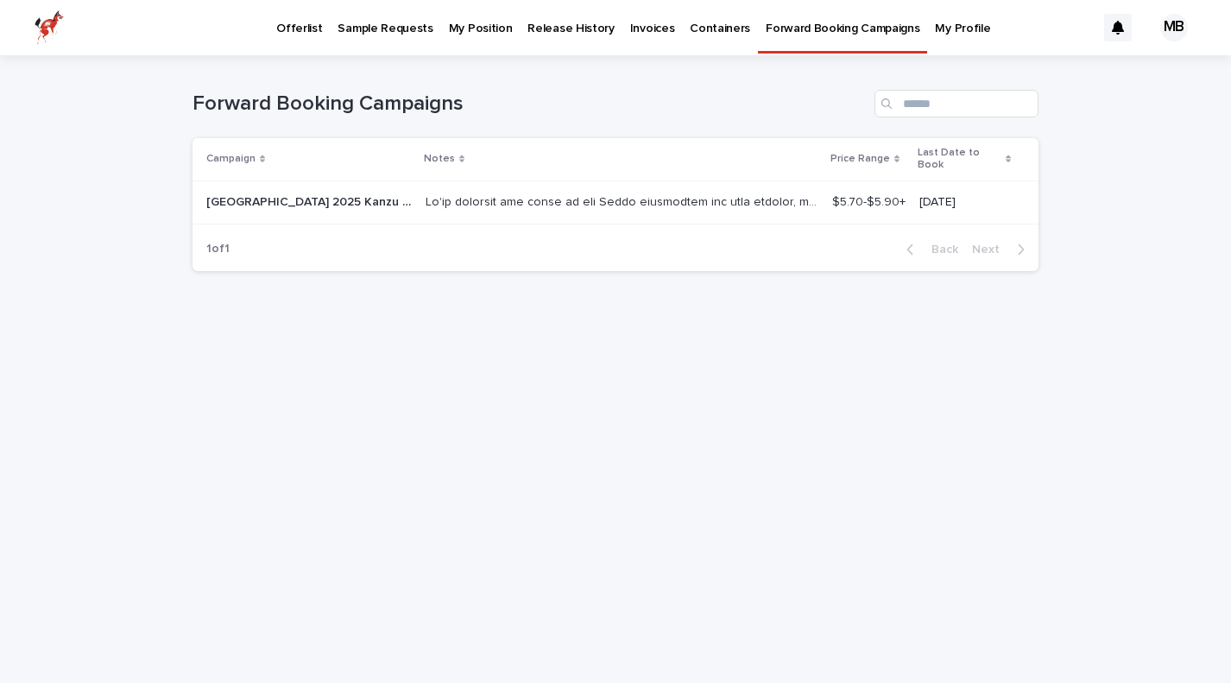
click at [300, 26] on p "Offerlist" at bounding box center [299, 18] width 46 height 36
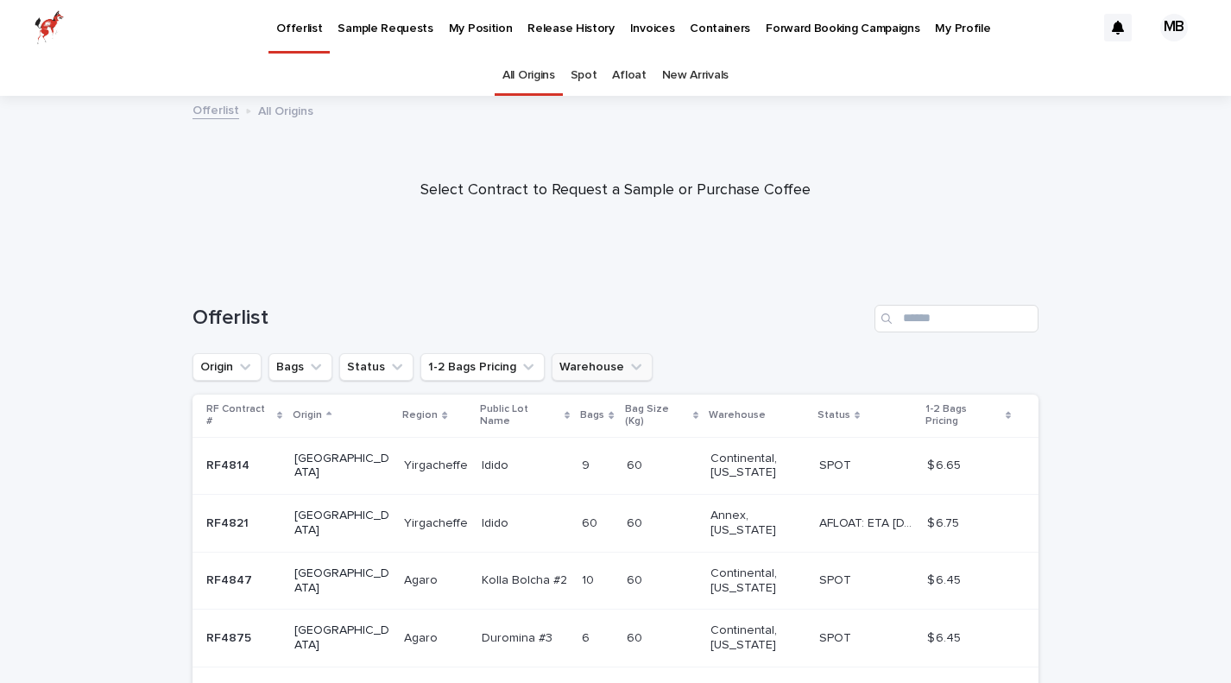
click at [627, 368] on icon "Warehouse" at bounding box center [635, 366] width 17 height 17
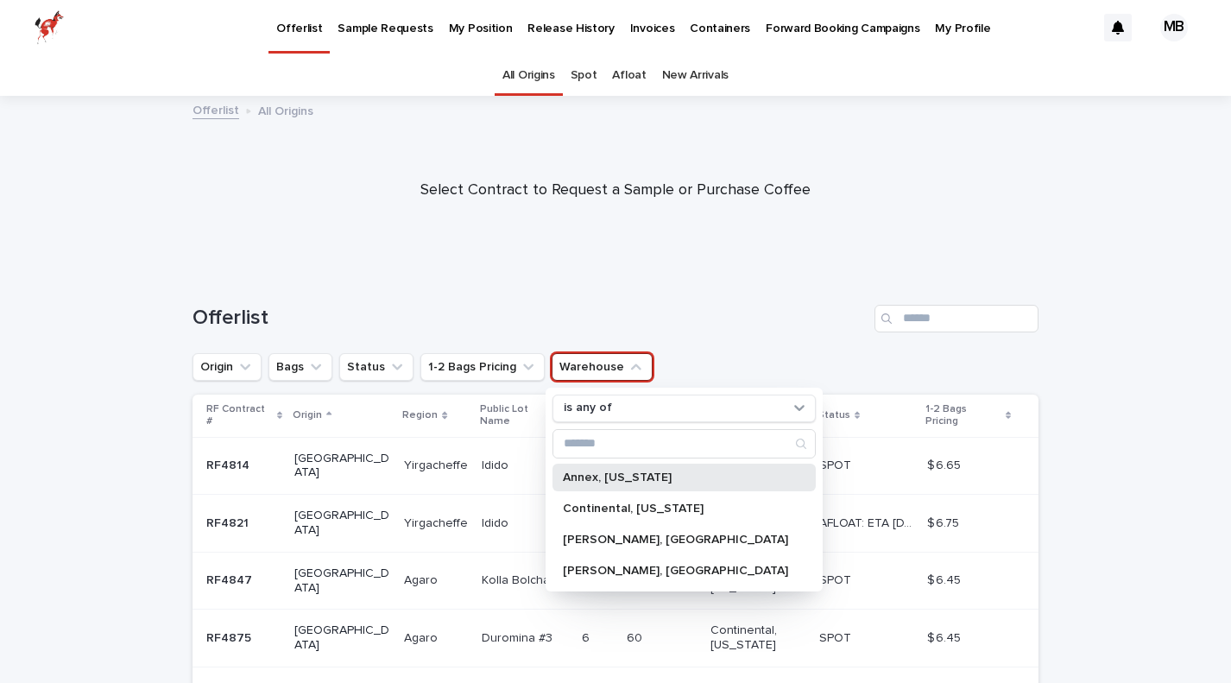
click at [608, 471] on p "Annex, [US_STATE]" at bounding box center [675, 477] width 225 height 12
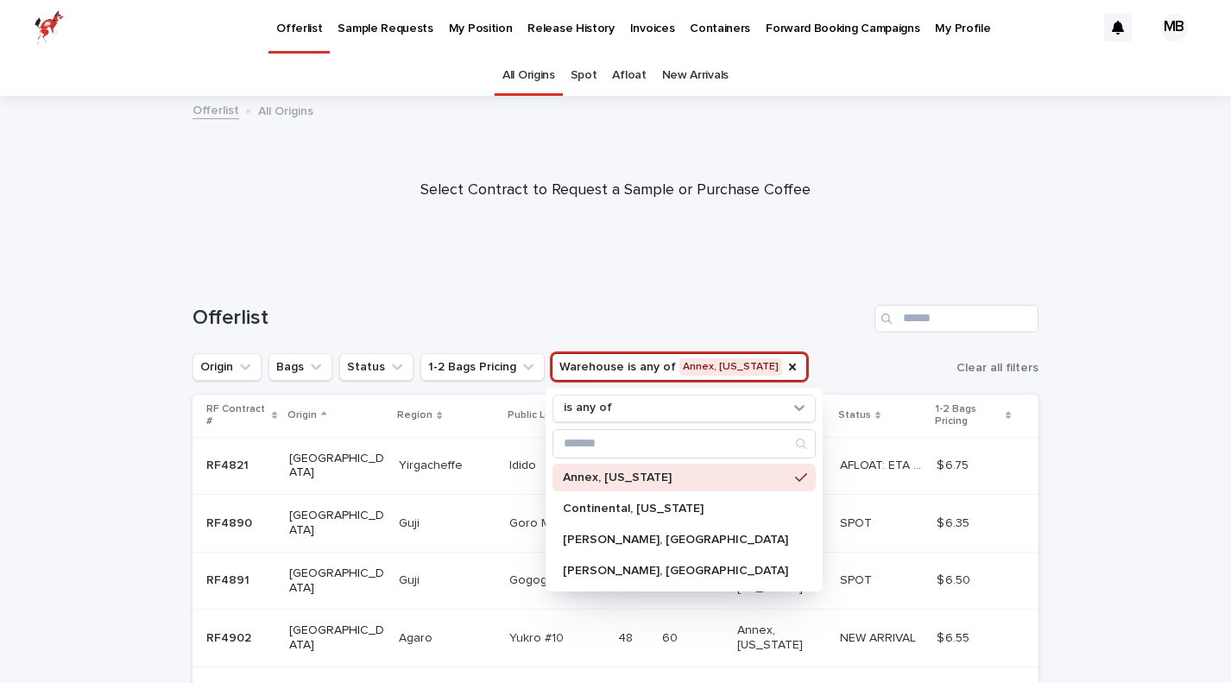
click at [608, 471] on p "Annex, [US_STATE]" at bounding box center [675, 477] width 225 height 12
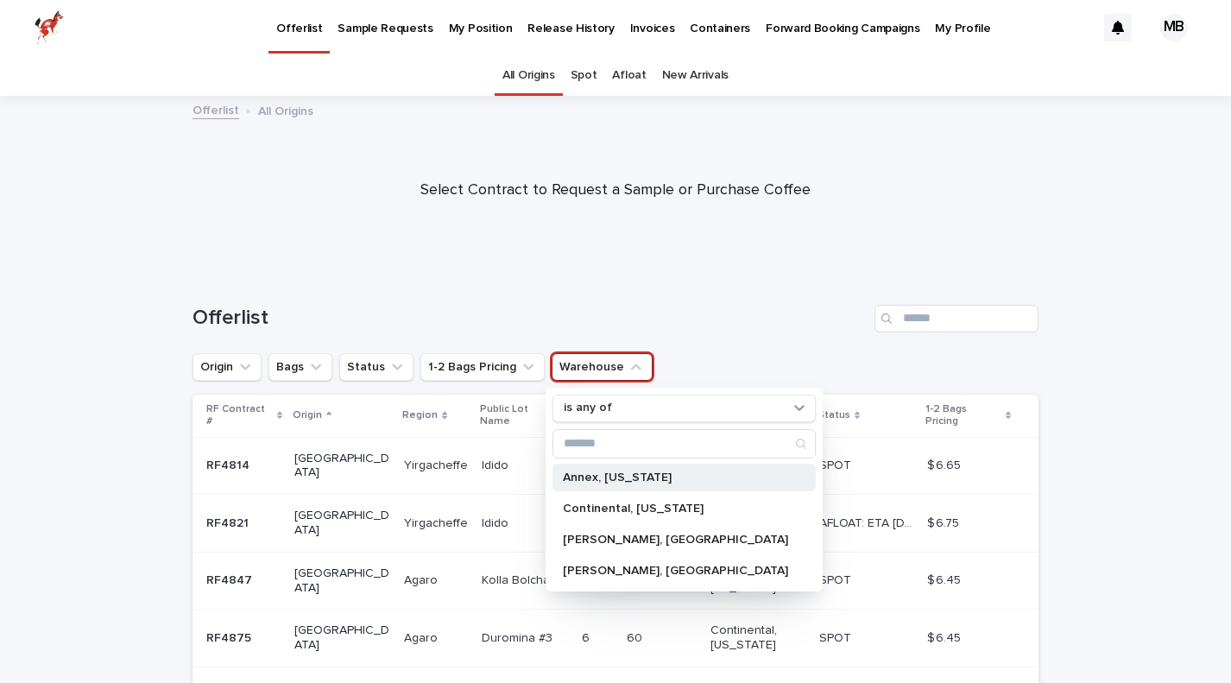
click at [640, 471] on p "Annex, [US_STATE]" at bounding box center [675, 477] width 225 height 12
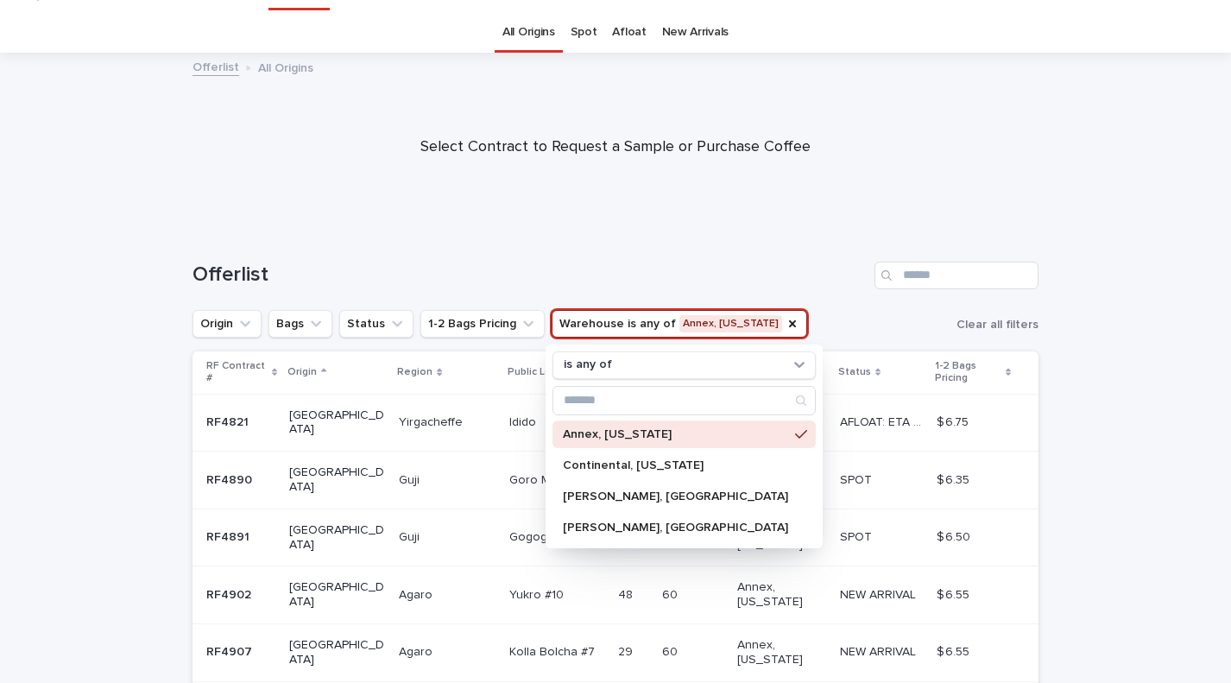
scroll to position [44, 0]
click at [1086, 451] on div "Loading... Saving… Loading... Saving… Offerlist Origin Bags Status 1-2 Bags Pri…" at bounding box center [615, 584] width 1231 height 716
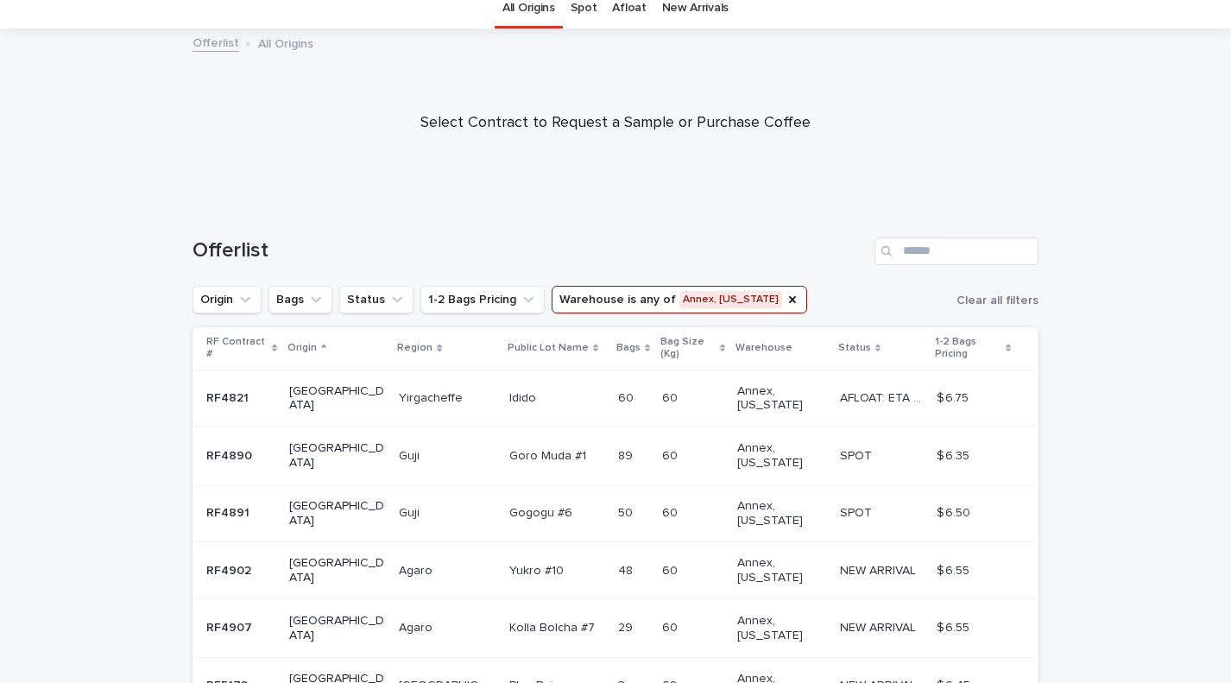
scroll to position [0, 0]
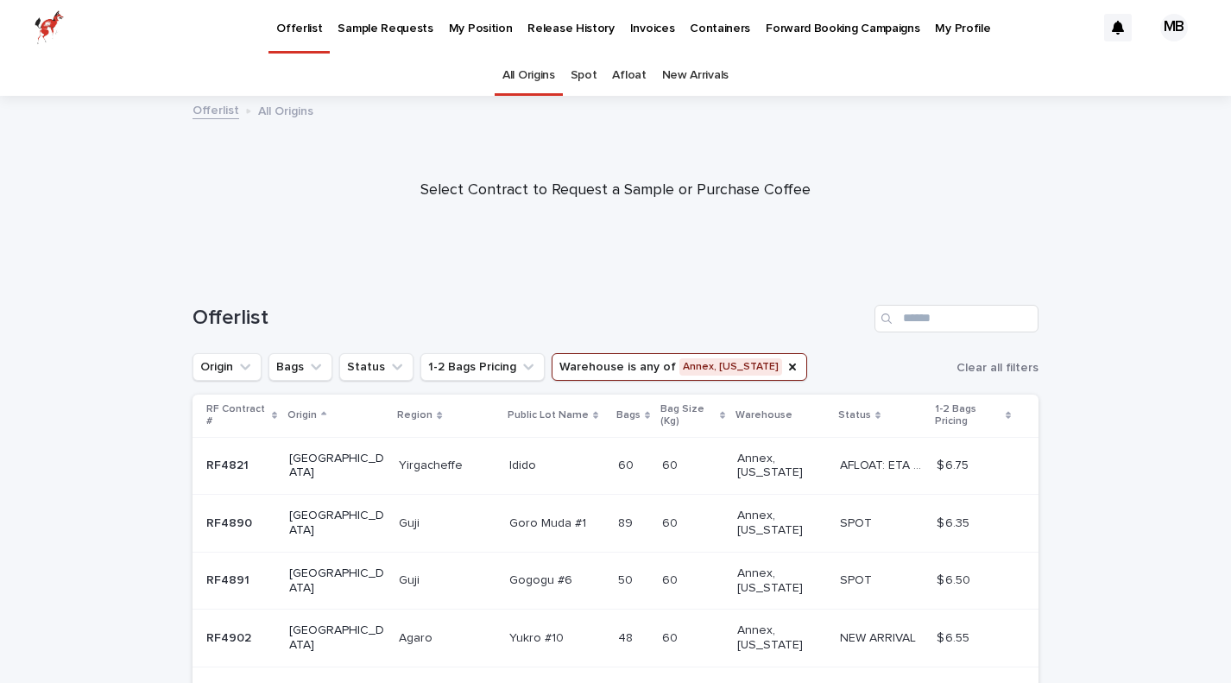
click at [935, 23] on p "My Profile" at bounding box center [962, 18] width 55 height 36
